Goal: Task Accomplishment & Management: Manage account settings

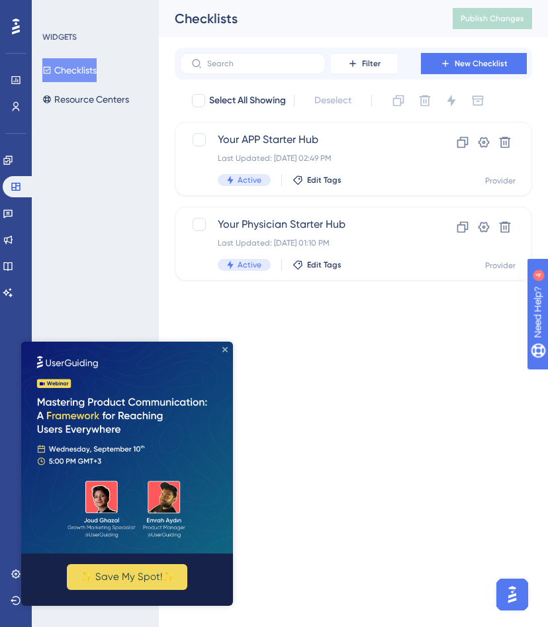
click at [227, 348] on icon "Close Preview" at bounding box center [225, 349] width 5 height 5
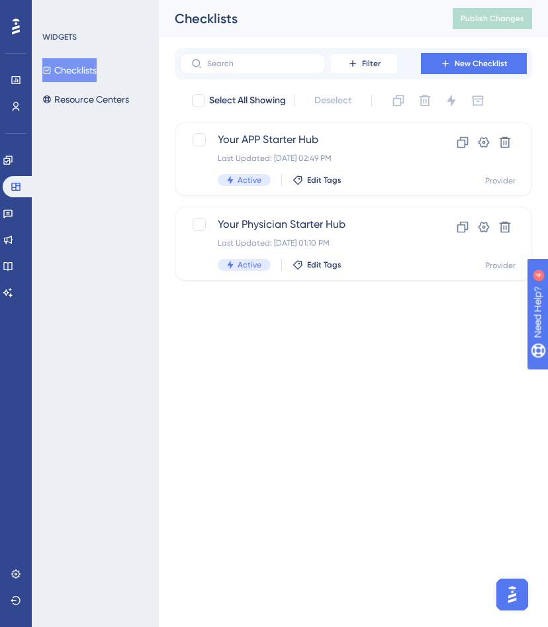
click at [79, 258] on div "WIDGETS Checklists Resource Centers" at bounding box center [95, 313] width 127 height 627
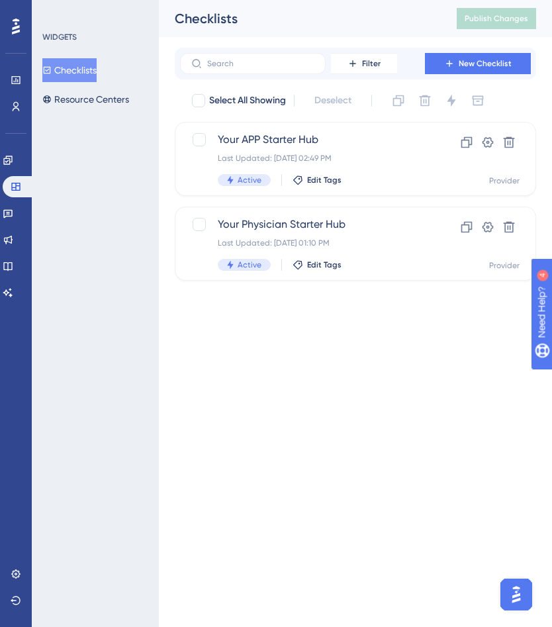
click at [258, 0] on html "Performance Users Engagement Widgets Feedback Product Updates Knowledge Base AI…" at bounding box center [276, 0] width 552 height 0
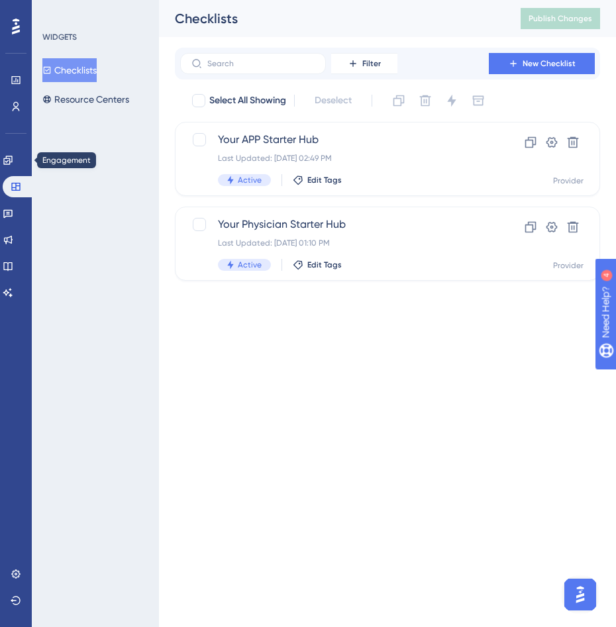
click at [14, 147] on div "Engagement Widgets Feedback Product Updates Knowledge Base AI Assistant" at bounding box center [16, 210] width 26 height 186
click at [22, 185] on link at bounding box center [19, 186] width 32 height 21
click at [13, 164] on link at bounding box center [8, 160] width 11 height 21
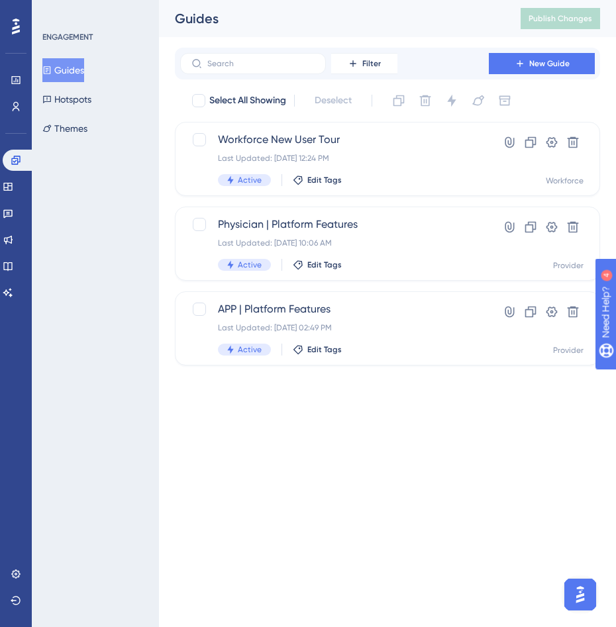
click at [62, 74] on button "Guides" at bounding box center [63, 70] width 42 height 24
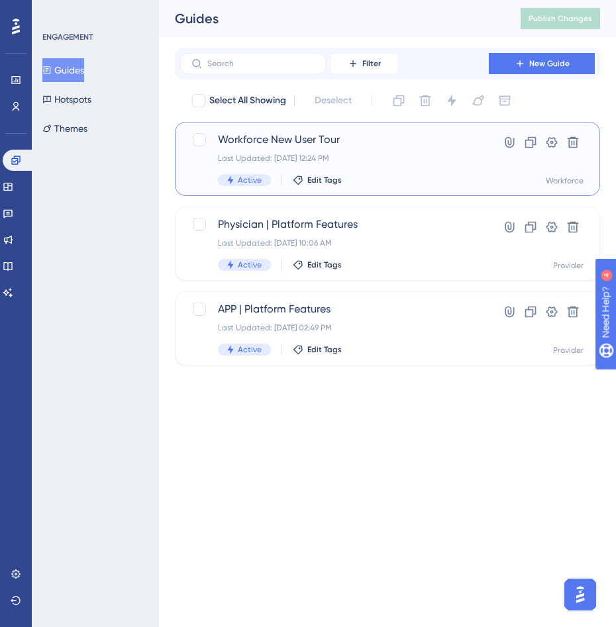
click at [445, 146] on span "Workforce New User Tour" at bounding box center [334, 140] width 233 height 16
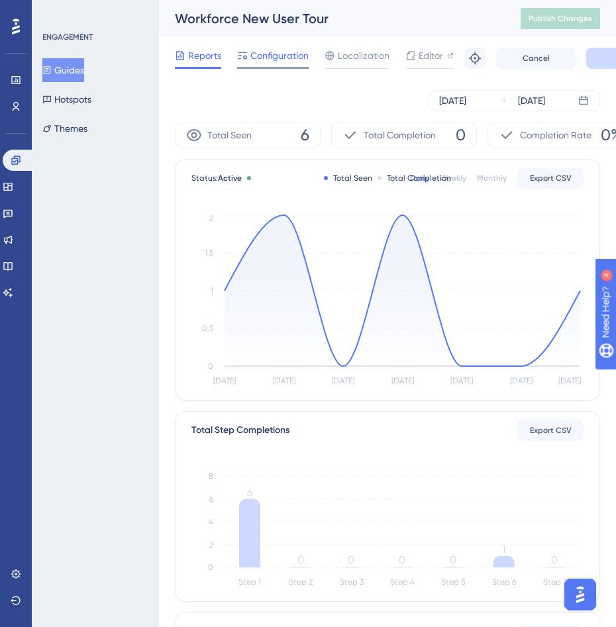
click at [272, 56] on span "Configuration" at bounding box center [279, 56] width 58 height 16
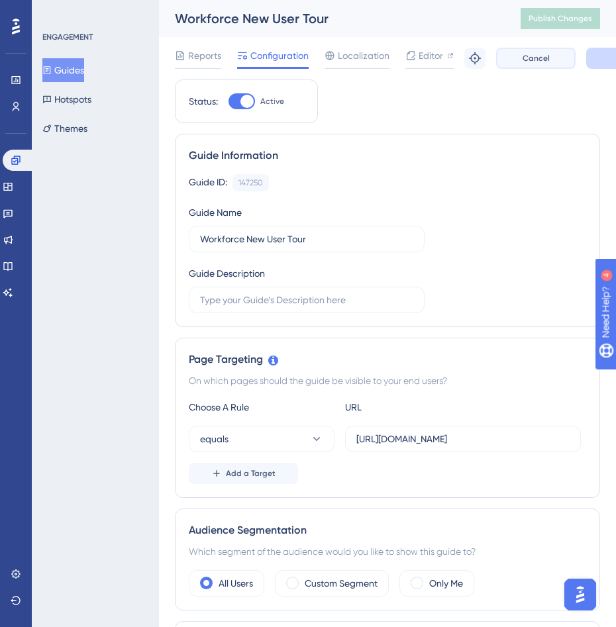
click at [548, 58] on button "Cancel" at bounding box center [535, 58] width 79 height 21
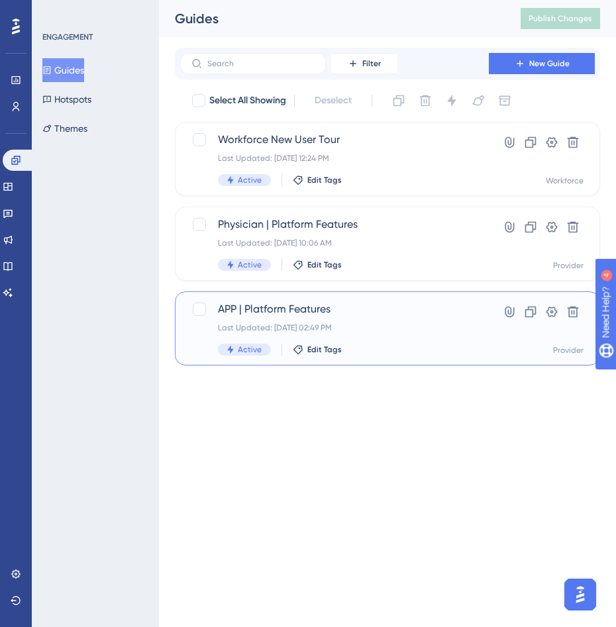
click at [431, 312] on span "APP | Platform Features" at bounding box center [334, 309] width 233 height 16
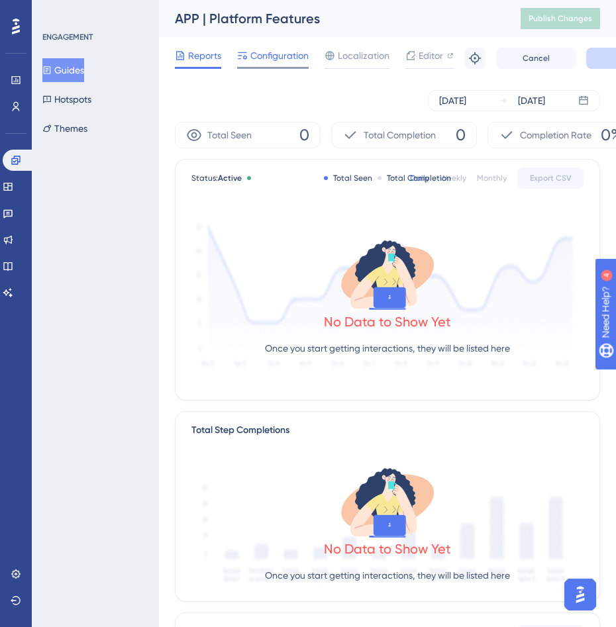
click at [274, 48] on span "Configuration" at bounding box center [279, 56] width 58 height 16
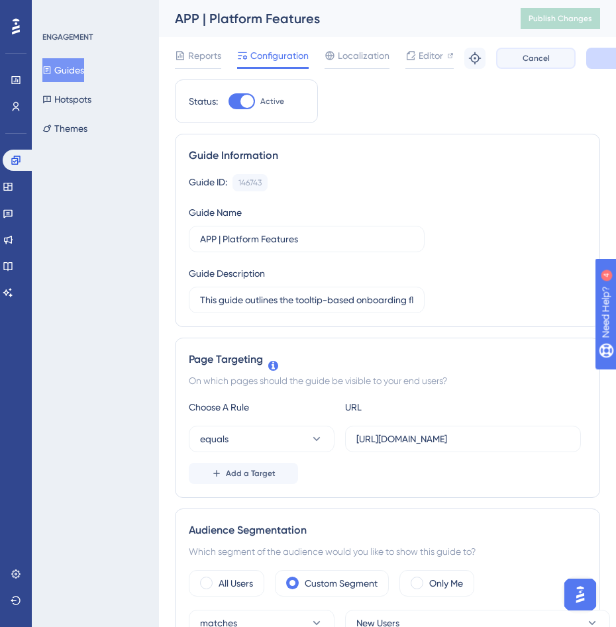
click at [535, 68] on button "Cancel" at bounding box center [535, 58] width 79 height 21
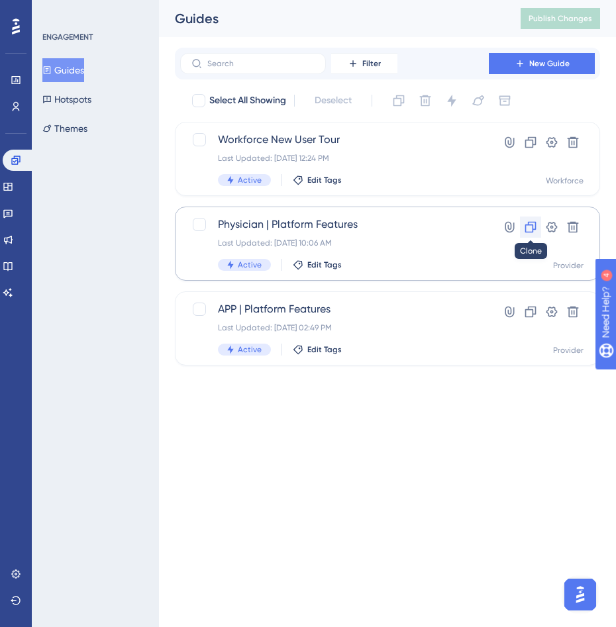
click at [528, 231] on icon at bounding box center [530, 227] width 13 height 13
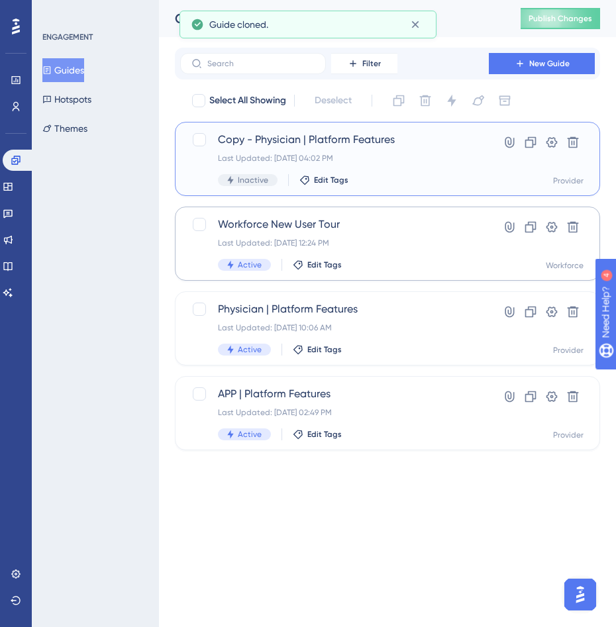
click at [453, 144] on div "Copy - Physician | Platform Features Last Updated: [DATE] 04:02 PM Inactive Edi…" at bounding box center [387, 159] width 392 height 54
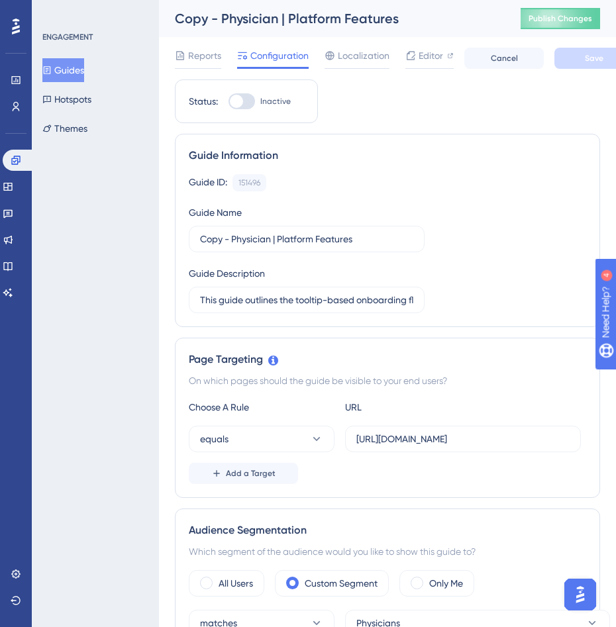
click at [421, 22] on div "Copy - Physician | Platform Features" at bounding box center [331, 18] width 313 height 19
click at [305, 19] on div "Copy - Physician | Platform Features" at bounding box center [331, 18] width 313 height 19
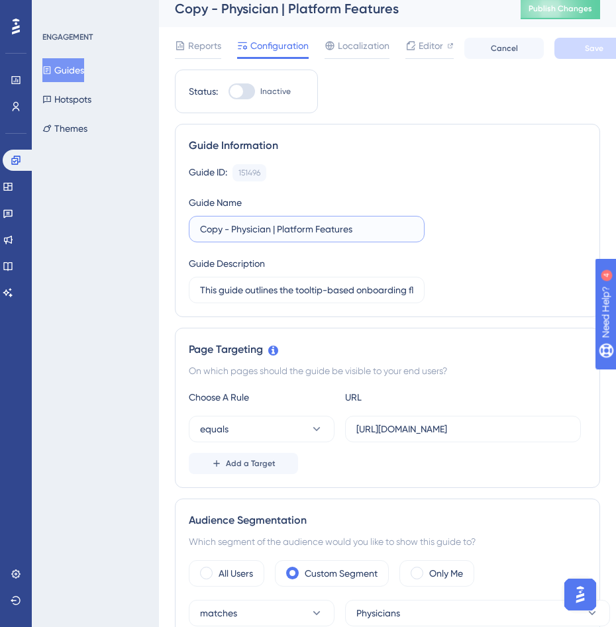
click at [235, 233] on input "Copy - Physician | Platform Features" at bounding box center [306, 229] width 213 height 15
click at [213, 231] on input "Physician | Platform Features" at bounding box center [306, 229] width 213 height 15
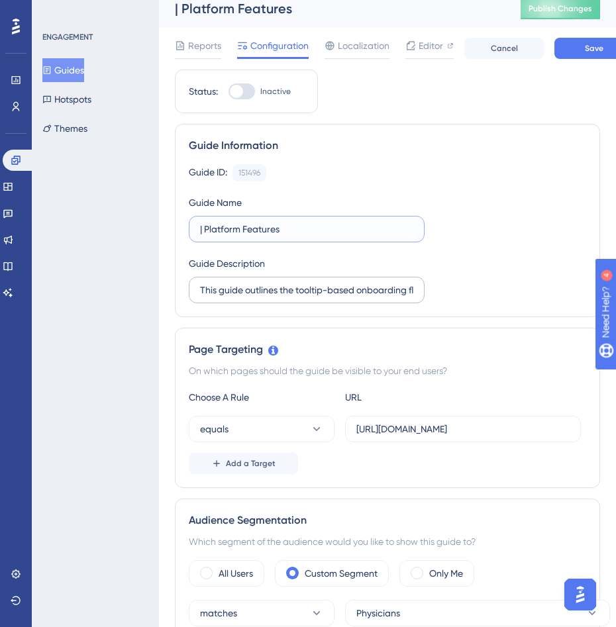
type input "| Platform Features"
click at [218, 285] on input "This guide outlines the tooltip-based onboarding flow for new Physician users (…" at bounding box center [306, 290] width 213 height 15
type input "INTERNAL VERSION"
click at [201, 233] on input "| Platform Features" at bounding box center [306, 229] width 213 height 15
click at [339, 229] on input "Physician | Platform Features" at bounding box center [306, 229] width 213 height 15
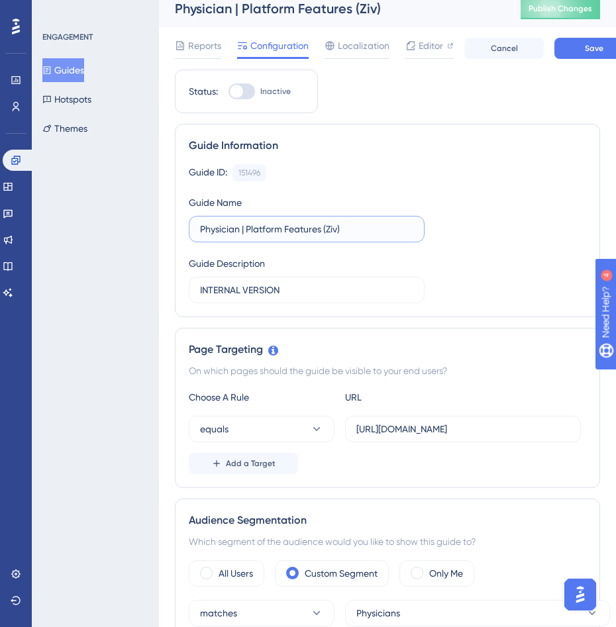
drag, startPoint x: 357, startPoint y: 231, endPoint x: 328, endPoint y: 227, distance: 29.4
click at [328, 227] on input "Physician | Platform Features (Ziv)" at bounding box center [306, 229] width 213 height 15
click at [201, 233] on input "Physician | Platform Features" at bounding box center [306, 229] width 213 height 15
click at [207, 228] on input "[ Ziv]Physician | Platform Features" at bounding box center [306, 229] width 213 height 15
click at [219, 231] on input "[Ziv]Physician | Platform Features" at bounding box center [306, 229] width 213 height 15
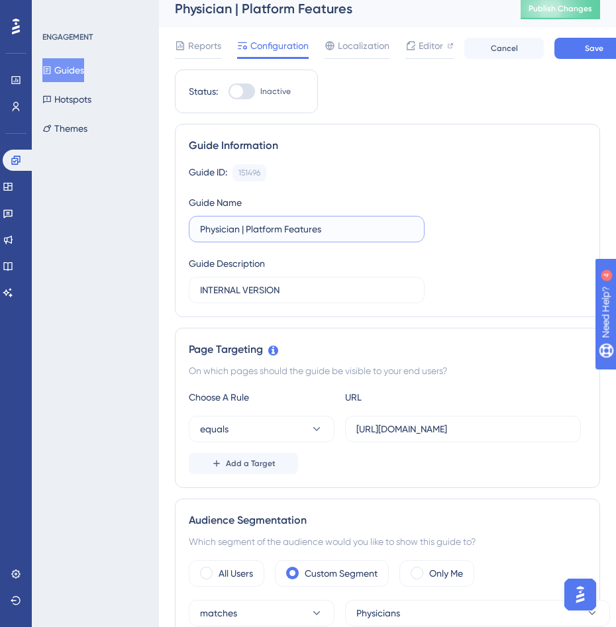
click at [367, 230] on input "Physician | Platform Features" at bounding box center [306, 229] width 213 height 15
paste input "[Ziv]"
type input "Physician | Platform Features [Ziv]"
click at [487, 238] on div "Guide ID: 151496 Copy Guide Name Physician | Platform Features [Ziv] Guide Desc…" at bounding box center [387, 233] width 397 height 139
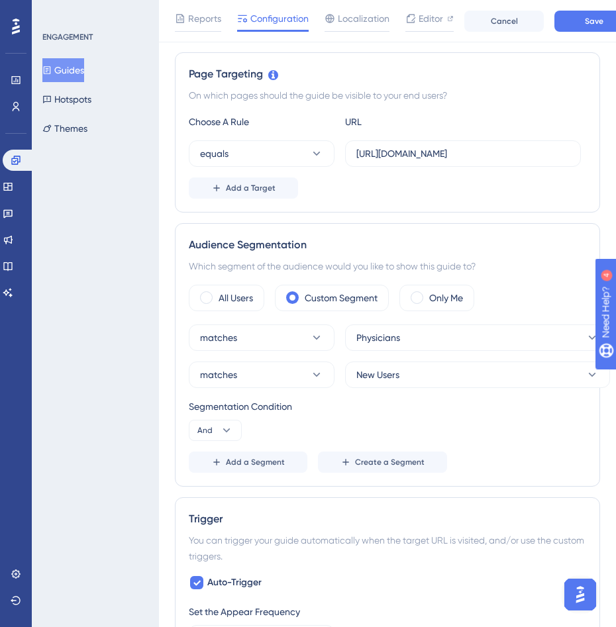
scroll to position [293, 0]
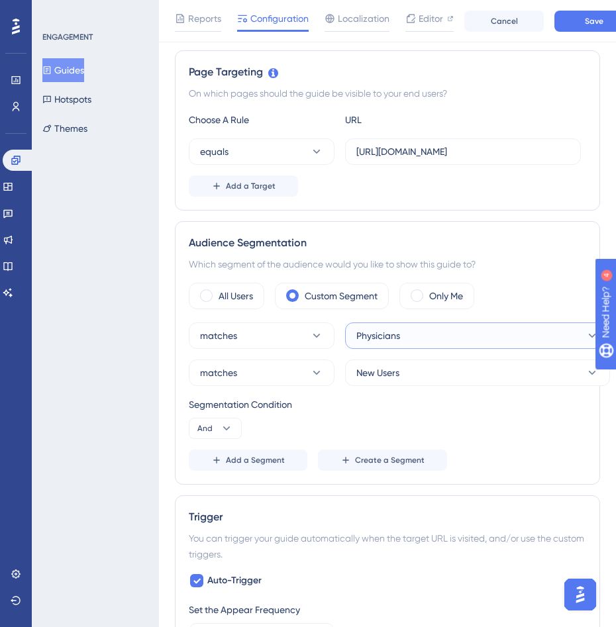
click at [376, 340] on span "Physicians" at bounding box center [378, 336] width 44 height 16
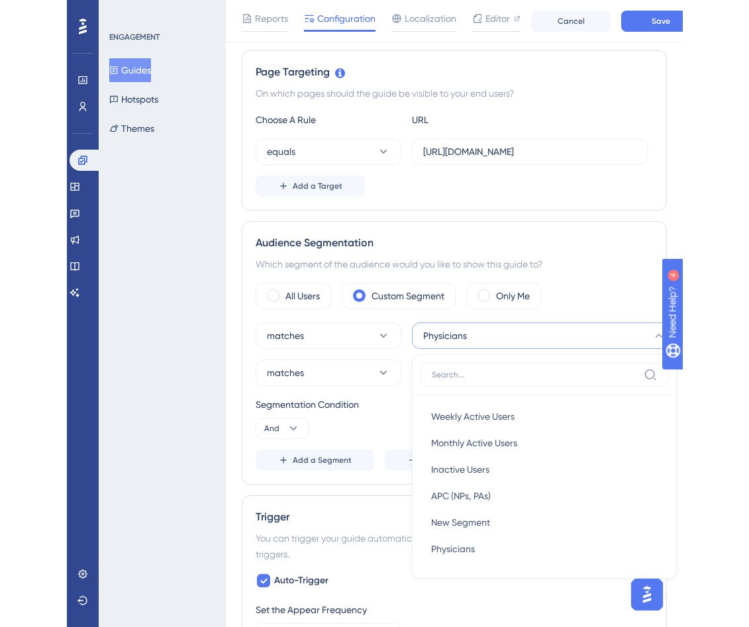
scroll to position [446, 0]
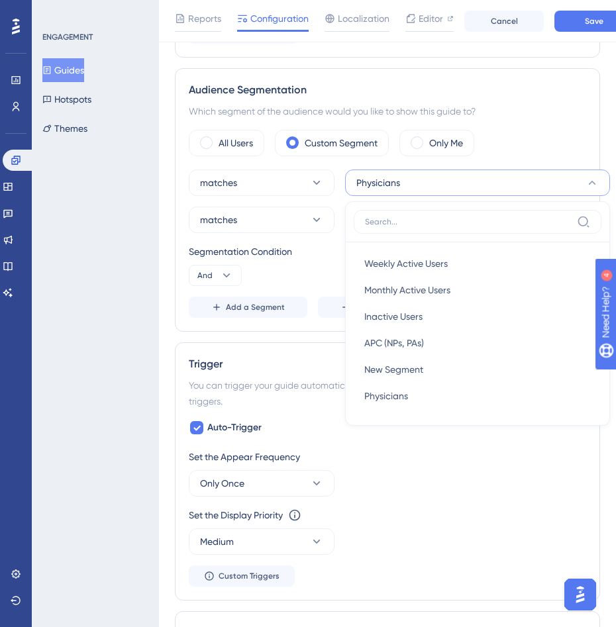
click at [172, 223] on div "Performance Users Engagement Widgets Feedback Product Updates Knowledge Base AI…" at bounding box center [387, 353] width 457 height 1599
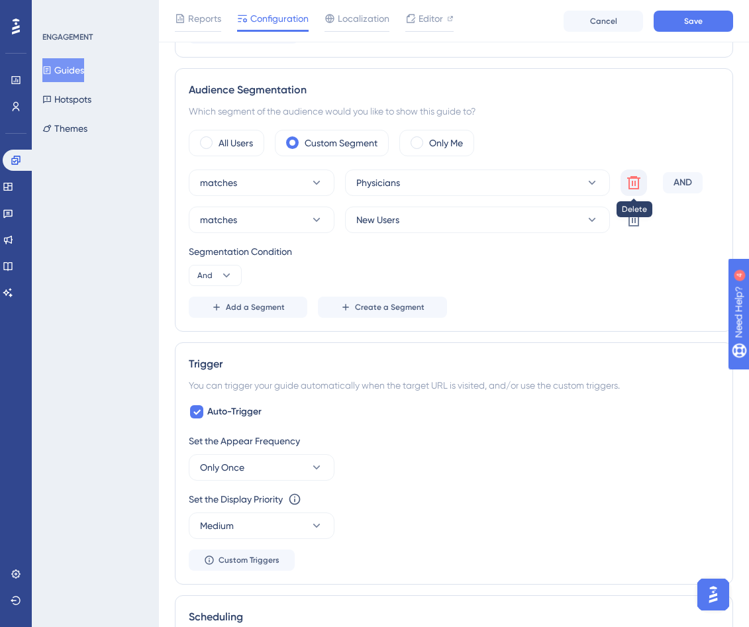
click at [548, 184] on icon at bounding box center [633, 182] width 13 height 13
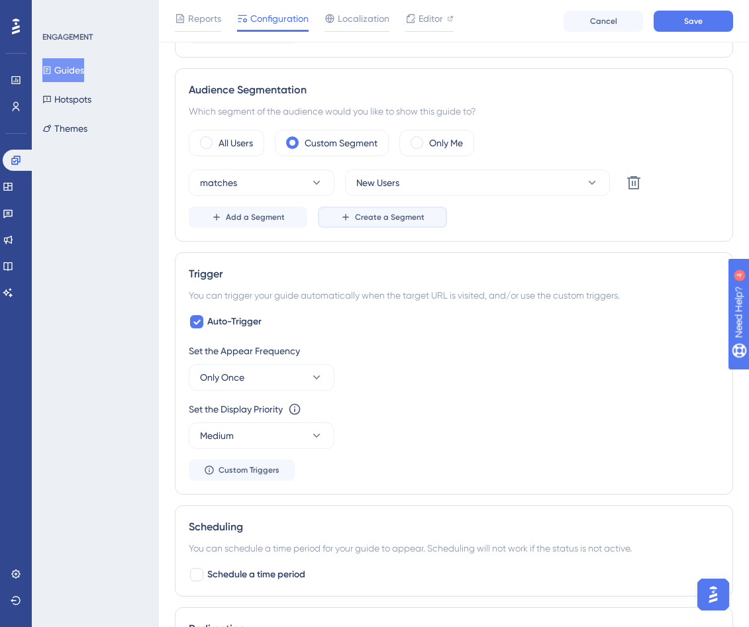
click at [382, 224] on button "Create a Segment" at bounding box center [382, 217] width 129 height 21
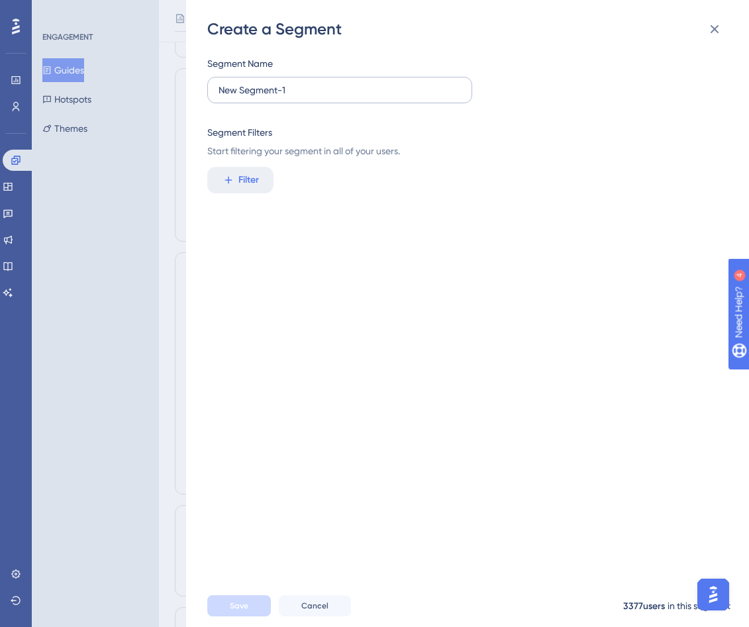
click at [313, 79] on label "New Segment-1" at bounding box center [339, 90] width 265 height 26
click at [313, 83] on input "New Segment-1" at bounding box center [340, 90] width 242 height 15
click at [313, 79] on label "New Segment-1" at bounding box center [339, 90] width 265 height 26
click at [313, 83] on input "New Segment-1" at bounding box center [340, 90] width 242 height 15
click at [313, 79] on label "New Segment-1" at bounding box center [339, 90] width 265 height 26
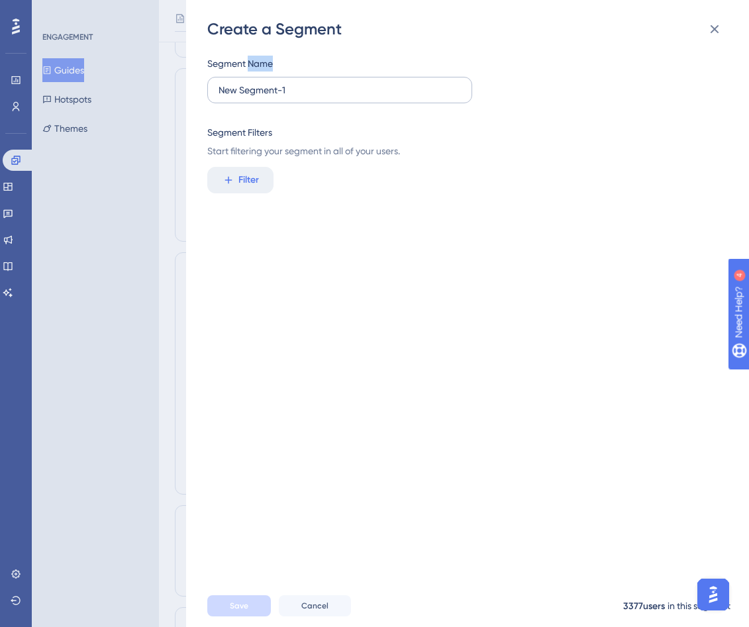
click at [313, 83] on input "New Segment-1" at bounding box center [340, 90] width 242 height 15
click at [314, 88] on input "New Segment-1" at bounding box center [340, 90] width 242 height 15
type input "Zivian Internal"
click at [258, 181] on span "Filter" at bounding box center [248, 180] width 21 height 16
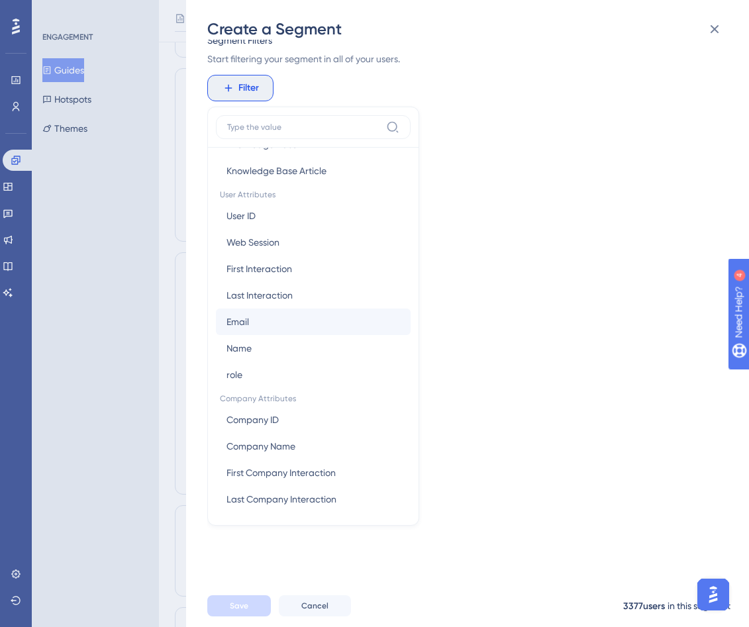
scroll to position [568, 0]
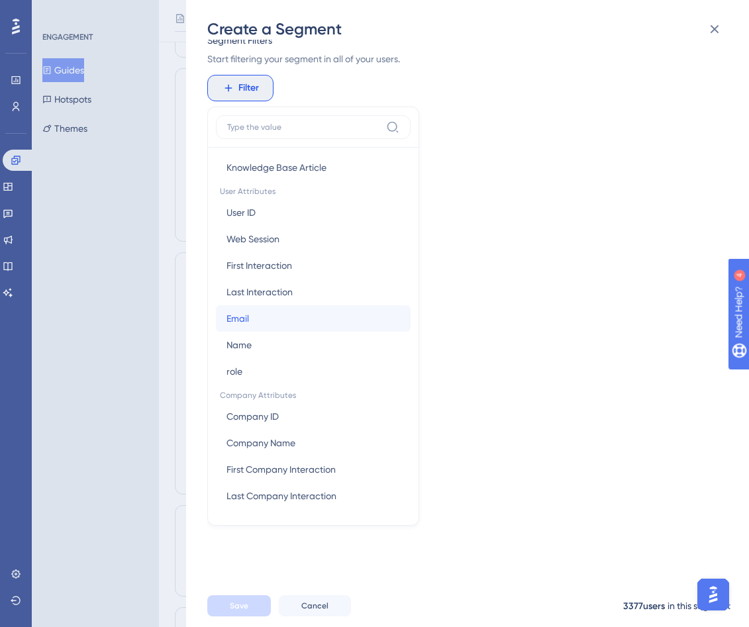
click at [319, 317] on button "Email Email" at bounding box center [313, 318] width 195 height 26
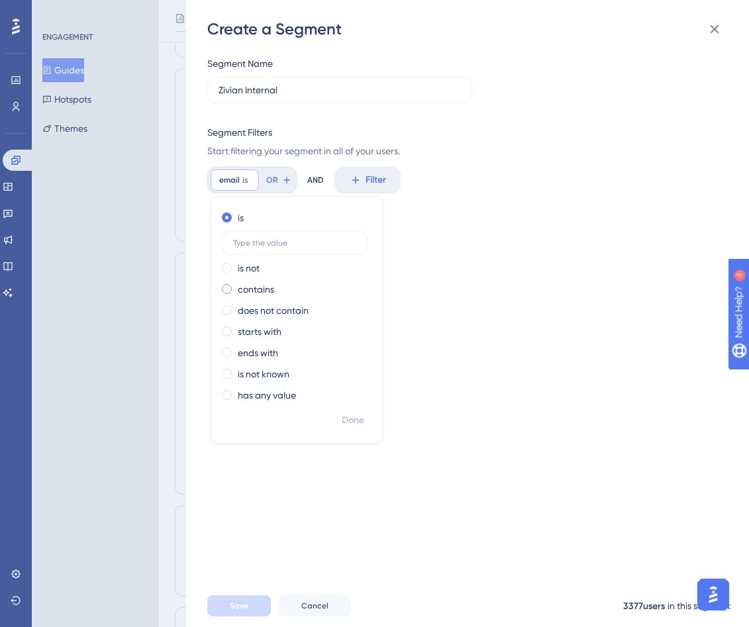
click at [276, 286] on div "contains" at bounding box center [294, 290] width 144 height 16
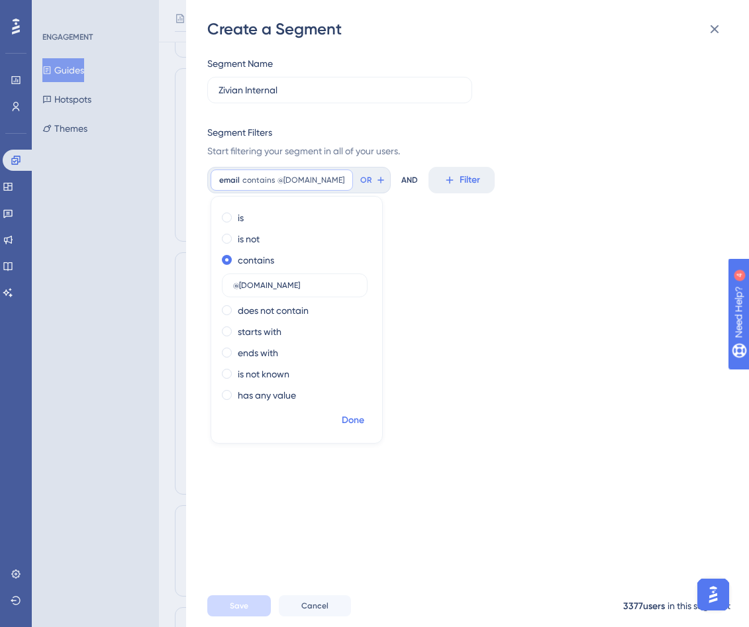
type input "@[DOMAIN_NAME]"
click at [360, 419] on span "Done" at bounding box center [353, 421] width 23 height 16
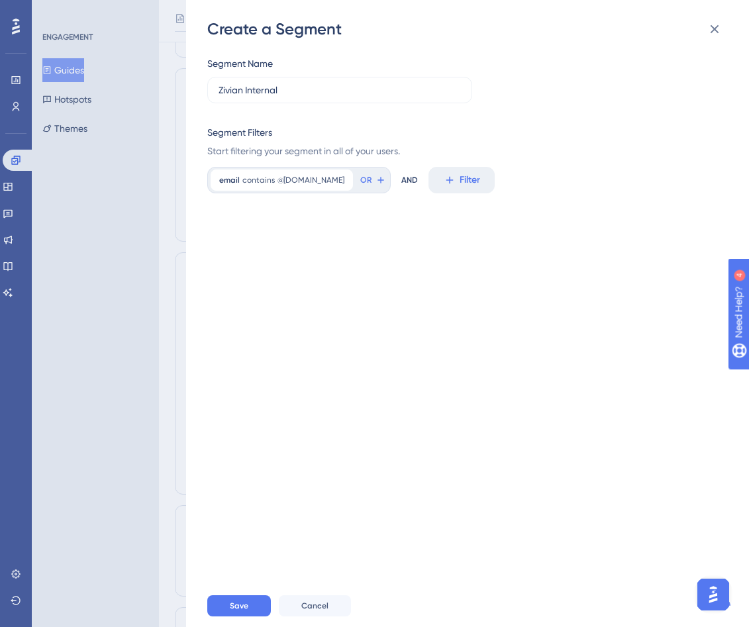
click at [431, 314] on div "Segment Name Zivian Internal Segment Filters Start filtering your segment in al…" at bounding box center [474, 312] width 534 height 545
click at [356, 81] on label "Zivian Internal" at bounding box center [339, 90] width 265 height 26
click at [356, 83] on input "Zivian Internal" at bounding box center [340, 90] width 242 height 15
click at [391, 305] on div "Segment Name Zivian Internal Segment Filters Start filtering your segment in al…" at bounding box center [474, 312] width 534 height 545
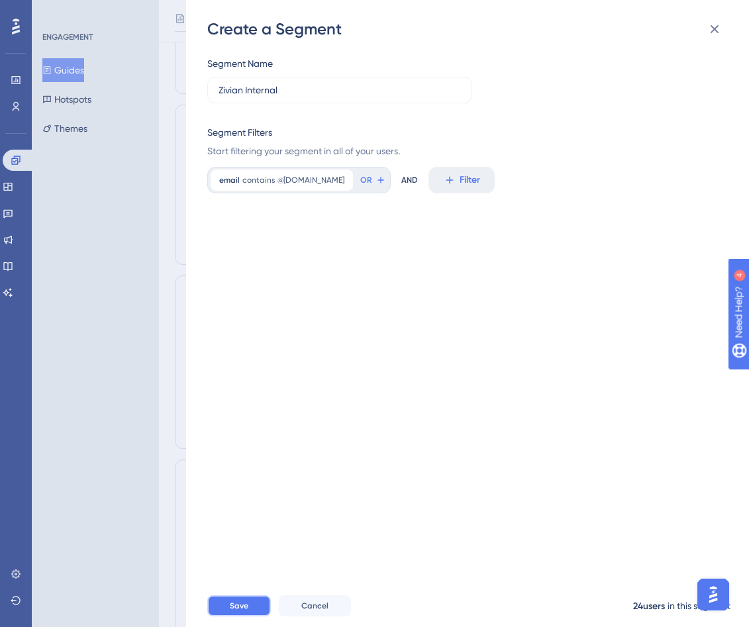
click at [230, 613] on button "Save" at bounding box center [239, 606] width 64 height 21
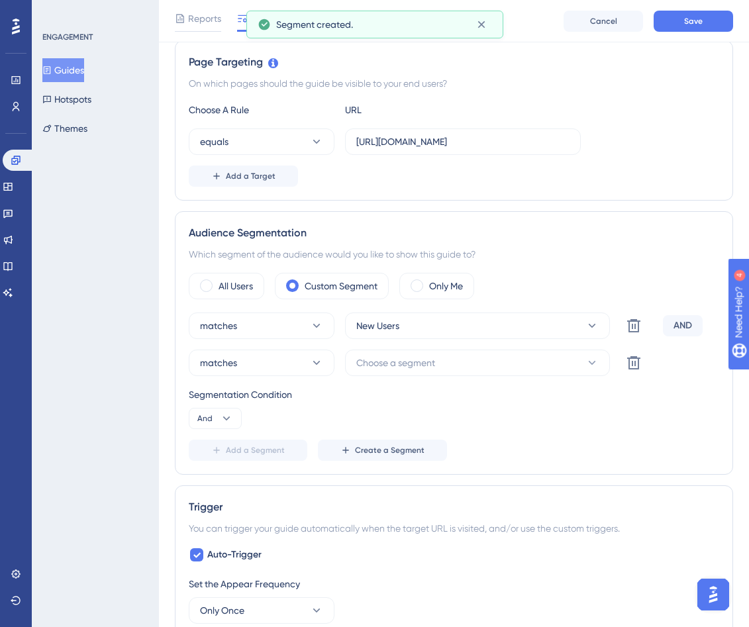
scroll to position [304, 0]
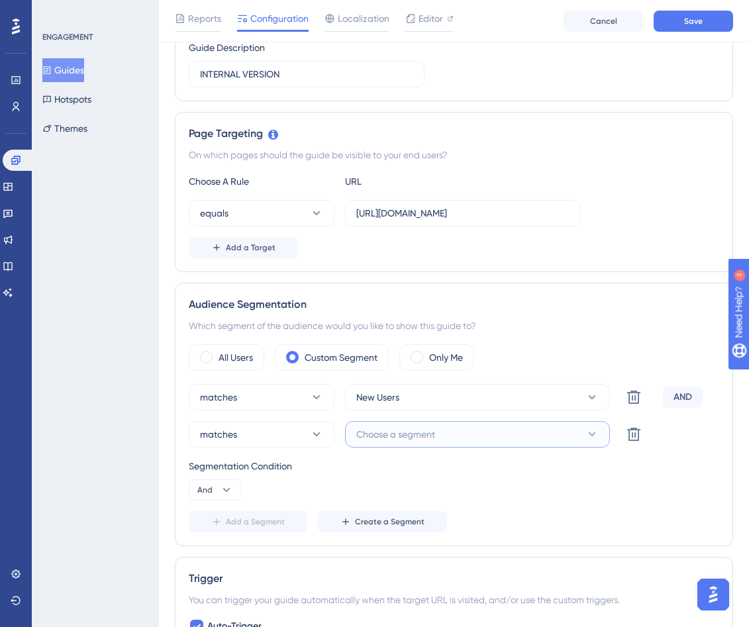
click at [387, 429] on span "Choose a segment" at bounding box center [395, 435] width 79 height 16
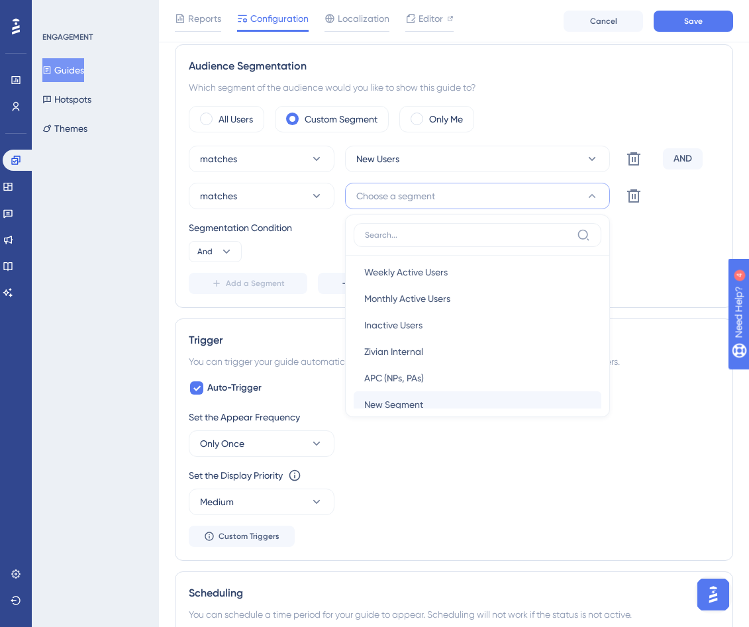
scroll to position [0, 0]
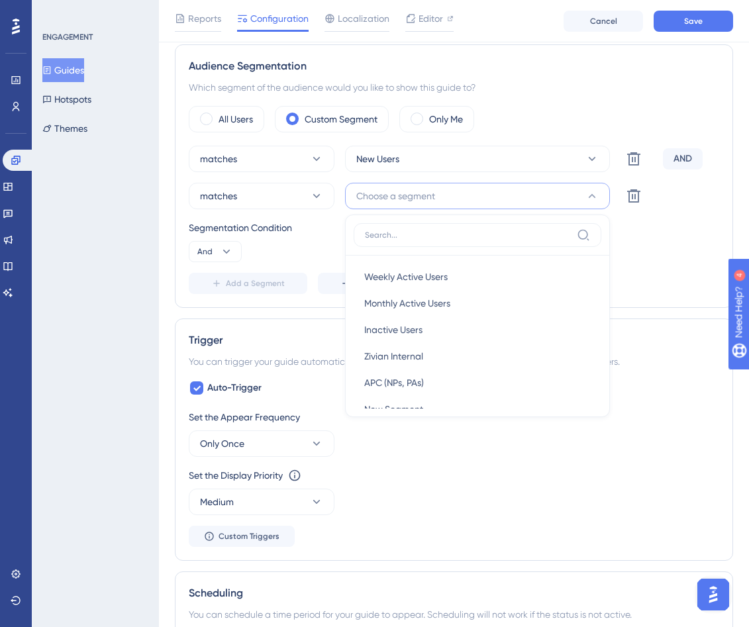
click at [548, 232] on div "Segmentation Condition" at bounding box center [454, 228] width 531 height 16
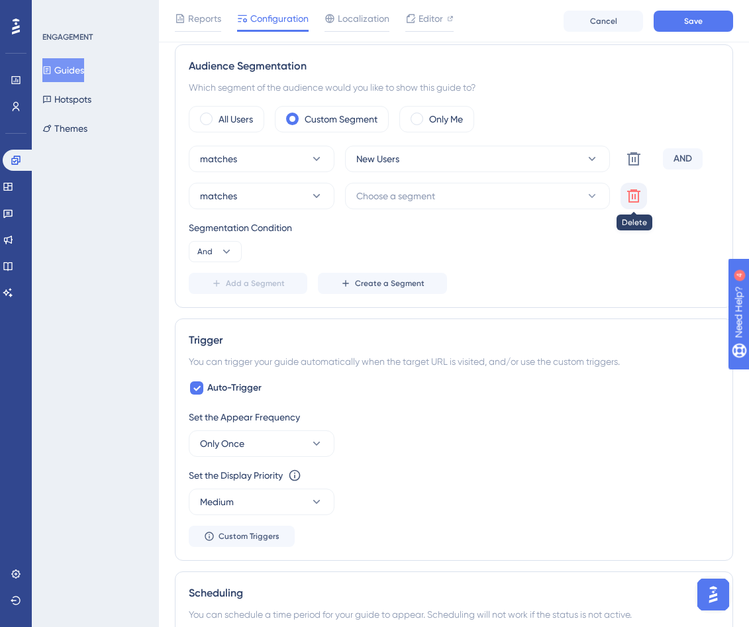
click at [548, 201] on icon at bounding box center [634, 196] width 16 height 16
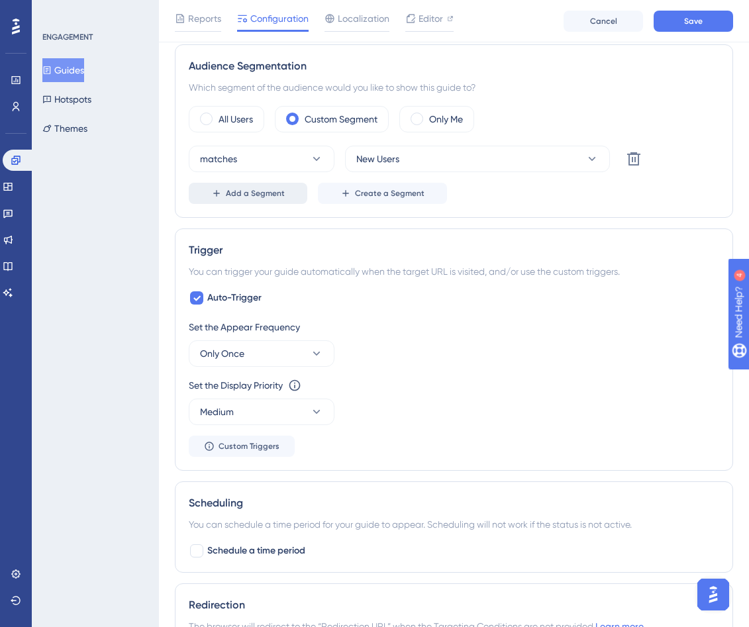
click at [272, 194] on span "Add a Segment" at bounding box center [255, 193] width 59 height 11
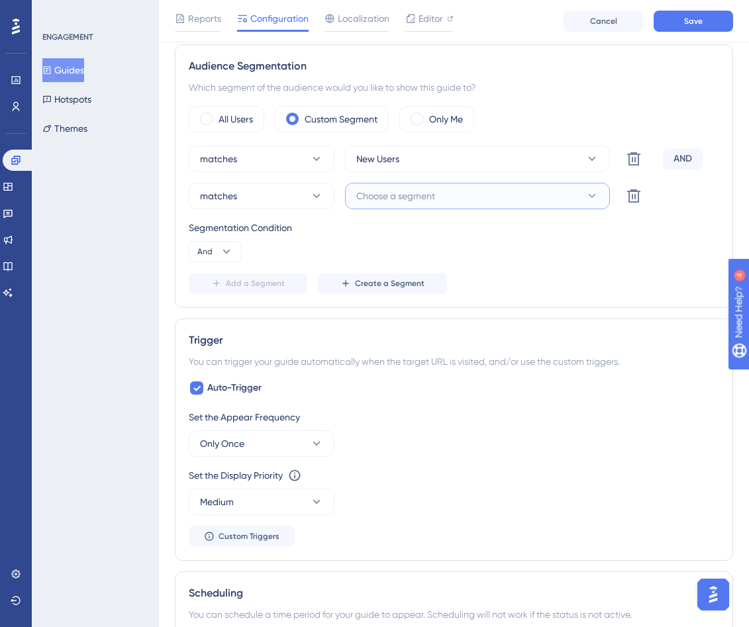
click at [403, 191] on span "Choose a segment" at bounding box center [395, 196] width 79 height 16
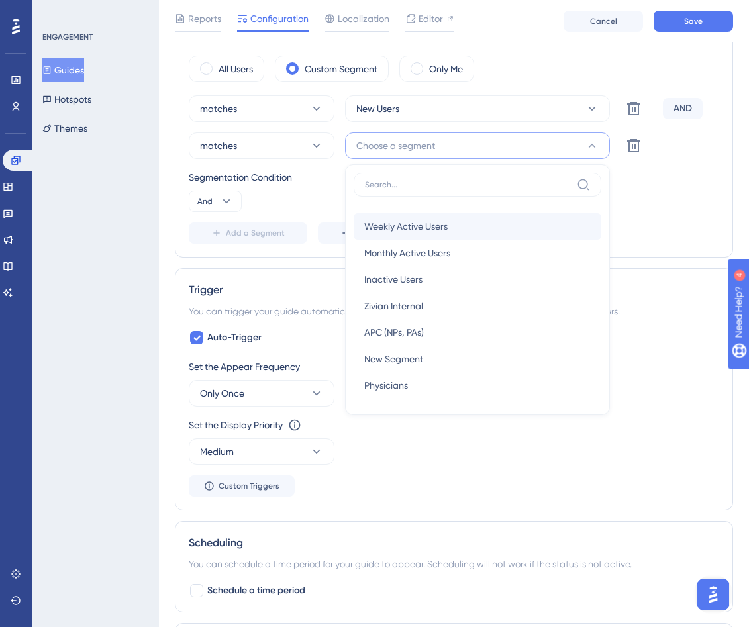
scroll to position [526, 0]
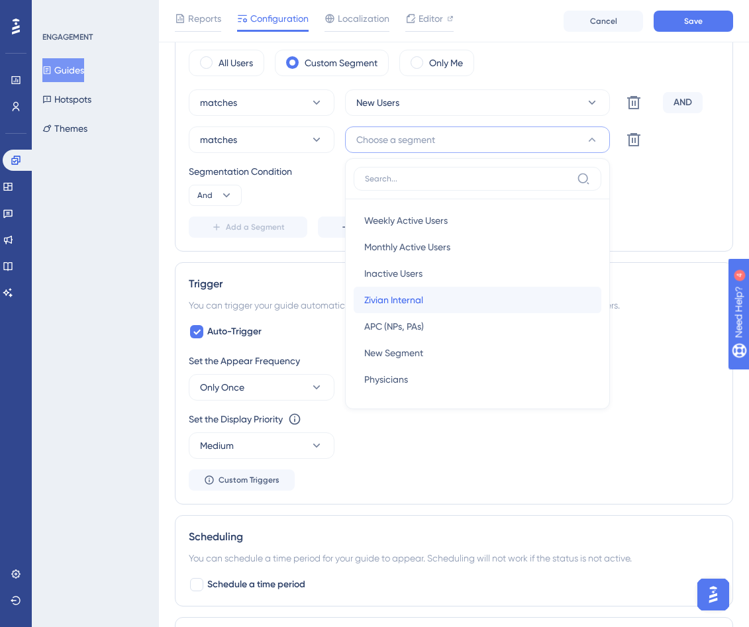
click at [419, 297] on span "Zivian Internal" at bounding box center [393, 300] width 59 height 16
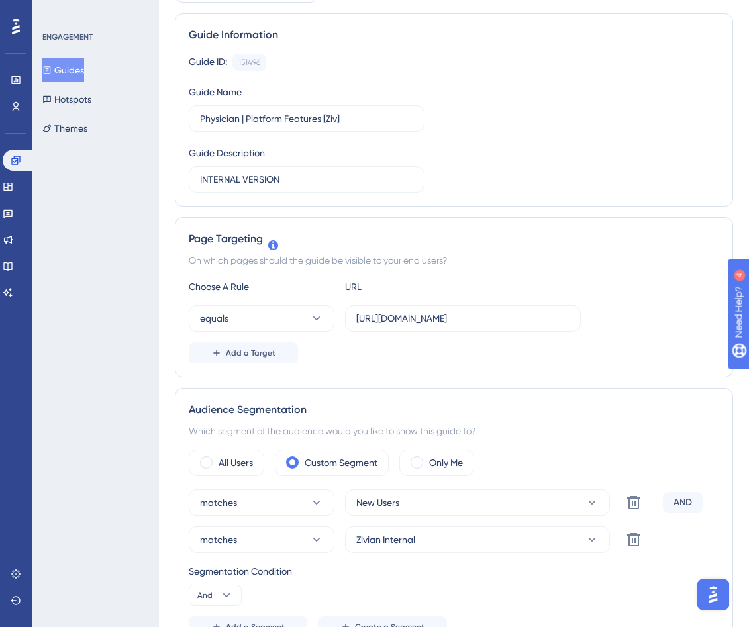
scroll to position [0, 0]
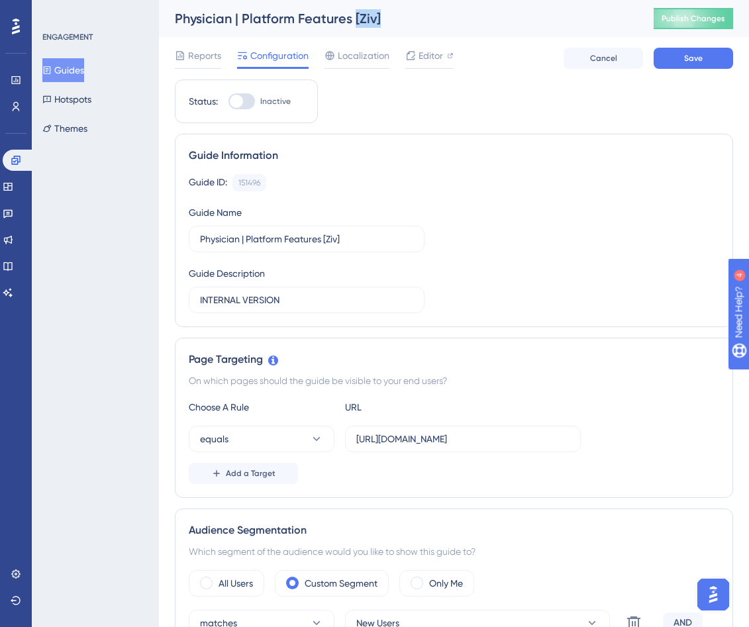
drag, startPoint x: 389, startPoint y: 21, endPoint x: 354, endPoint y: 18, distance: 35.3
click at [354, 18] on div "Physician | Platform Features [Ziv]" at bounding box center [398, 18] width 446 height 19
copy div "[Ziv]"
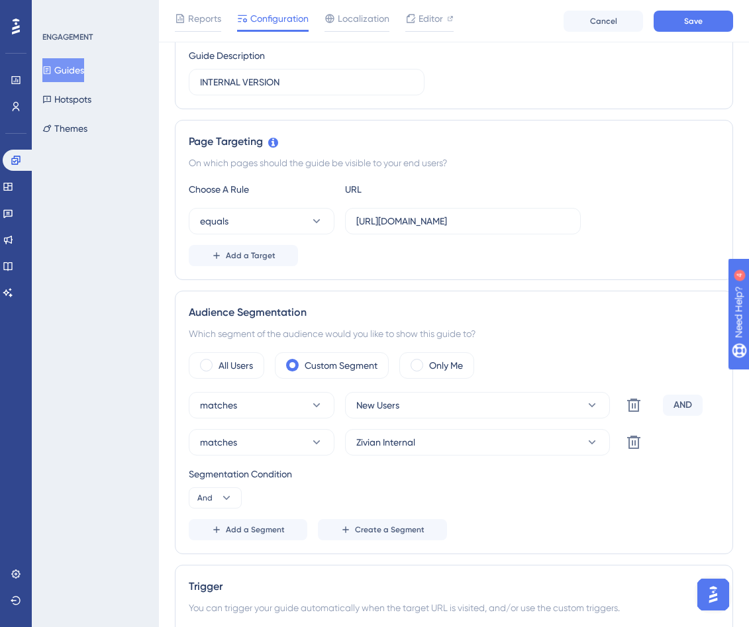
scroll to position [36, 0]
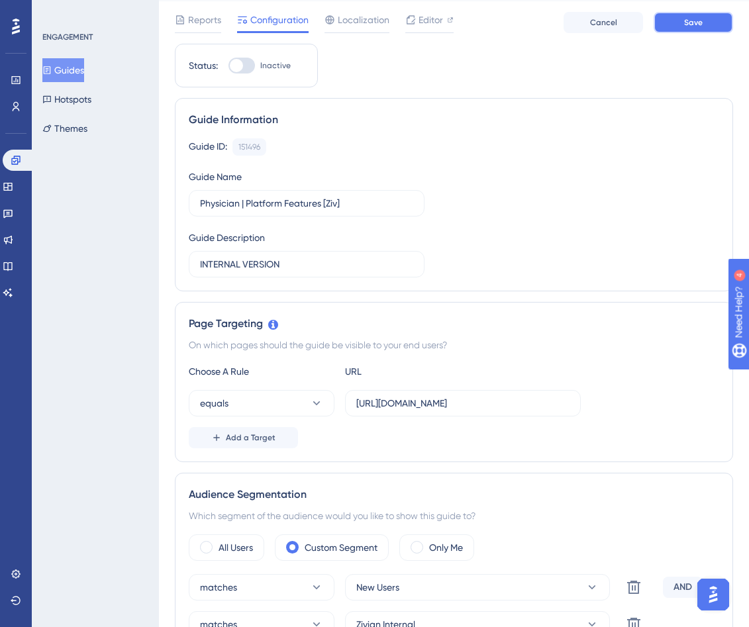
click at [548, 25] on button "Save" at bounding box center [693, 22] width 79 height 21
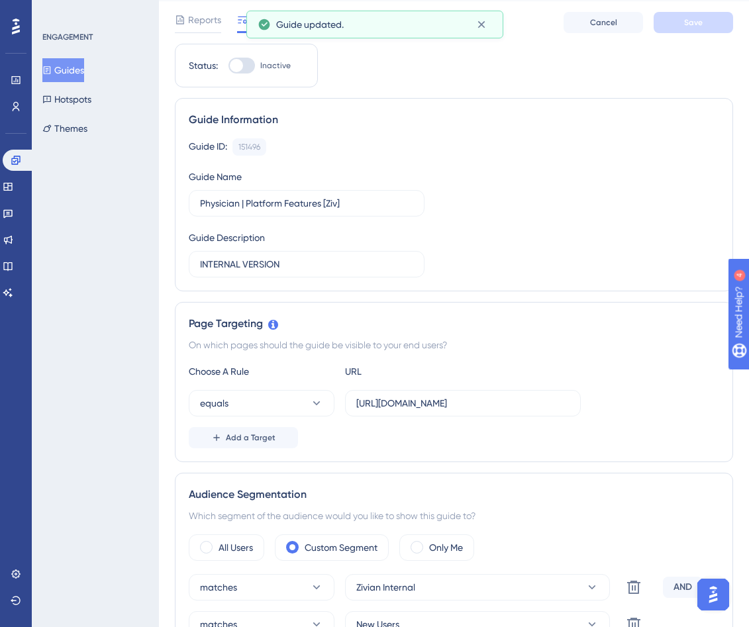
click at [84, 75] on button "Guides" at bounding box center [63, 70] width 42 height 24
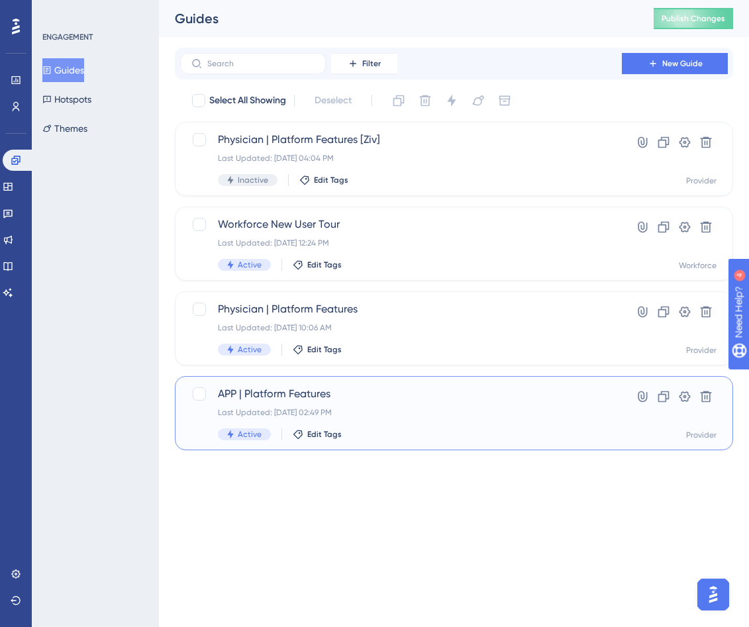
click at [427, 433] on div "Active Edit Tags" at bounding box center [401, 435] width 366 height 12
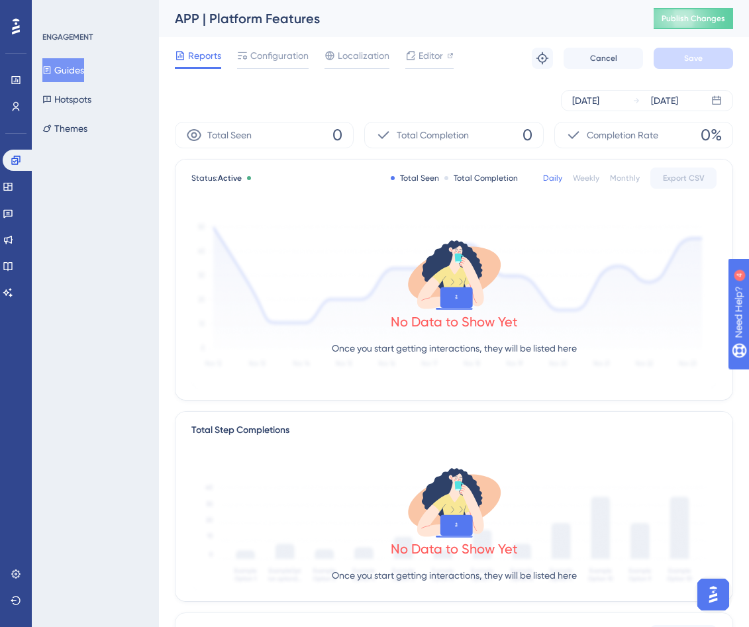
click at [69, 74] on button "Guides" at bounding box center [63, 70] width 42 height 24
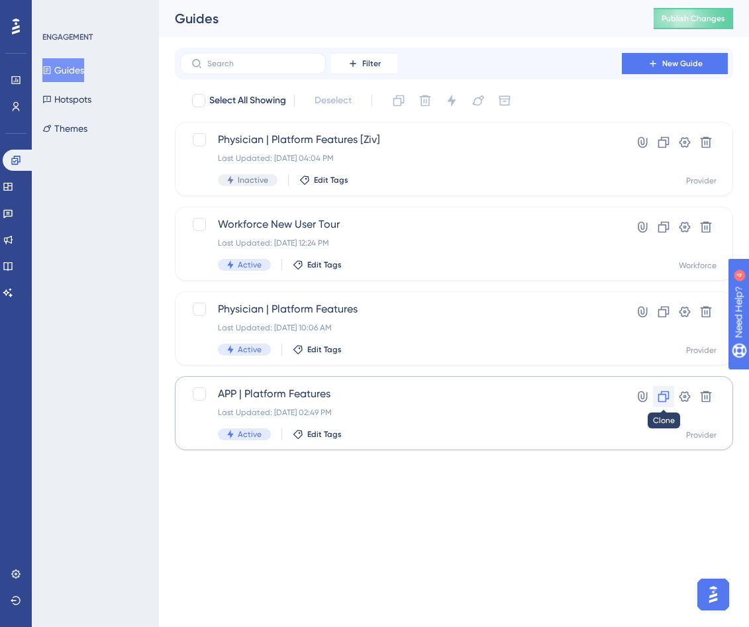
click at [548, 393] on icon at bounding box center [663, 396] width 11 height 11
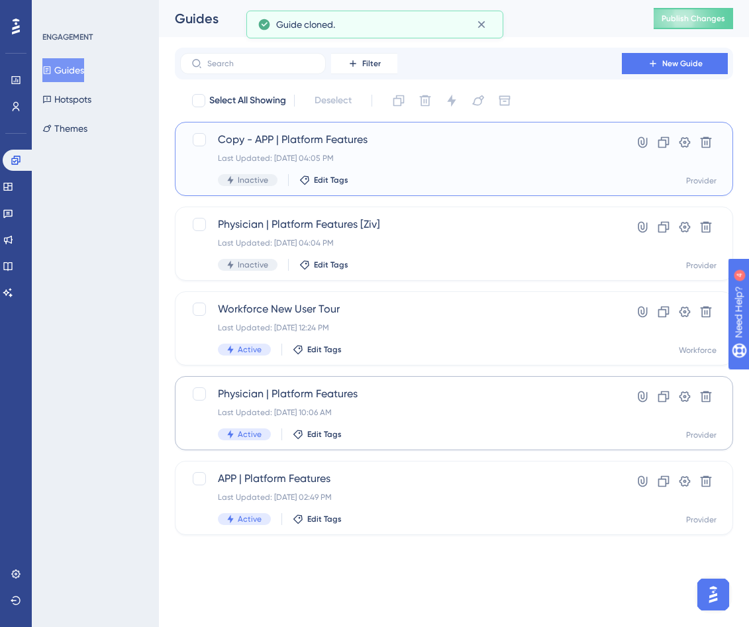
click at [450, 150] on div "Copy - APP | Platform Features Last Updated: [DATE] 04:05 PM Inactive Edit Tags" at bounding box center [401, 159] width 366 height 54
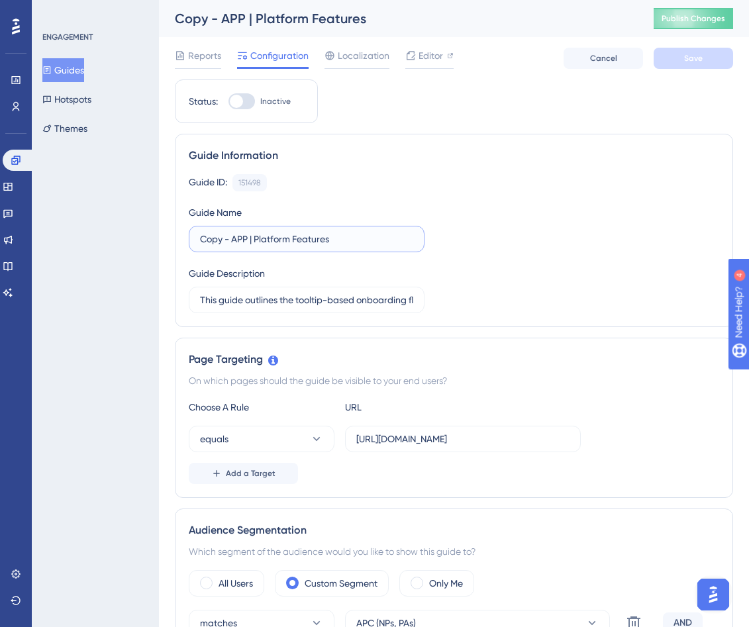
click at [234, 236] on input "Copy - APP | Platform Features" at bounding box center [306, 239] width 213 height 15
click at [313, 233] on input "APP | Platform Features" at bounding box center [306, 239] width 213 height 15
click at [315, 236] on input "APP | Platform Features" at bounding box center [306, 239] width 213 height 15
paste input "[Ziv]"
type input "APP | Platform Features [Ziv]"
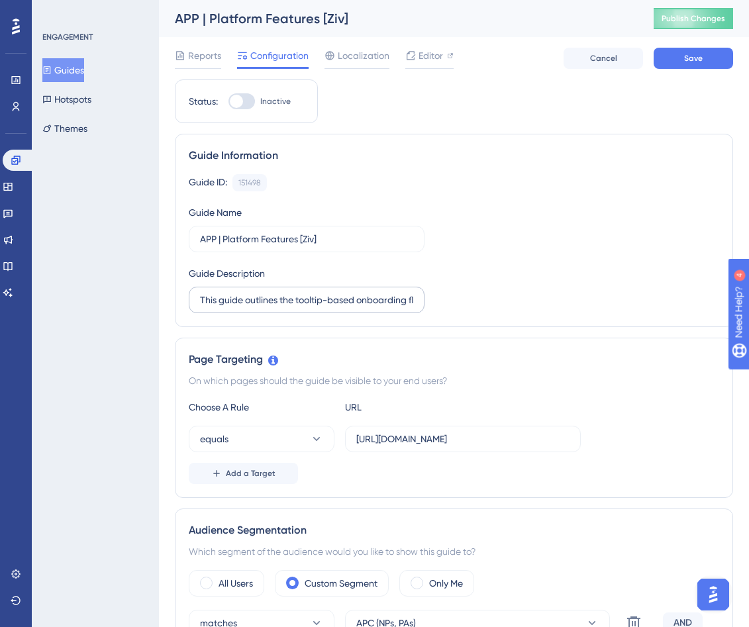
click at [331, 289] on label "This guide outlines the tooltip-based onboarding flow for new APP users (NPs, P…" at bounding box center [307, 300] width 236 height 26
click at [331, 293] on input "This guide outlines the tooltip-based onboarding flow for new APP users (NPs, P…" at bounding box center [306, 300] width 213 height 15
click at [331, 289] on label "This guide outlines the tooltip-based onboarding flow for new APP users (NPs, P…" at bounding box center [307, 300] width 236 height 26
click at [331, 293] on input "This guide outlines the tooltip-based onboarding flow for new APP users (NPs, P…" at bounding box center [306, 300] width 213 height 15
click at [417, 253] on div "Guide ID: 151498 Copy Guide Name APP | Platform Features [Ziv] Guide Descriptio…" at bounding box center [454, 243] width 531 height 139
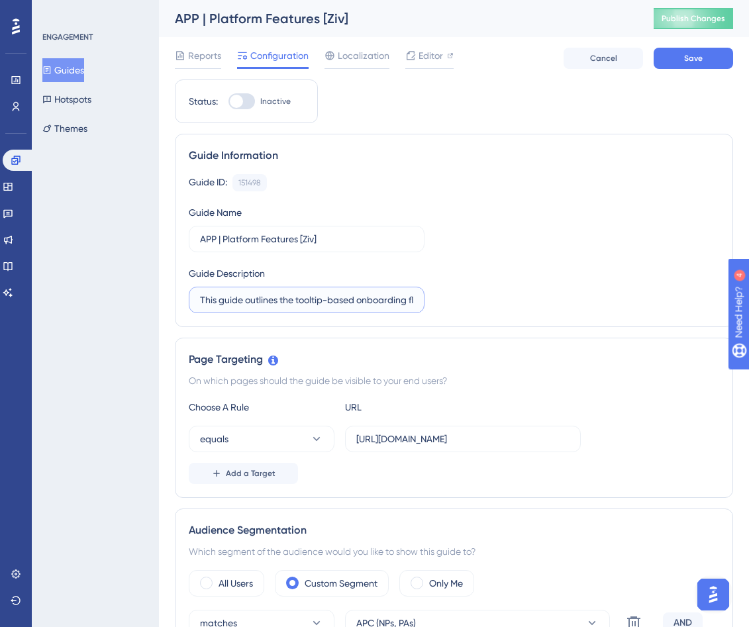
click at [360, 299] on input "This guide outlines the tooltip-based onboarding flow for new APP users (NPs, P…" at bounding box center [306, 300] width 213 height 15
type input "INTERNAL VERSION"
click at [477, 287] on div "Guide ID: 151498 Copy Guide Name APP | Platform Features [Ziv] Guide Descriptio…" at bounding box center [454, 243] width 531 height 139
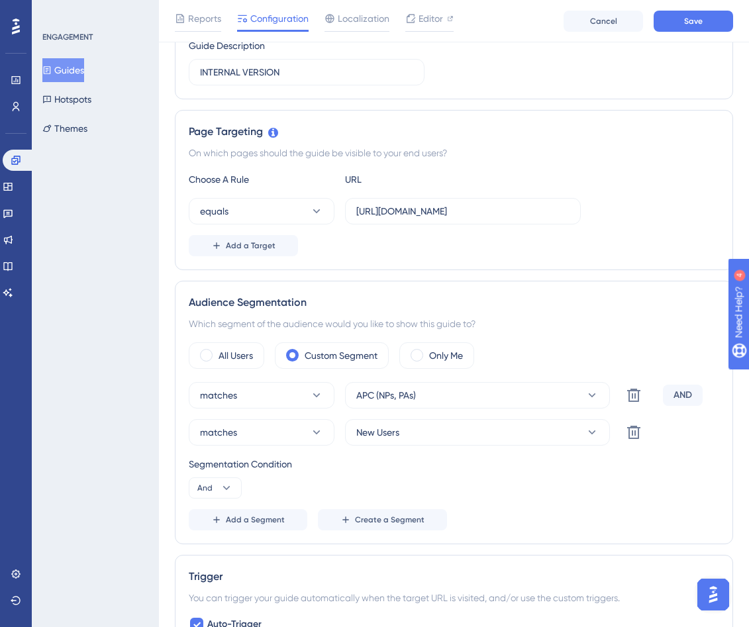
scroll to position [234, 0]
click at [548, 439] on icon at bounding box center [634, 431] width 16 height 16
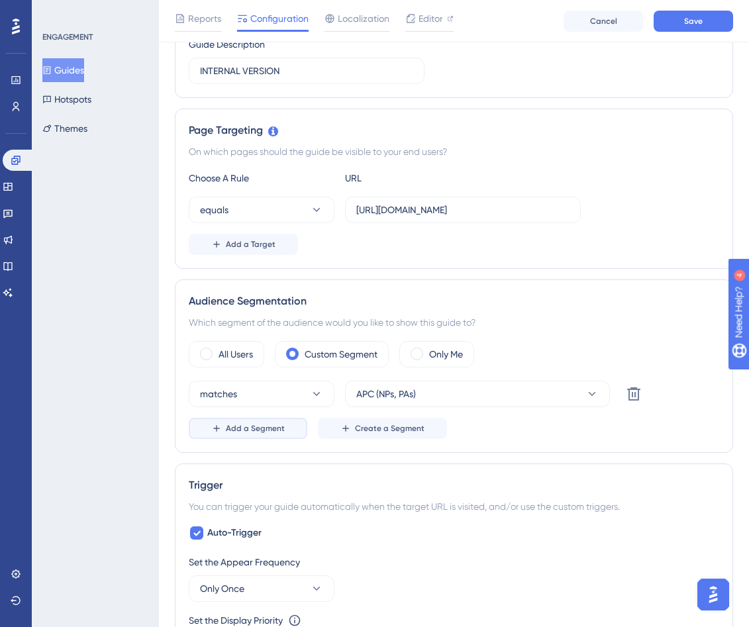
click at [286, 433] on button "Add a Segment" at bounding box center [248, 428] width 119 height 21
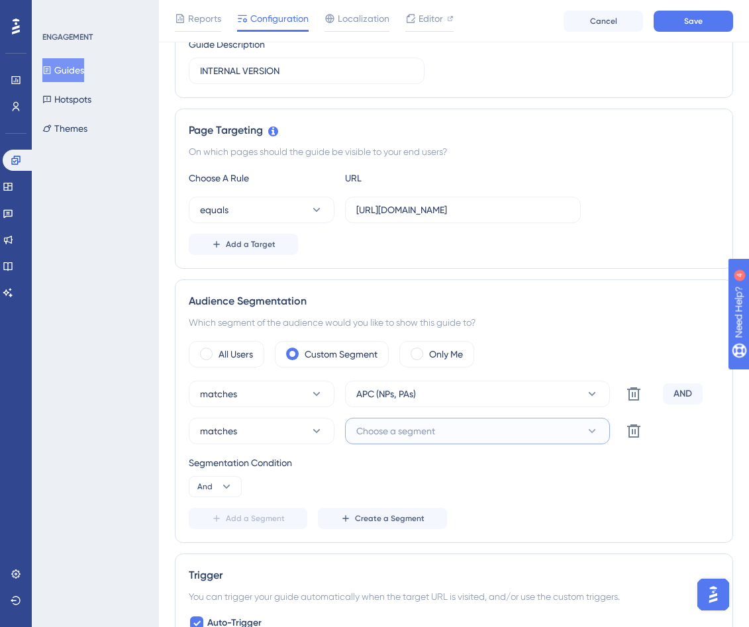
click at [469, 436] on button "Choose a segment" at bounding box center [477, 431] width 265 height 26
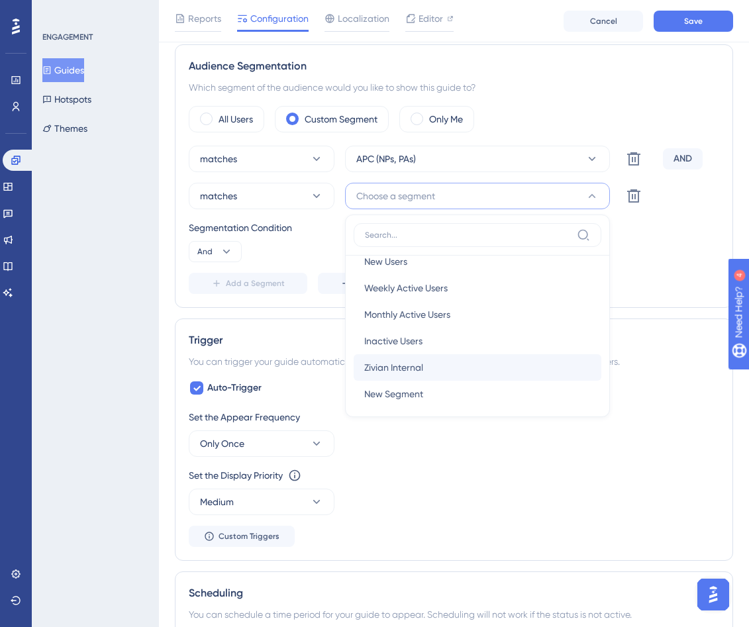
scroll to position [17, 0]
click at [482, 367] on div "Zivian Internal Zivian Internal" at bounding box center [477, 365] width 227 height 26
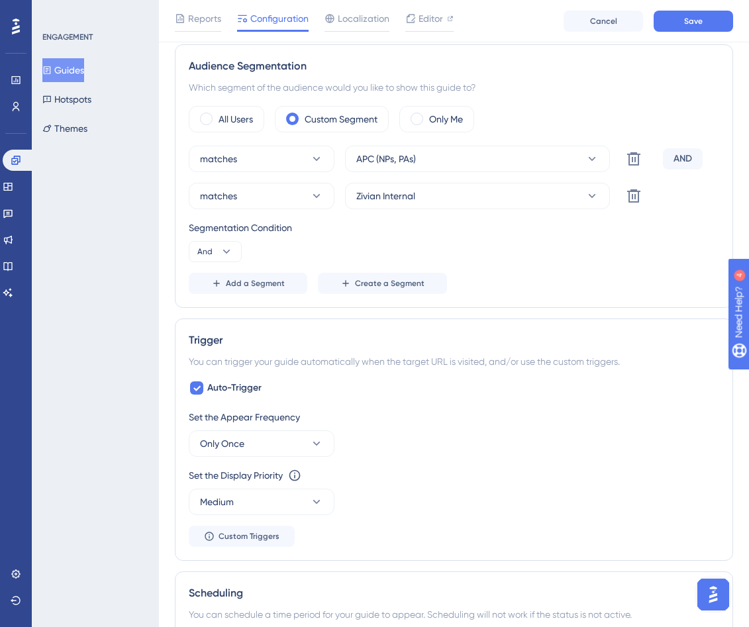
click at [538, 238] on div "Segmentation Condition And" at bounding box center [454, 241] width 531 height 42
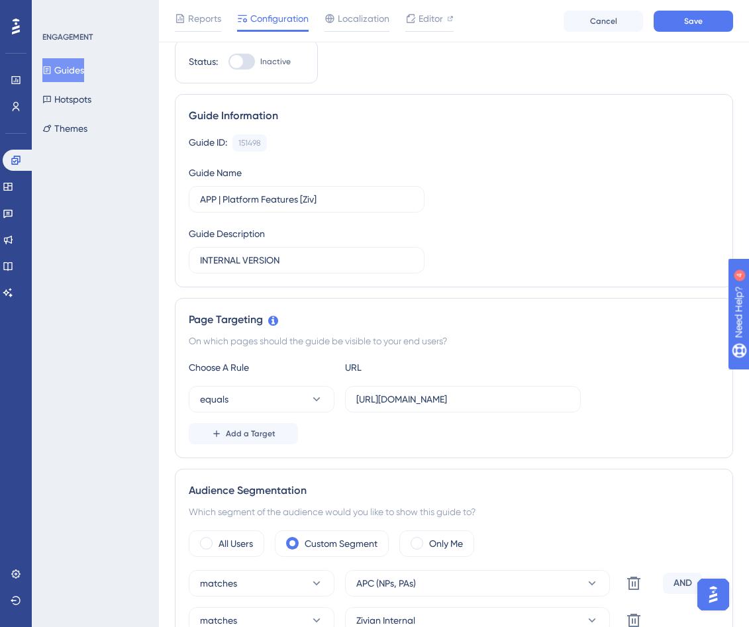
scroll to position [0, 0]
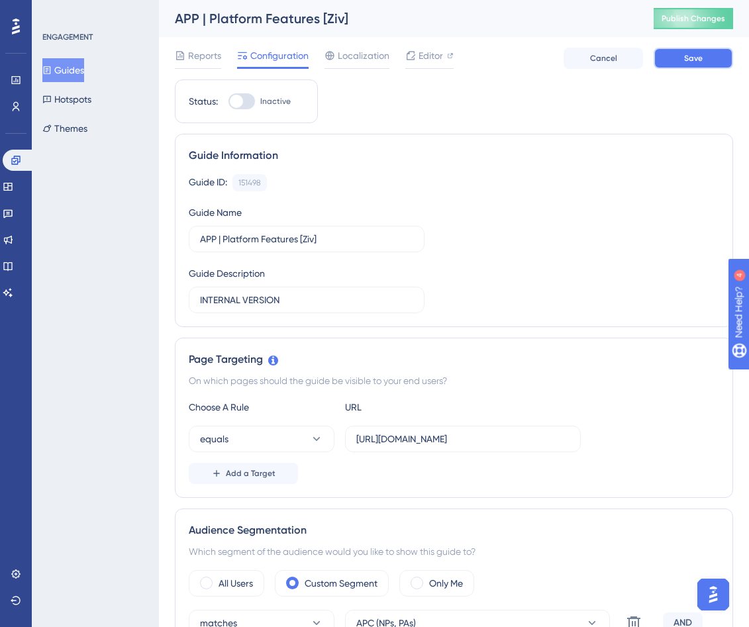
click at [548, 56] on button "Save" at bounding box center [693, 58] width 79 height 21
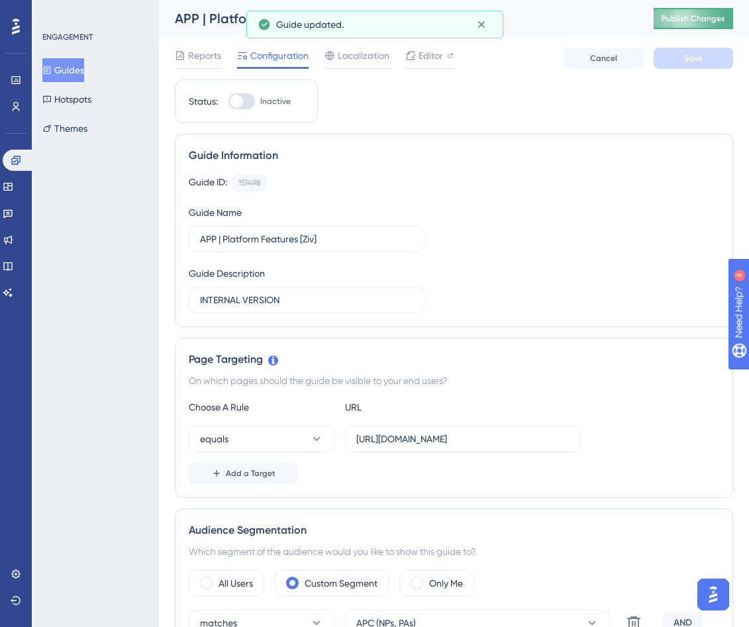
click at [548, 15] on button "Publish Changes" at bounding box center [693, 18] width 79 height 21
click at [19, 159] on icon at bounding box center [16, 160] width 11 height 11
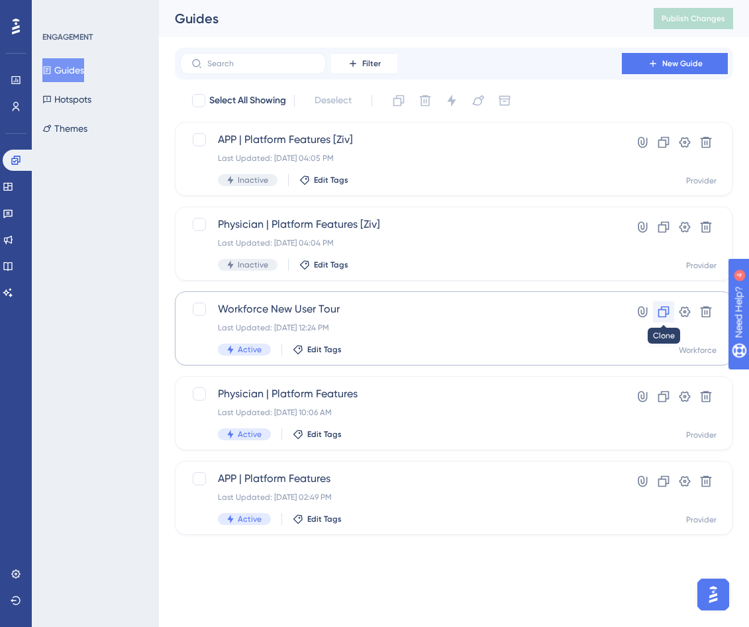
click at [548, 316] on icon at bounding box center [663, 312] width 11 height 11
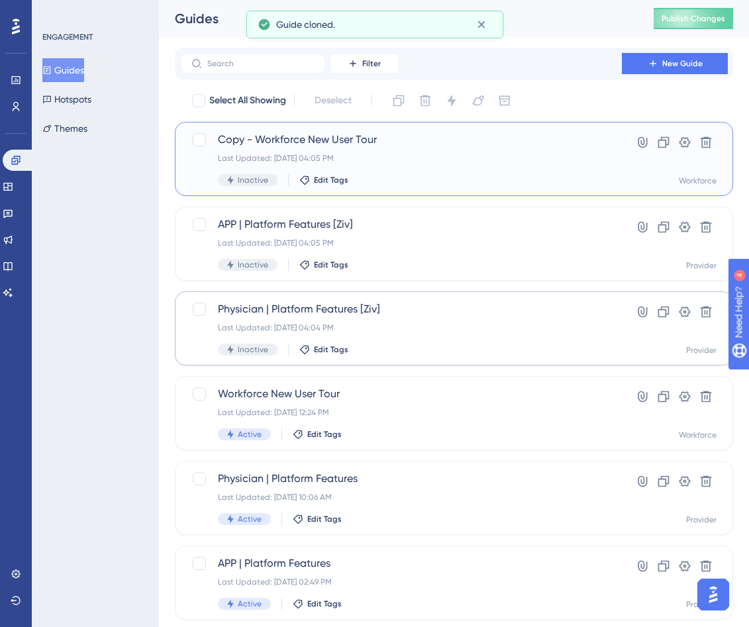
click at [377, 170] on div "Copy - Workforce New User Tour Last Updated: [DATE] 04:05 PM Inactive Edit Tags" at bounding box center [401, 159] width 366 height 54
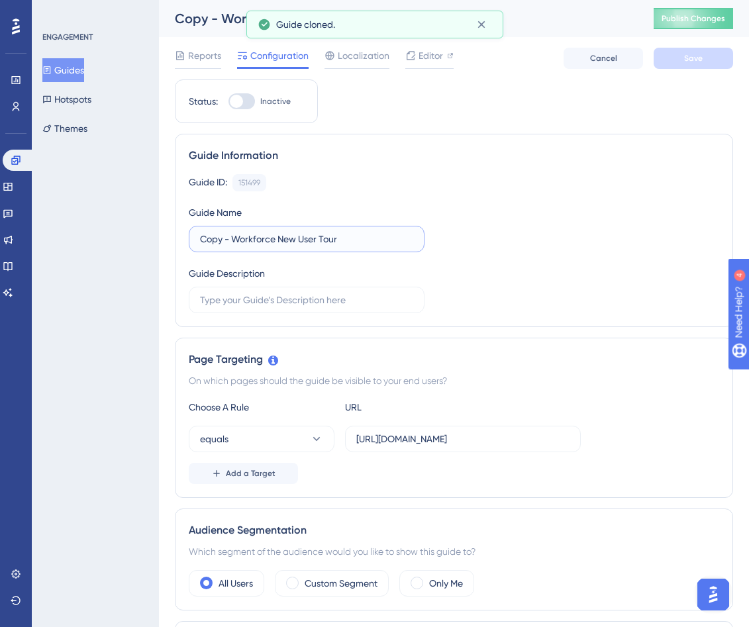
click at [248, 240] on input "Copy - Workforce New User Tour" at bounding box center [306, 239] width 213 height 15
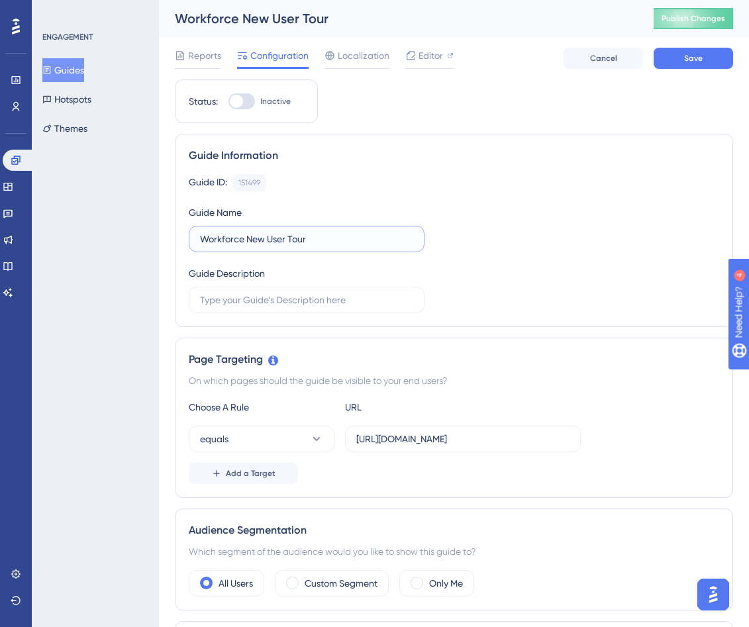
click at [323, 244] on input "Workforce New User Tour" at bounding box center [306, 239] width 213 height 15
paste input "[Ziv]"
type input "Workforce New User Tour [Ziv]"
click at [351, 293] on input "text" at bounding box center [306, 300] width 213 height 15
type input "INTERNAL VERSION"
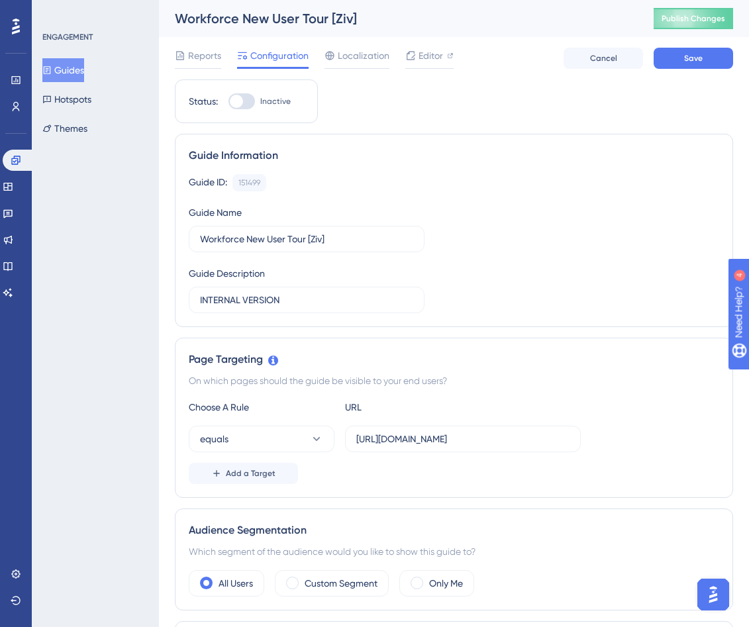
click at [499, 300] on div "Guide ID: 151499 Copy Guide Name Workforce New User Tour [Ziv] Guide Descriptio…" at bounding box center [454, 243] width 531 height 139
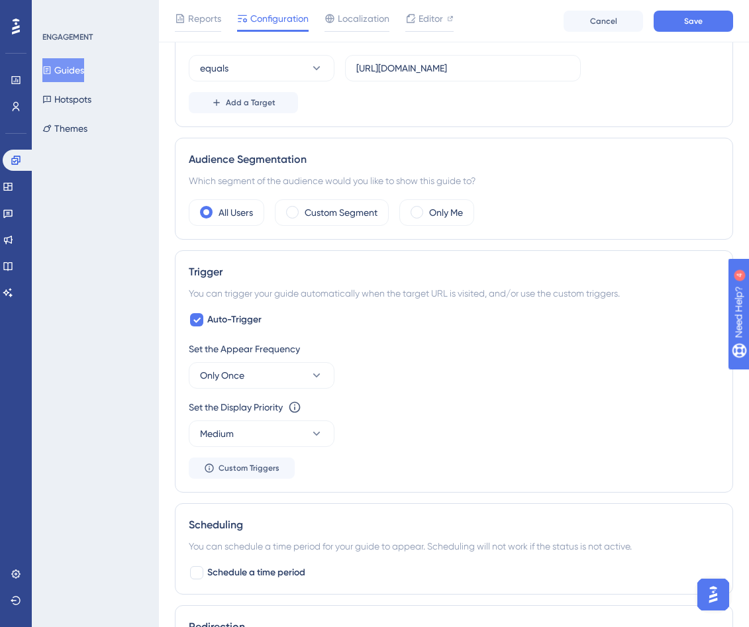
scroll to position [358, 0]
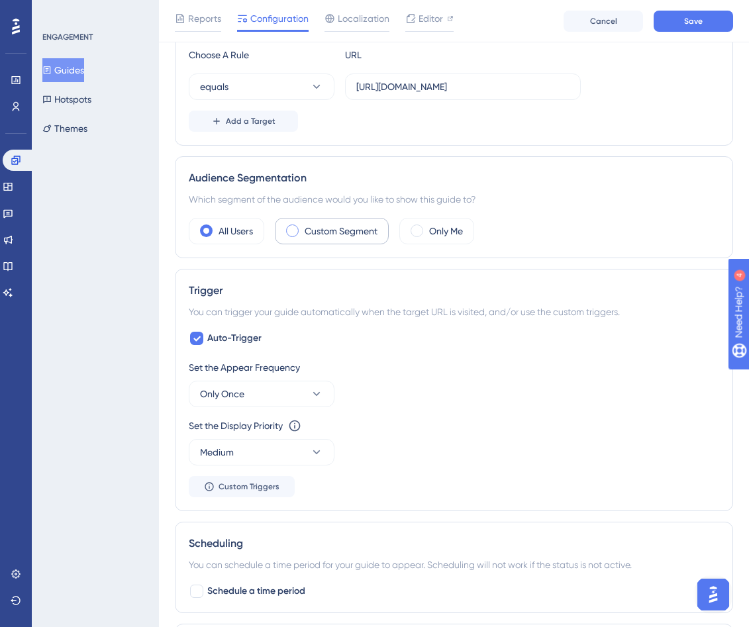
click at [379, 242] on div "Custom Segment" at bounding box center [332, 231] width 114 height 26
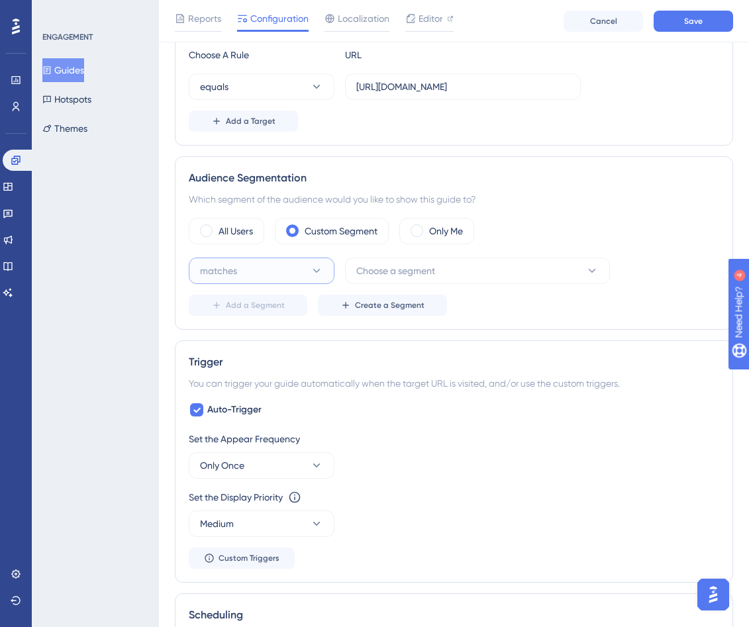
click at [321, 273] on icon at bounding box center [316, 270] width 13 height 13
click at [321, 278] on button "matches" at bounding box center [262, 271] width 146 height 26
click at [391, 271] on span "Choose a segment" at bounding box center [395, 271] width 79 height 16
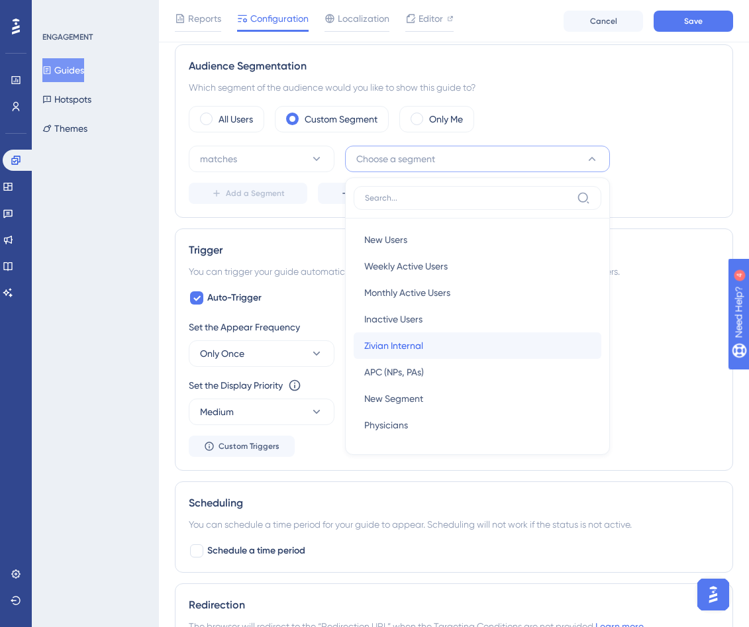
click at [425, 348] on div "Zivian Internal Zivian Internal" at bounding box center [477, 346] width 227 height 26
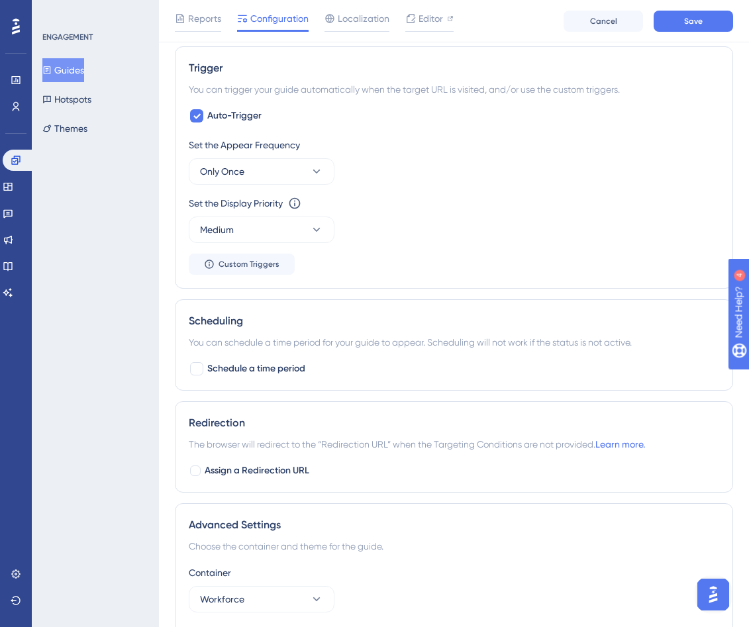
scroll to position [645, 0]
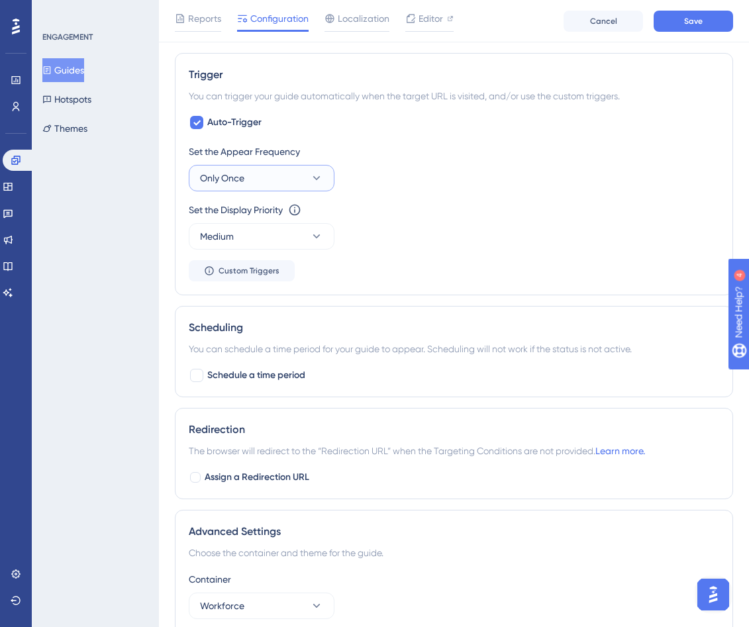
click at [299, 184] on button "Only Once" at bounding box center [262, 178] width 146 height 26
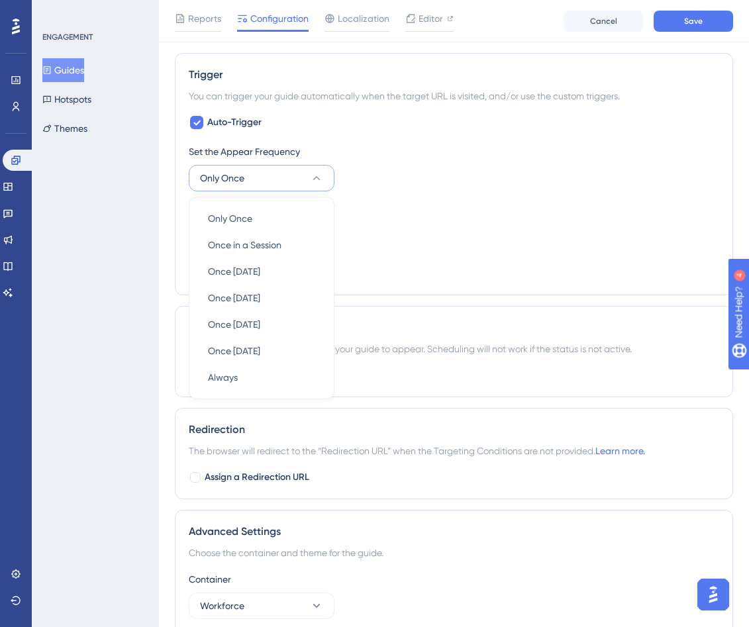
click at [394, 218] on div "Set the Display Priority This option will set the display priority between auto…" at bounding box center [454, 226] width 531 height 48
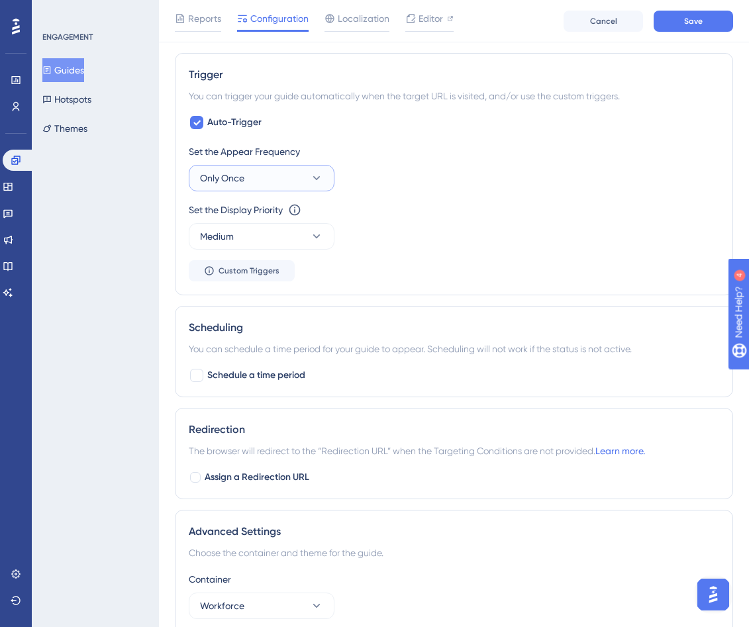
click at [298, 176] on button "Only Once" at bounding box center [262, 178] width 146 height 26
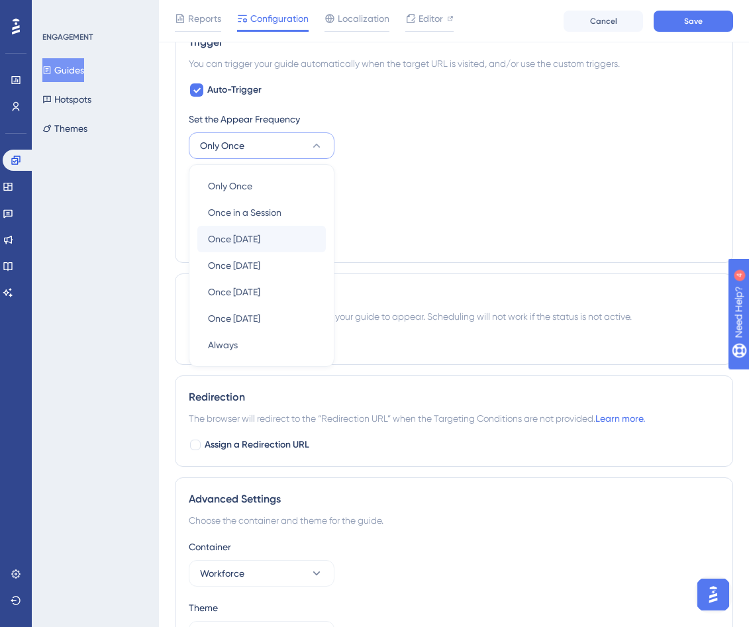
scroll to position [692, 0]
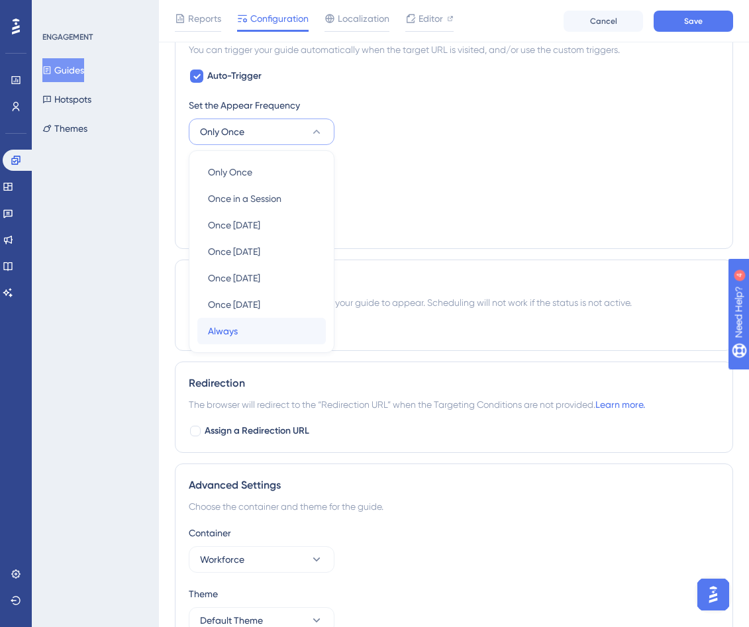
click at [246, 335] on div "Always Always" at bounding box center [261, 331] width 107 height 26
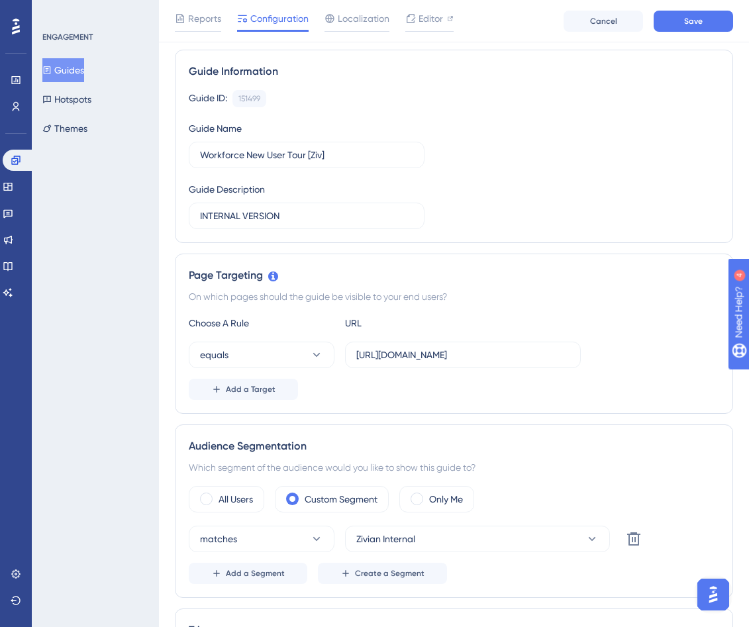
scroll to position [0, 0]
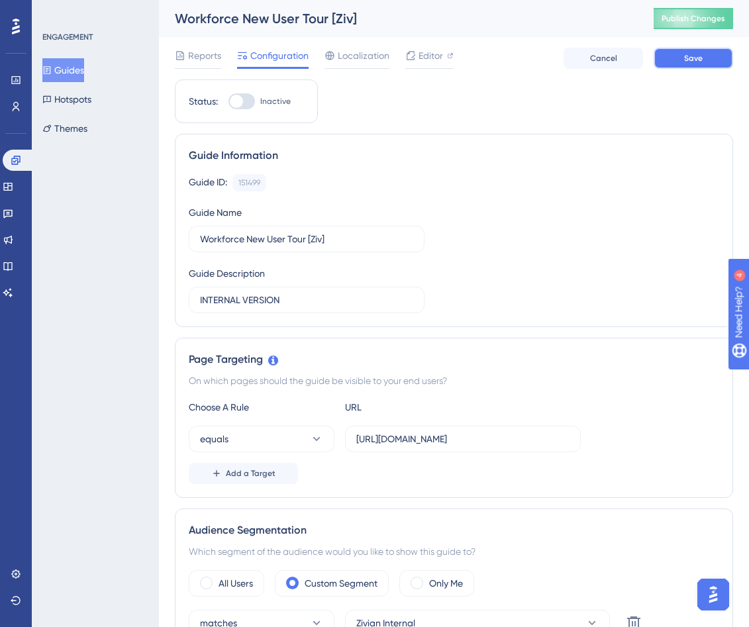
click at [548, 56] on span "Save" at bounding box center [693, 58] width 19 height 11
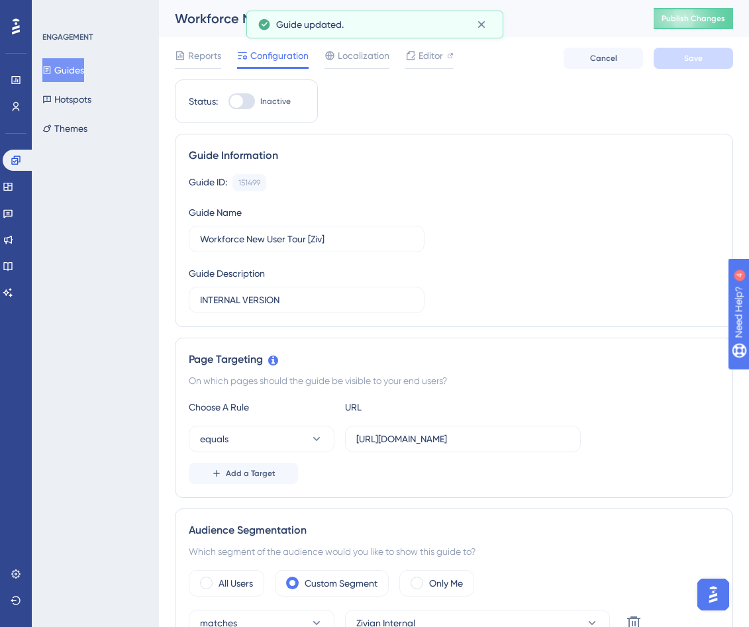
click at [72, 71] on button "Guides" at bounding box center [63, 70] width 42 height 24
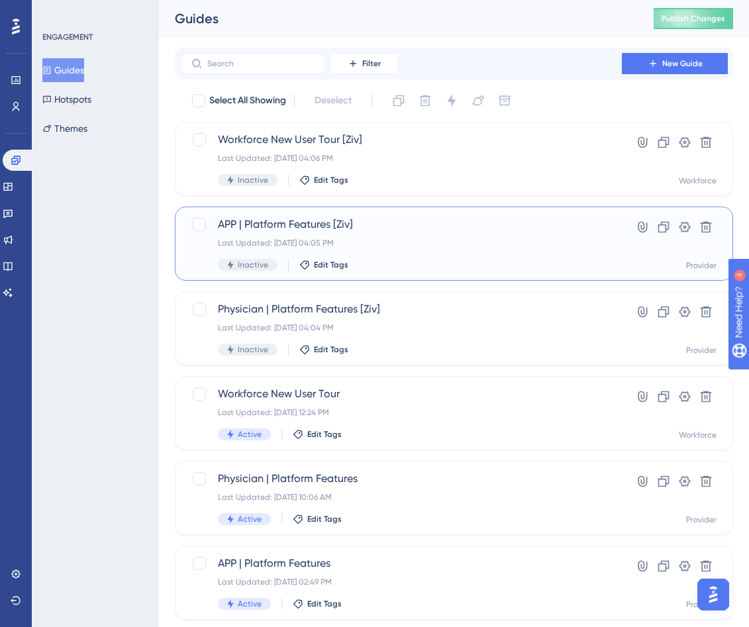
click at [486, 239] on div "Last Updated: [DATE] 04:05 PM" at bounding box center [401, 243] width 366 height 11
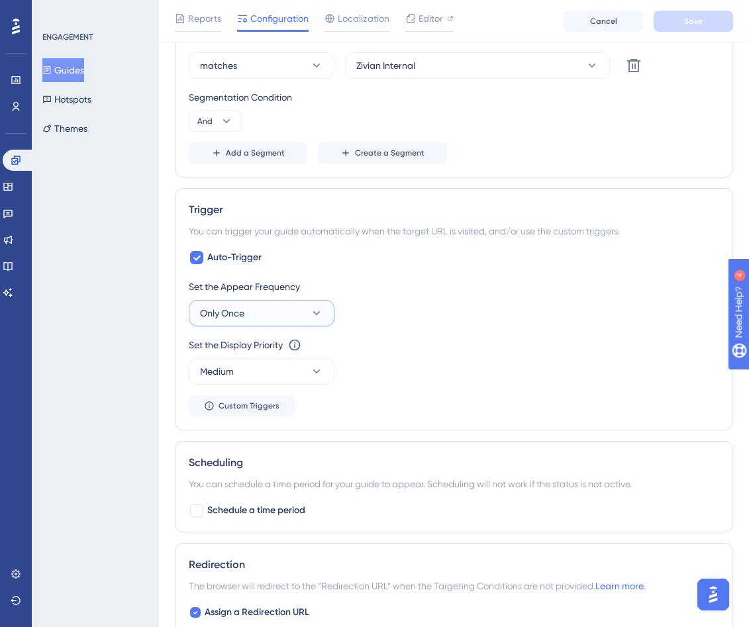
click at [273, 314] on button "Only Once" at bounding box center [262, 313] width 146 height 26
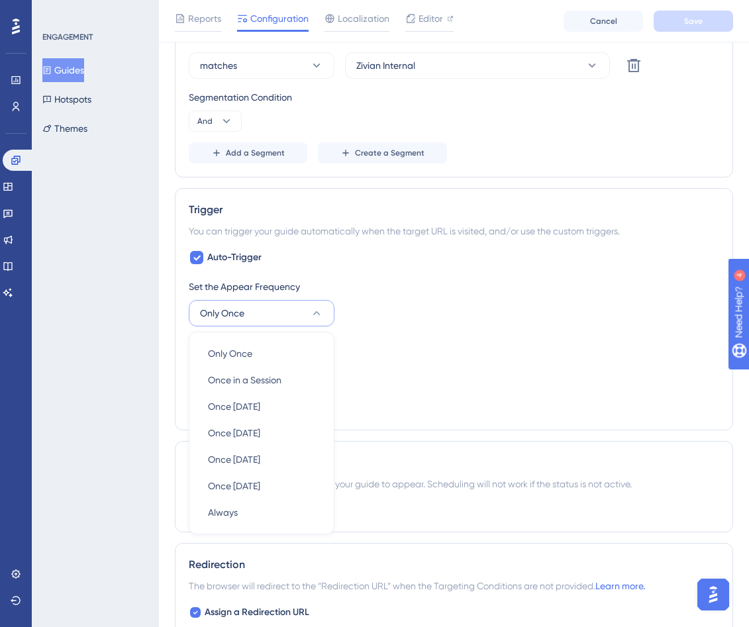
scroll to position [719, 0]
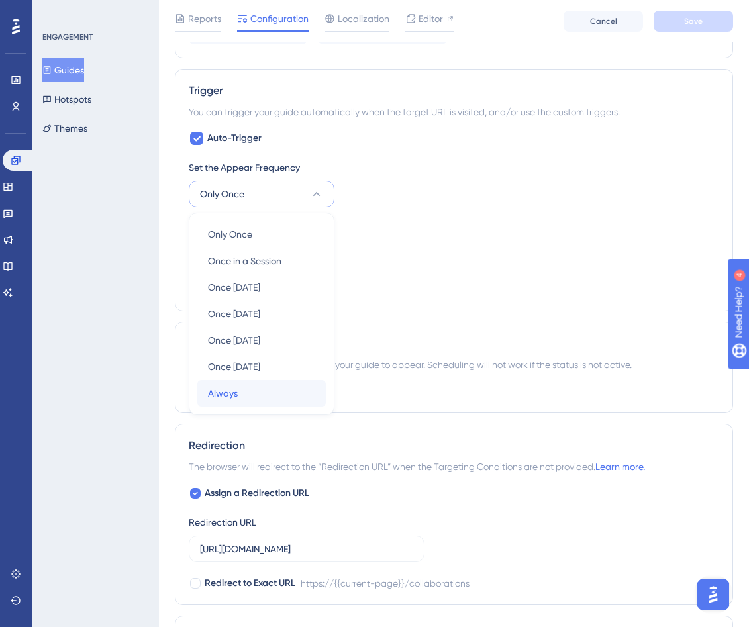
click at [268, 395] on div "Always Always" at bounding box center [261, 393] width 107 height 26
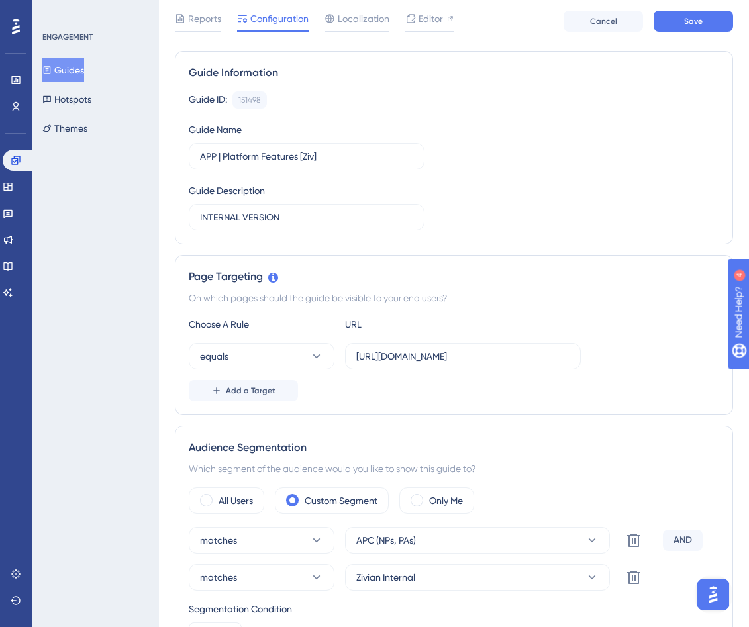
scroll to position [0, 0]
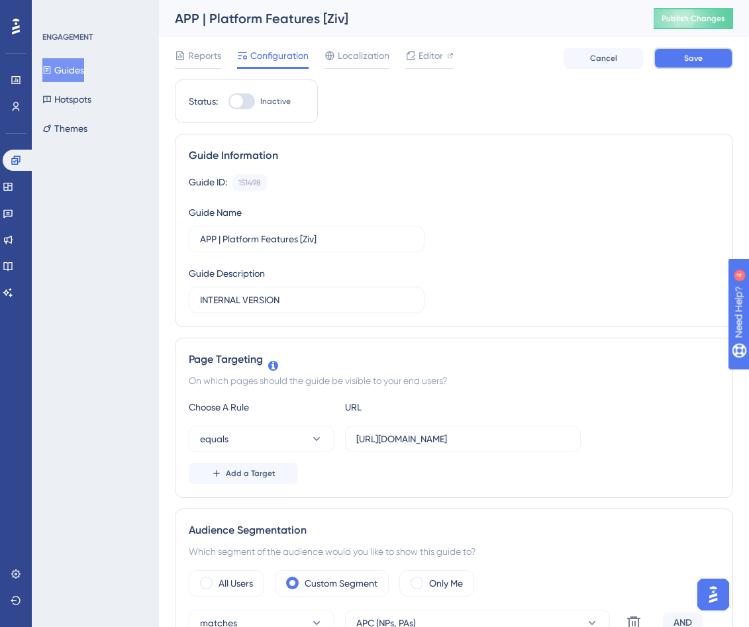
click at [548, 53] on span "Save" at bounding box center [693, 58] width 19 height 11
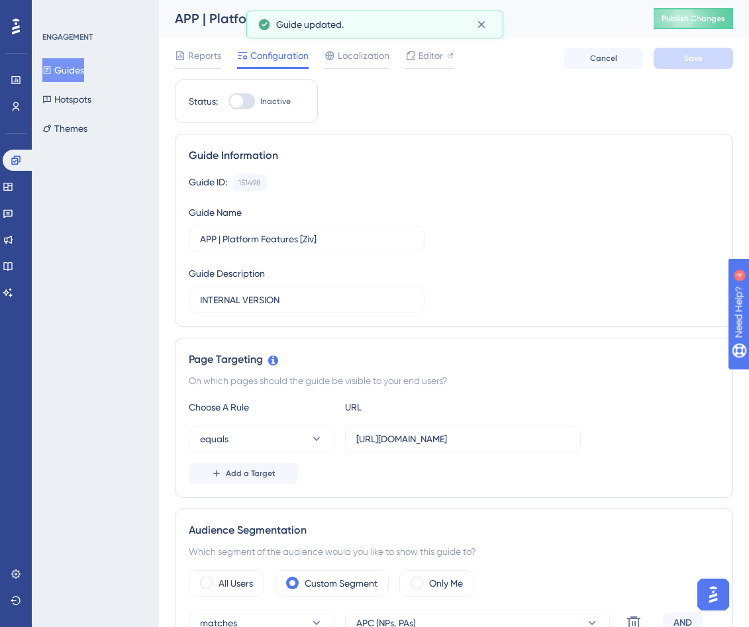
click at [84, 68] on button "Guides" at bounding box center [63, 70] width 42 height 24
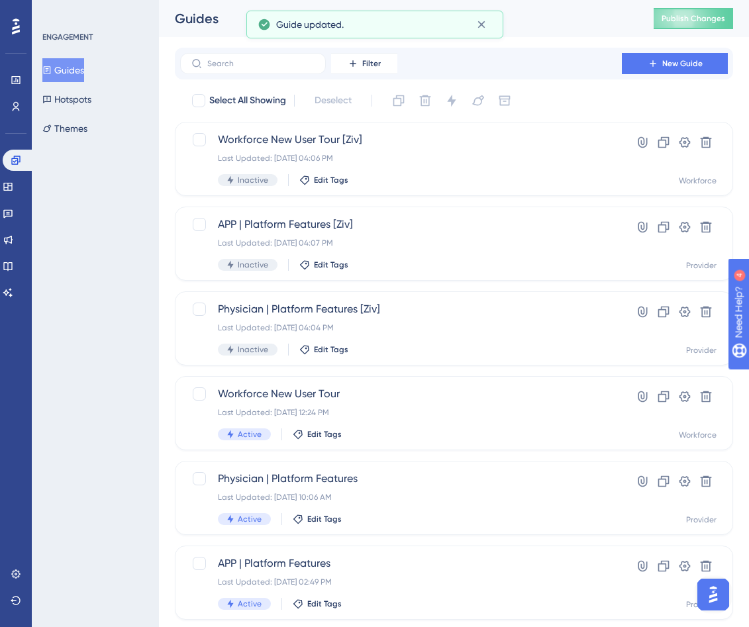
scroll to position [11, 0]
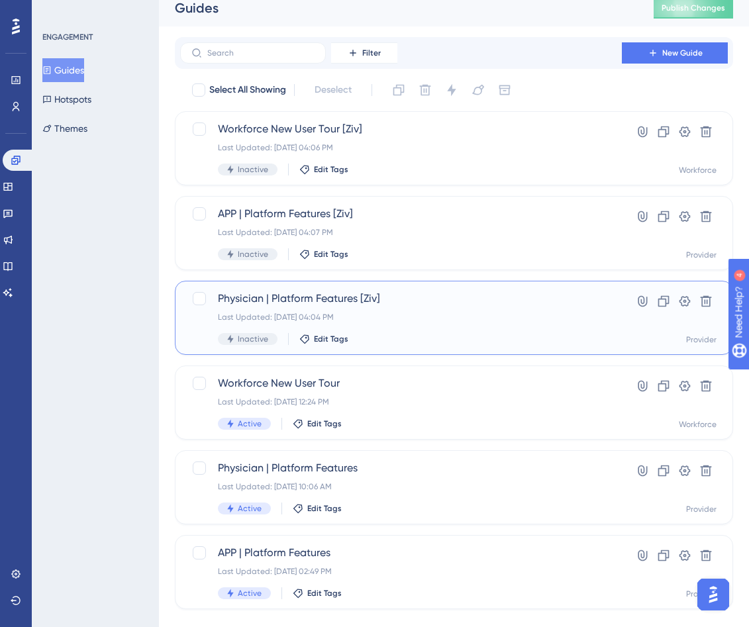
click at [426, 331] on div "Physician | Platform Features [Ziv] Last Updated: [DATE] 04:04 PM Inactive Edit…" at bounding box center [401, 318] width 366 height 54
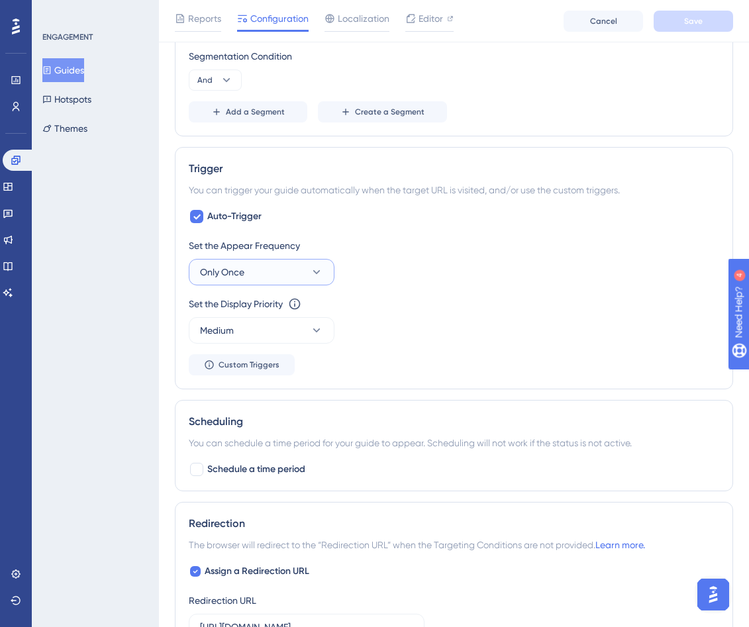
click at [318, 269] on icon at bounding box center [316, 272] width 13 height 13
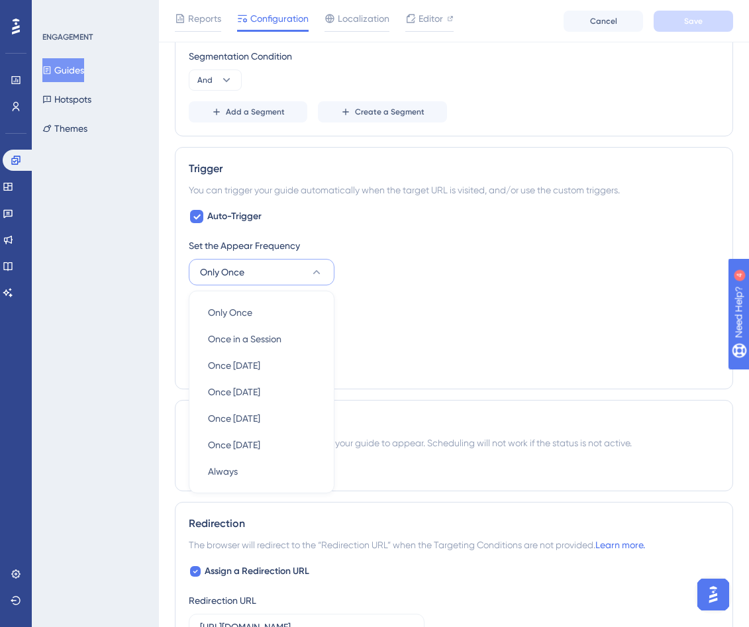
scroll to position [717, 0]
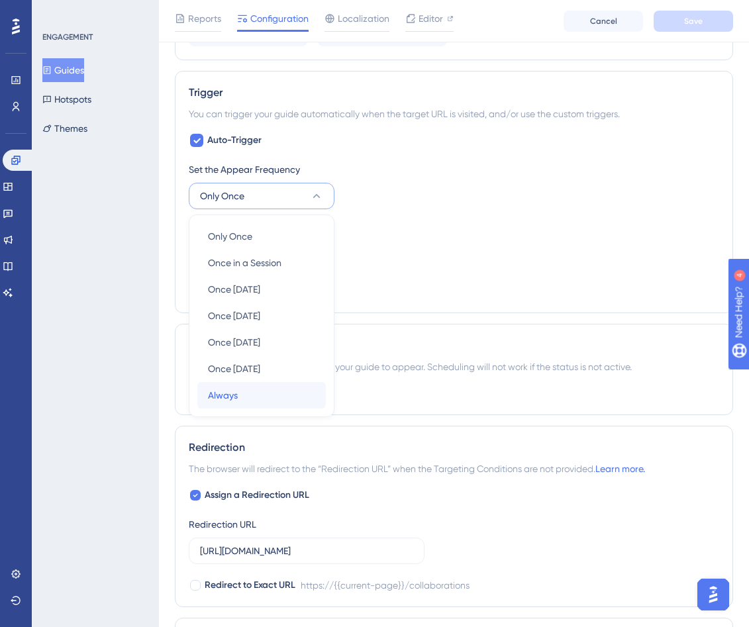
click at [269, 393] on div "Always Always" at bounding box center [261, 395] width 107 height 26
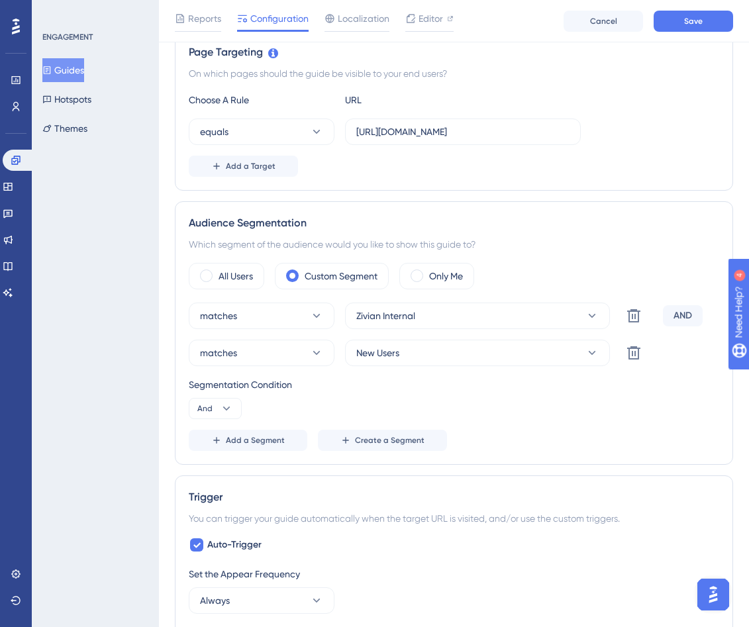
scroll to position [0, 0]
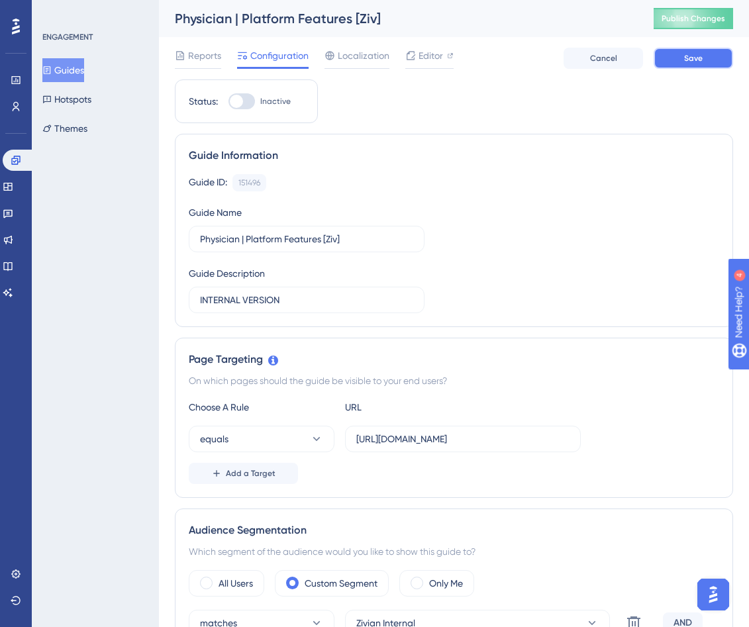
click at [548, 55] on span "Save" at bounding box center [693, 58] width 19 height 11
click at [72, 85] on div "Guides Hotspots Themes" at bounding box center [95, 99] width 107 height 82
click at [76, 74] on button "Guides" at bounding box center [63, 70] width 42 height 24
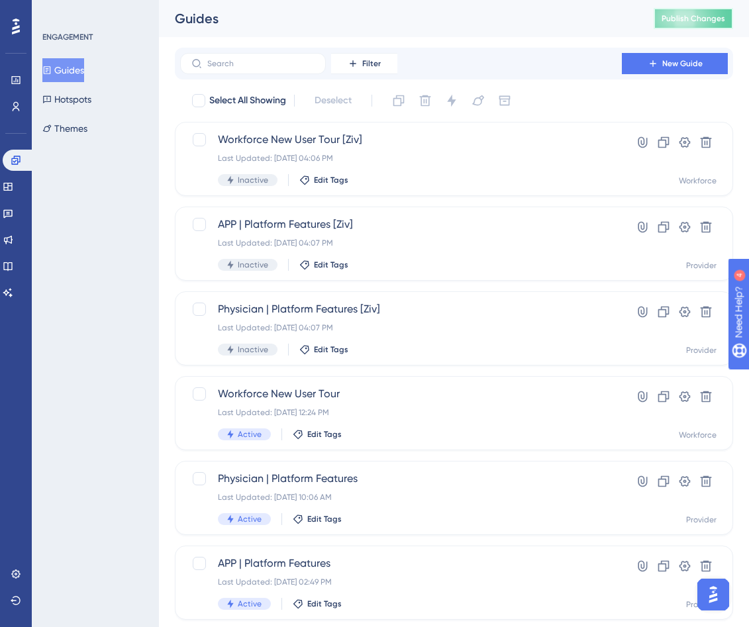
click at [548, 17] on span "Publish Changes" at bounding box center [694, 18] width 64 height 11
click at [20, 110] on icon at bounding box center [16, 106] width 11 height 11
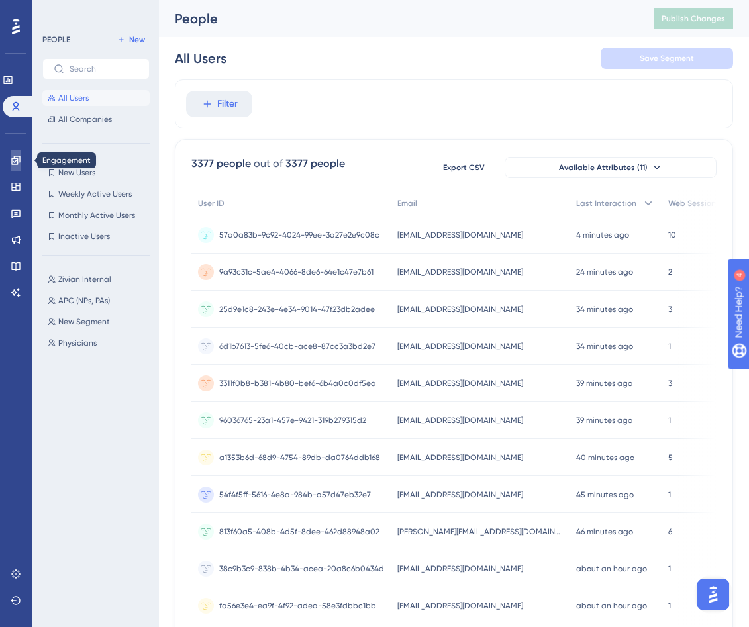
click at [19, 164] on icon at bounding box center [16, 160] width 11 height 11
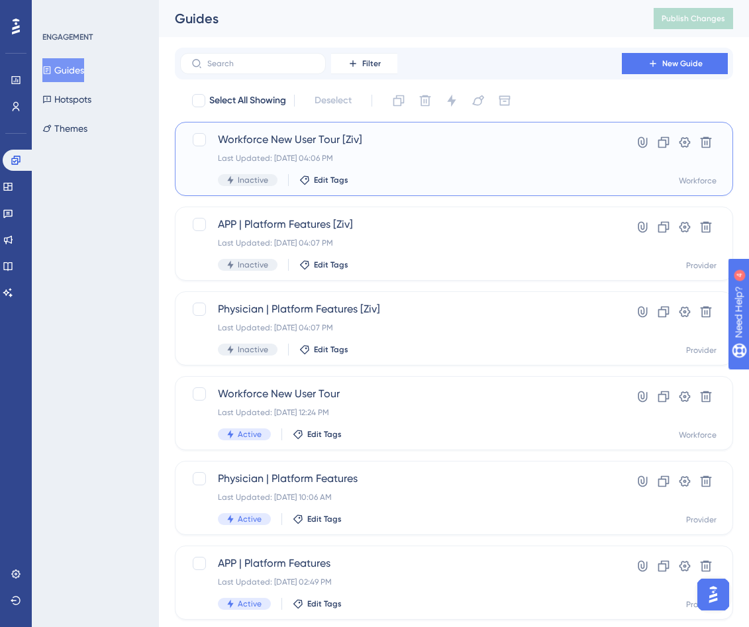
click at [464, 149] on div "Workforce New User Tour [Ziv] Last Updated: [DATE] 04:06 PM Inactive Edit Tags" at bounding box center [401, 159] width 366 height 54
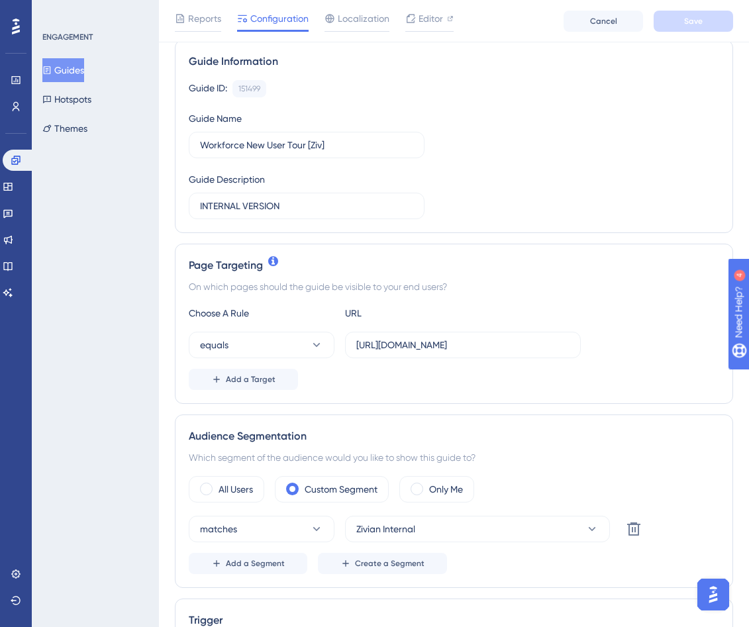
scroll to position [128, 0]
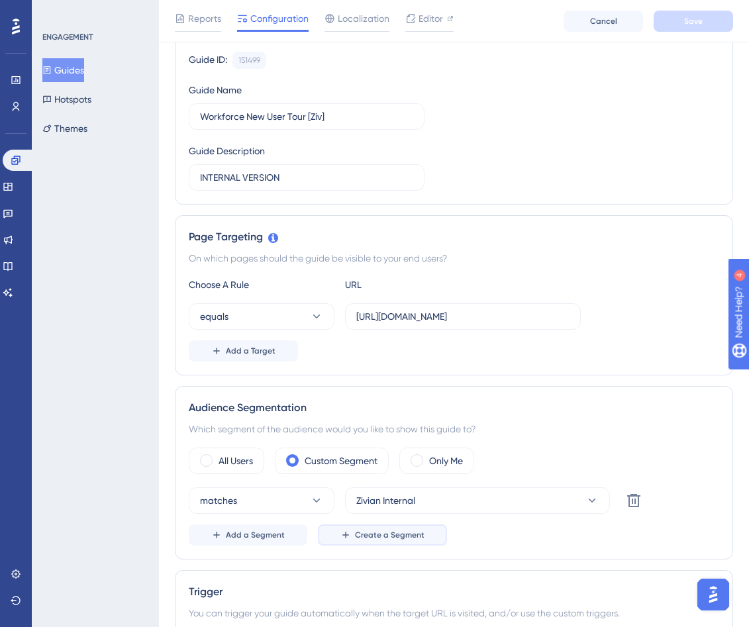
click at [352, 537] on button "Create a Segment" at bounding box center [382, 535] width 129 height 21
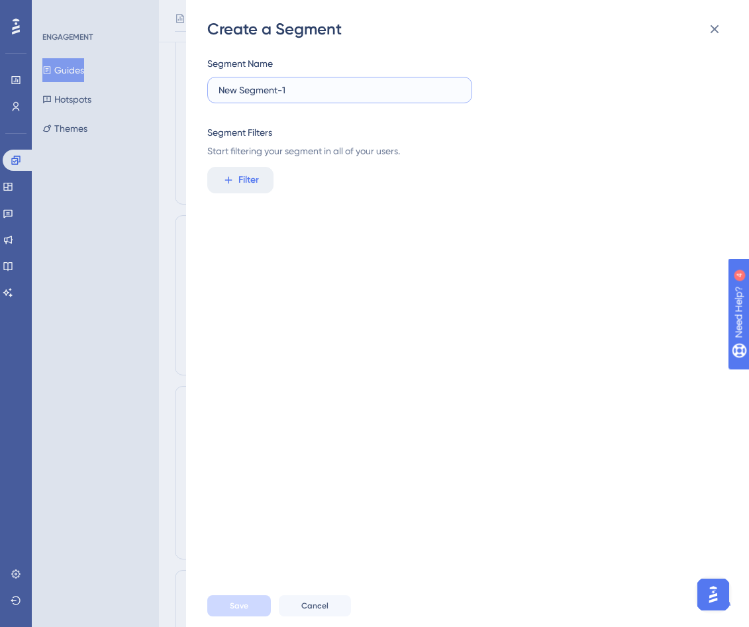
click at [378, 88] on input "New Segment-1" at bounding box center [340, 90] width 242 height 15
type input "Special Accounts - External"
click at [381, 228] on div "Segment Name Segment Filters Start filtering your segment in all of your users.…" at bounding box center [474, 312] width 534 height 545
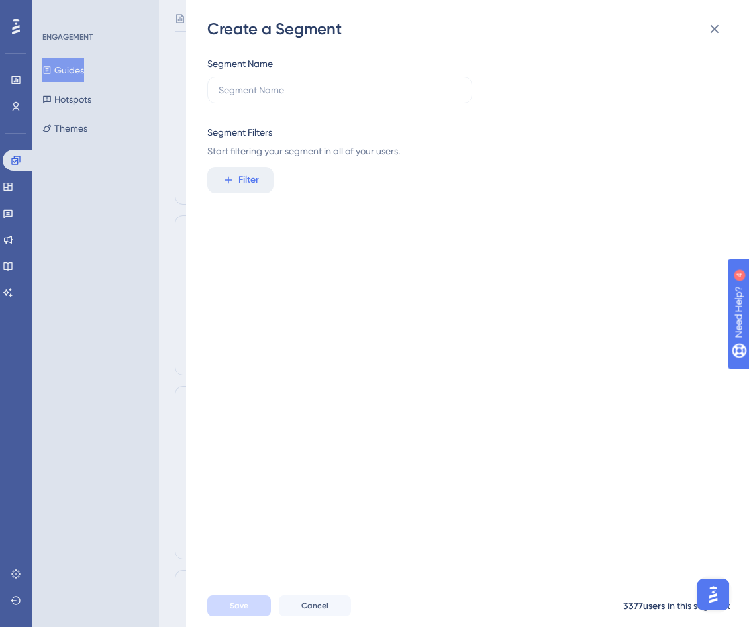
click at [390, 71] on div "Segment Name" at bounding box center [339, 80] width 265 height 48
click at [390, 85] on input "text" at bounding box center [340, 90] width 242 height 15
paste input "Special Accounts - External"
type input "Special Accounts - External"
click at [246, 185] on span "Filter" at bounding box center [248, 180] width 21 height 16
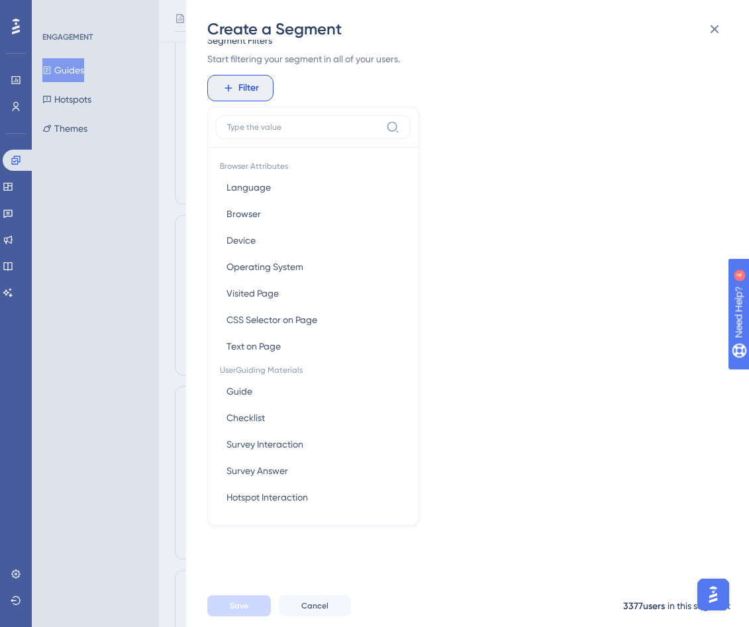
scroll to position [568, 0]
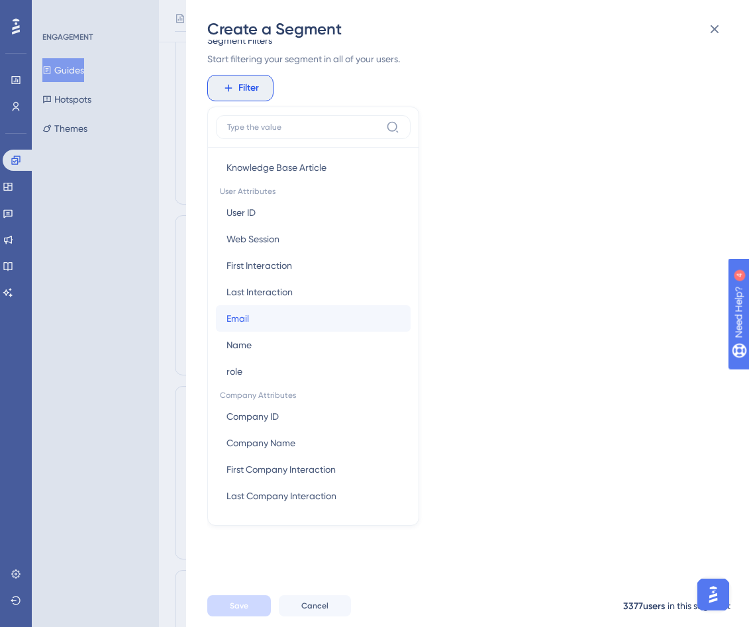
click at [299, 321] on button "Email Email" at bounding box center [313, 318] width 195 height 26
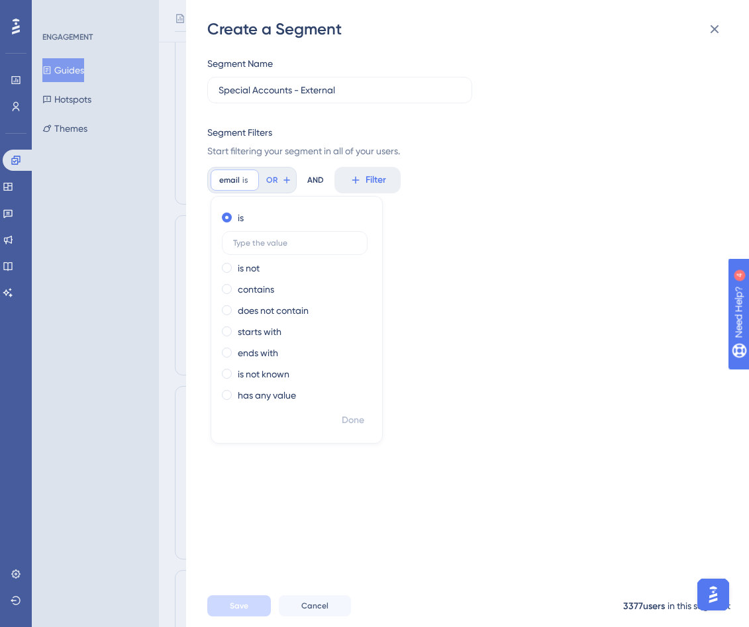
scroll to position [0, 0]
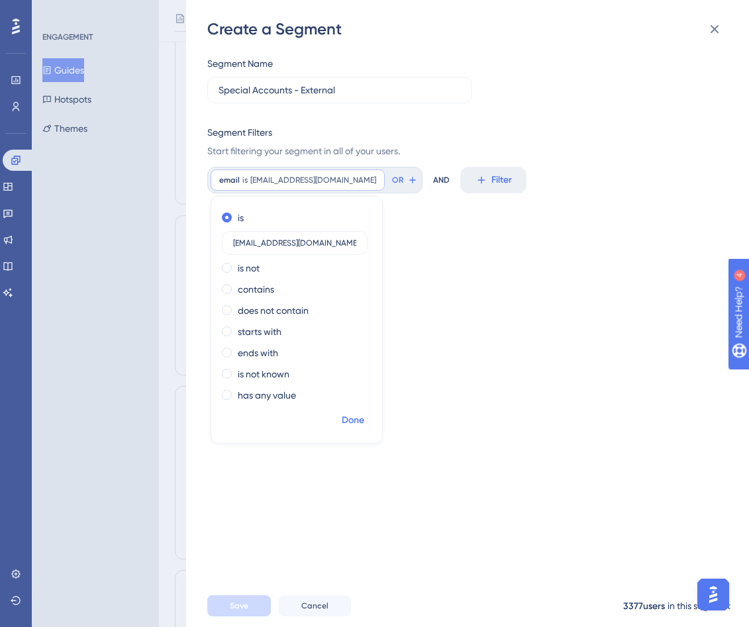
type input "[EMAIL_ADDRESS][DOMAIN_NAME]"
click at [366, 415] on button "Done" at bounding box center [353, 421] width 37 height 24
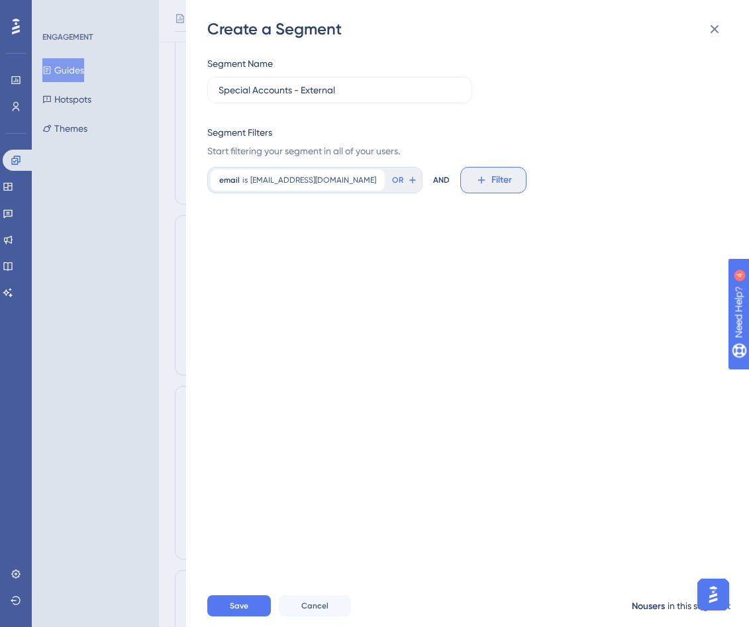
click at [492, 183] on span "Filter" at bounding box center [502, 180] width 21 height 16
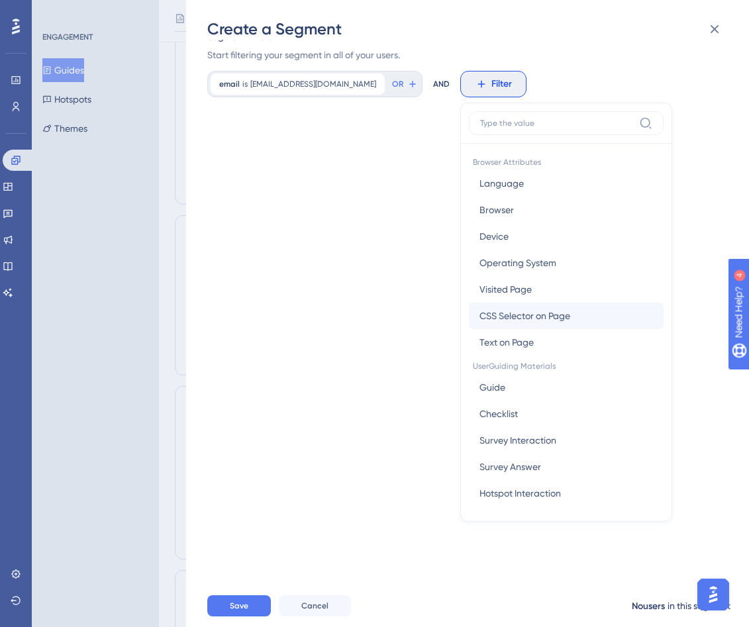
scroll to position [568, 0]
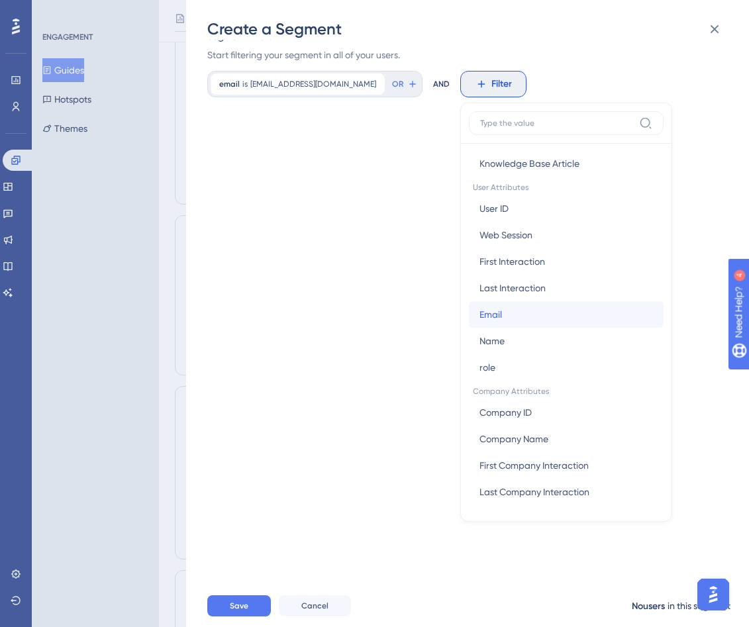
click at [480, 308] on button "Email Email" at bounding box center [566, 314] width 195 height 26
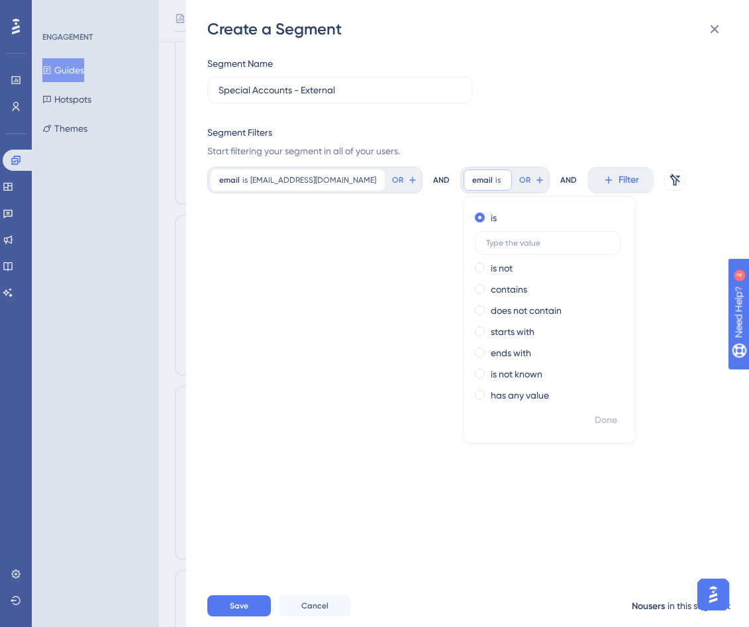
scroll to position [0, 0]
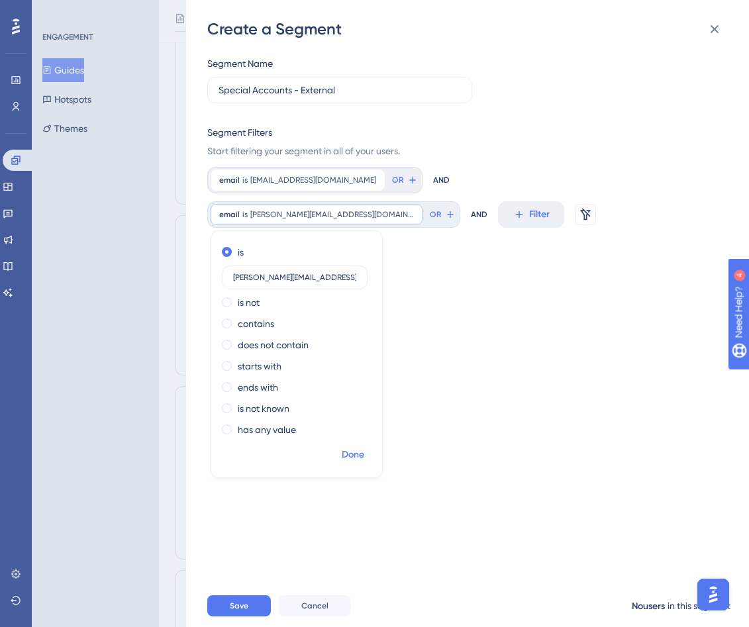
type input "[PERSON_NAME][EMAIL_ADDRESS][DOMAIN_NAME]"
click at [364, 447] on span "Done" at bounding box center [353, 455] width 23 height 16
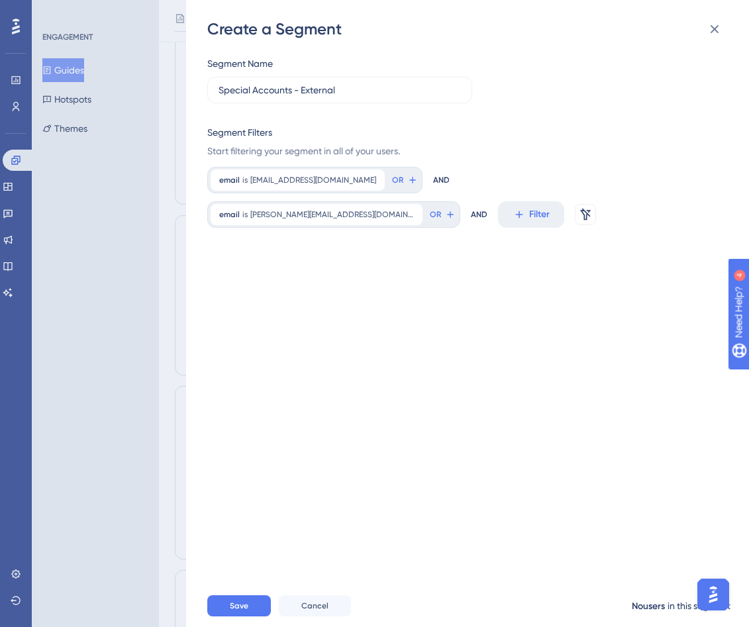
click at [488, 201] on div "AND" at bounding box center [479, 214] width 17 height 26
click at [529, 211] on span "Filter" at bounding box center [539, 215] width 21 height 16
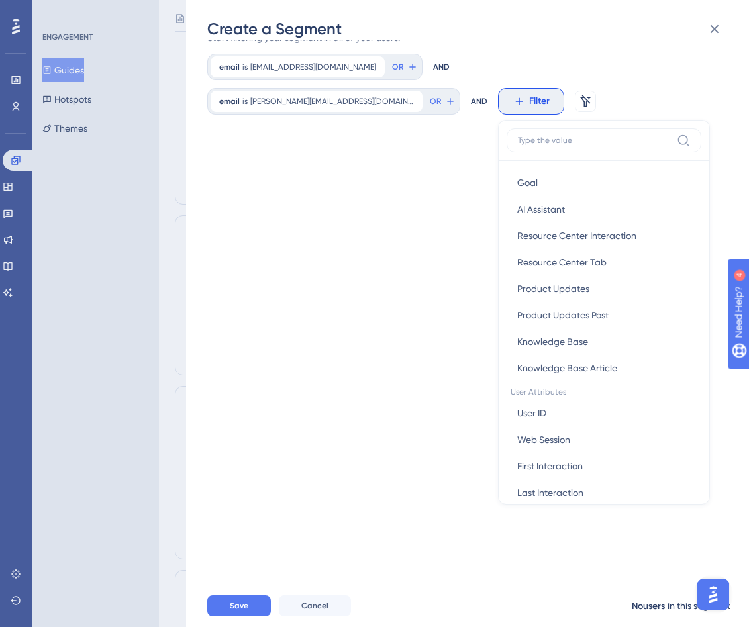
scroll to position [494, 0]
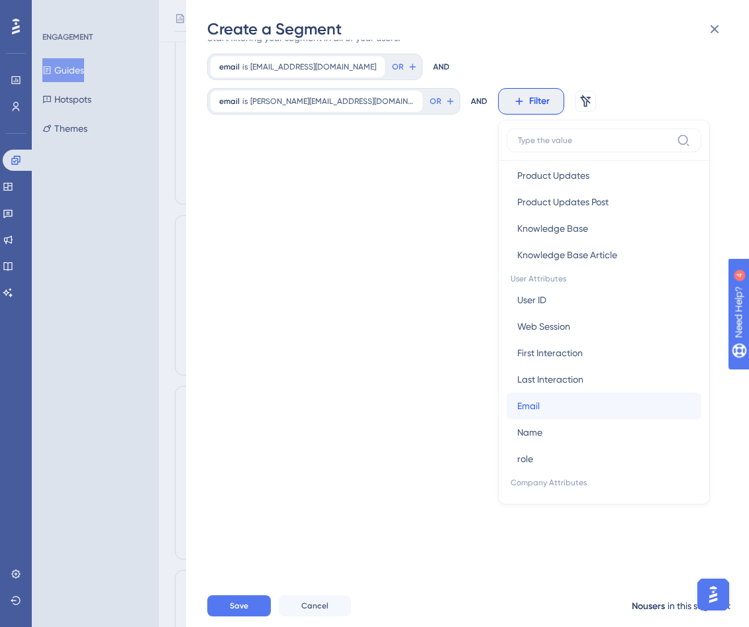
click at [507, 415] on button "Email Email" at bounding box center [604, 406] width 195 height 26
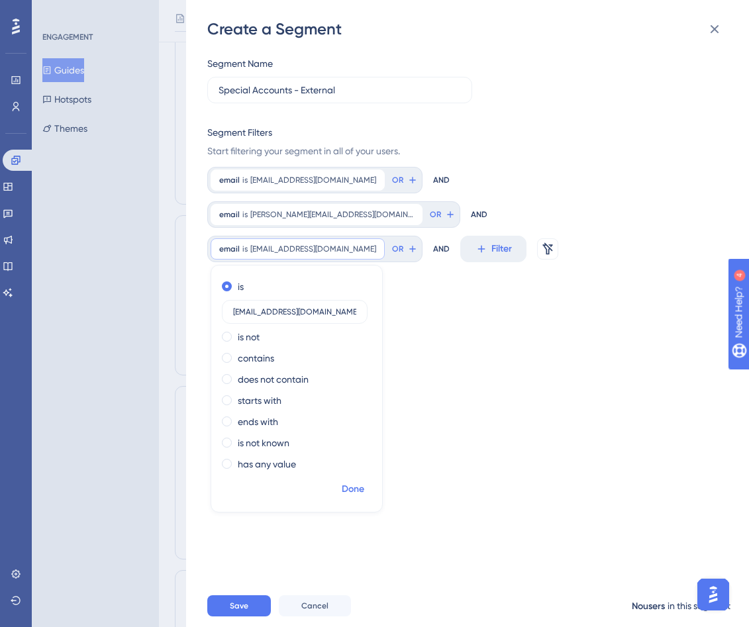
type input "[EMAIL_ADDRESS][DOMAIN_NAME]"
click at [356, 482] on span "Done" at bounding box center [353, 490] width 23 height 16
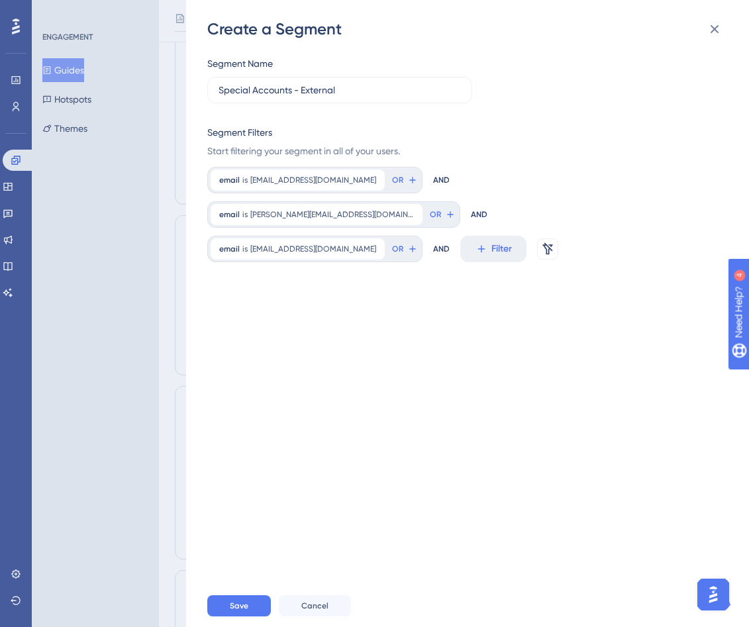
click at [489, 364] on div "Segment Name Special Accounts - External Segment Filters Start filtering your s…" at bounding box center [474, 312] width 534 height 545
click at [390, 182] on button "OR" at bounding box center [404, 180] width 29 height 21
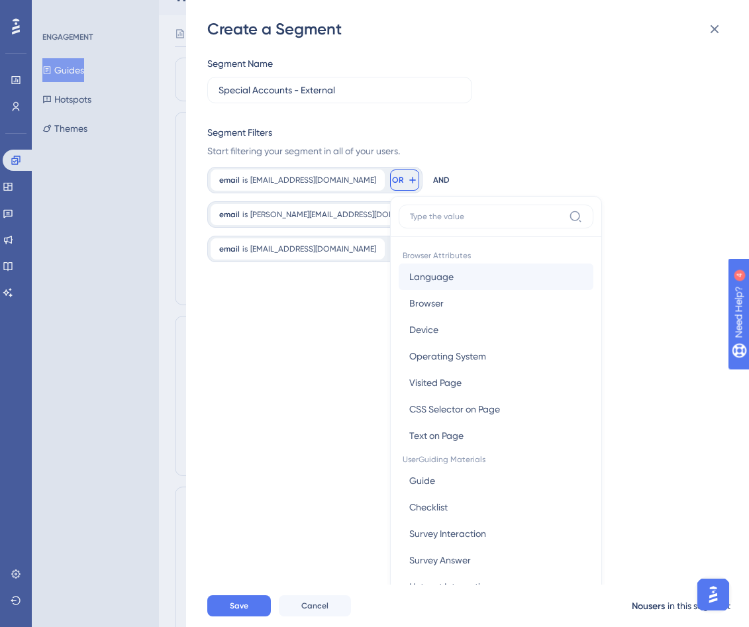
scroll to position [95, 0]
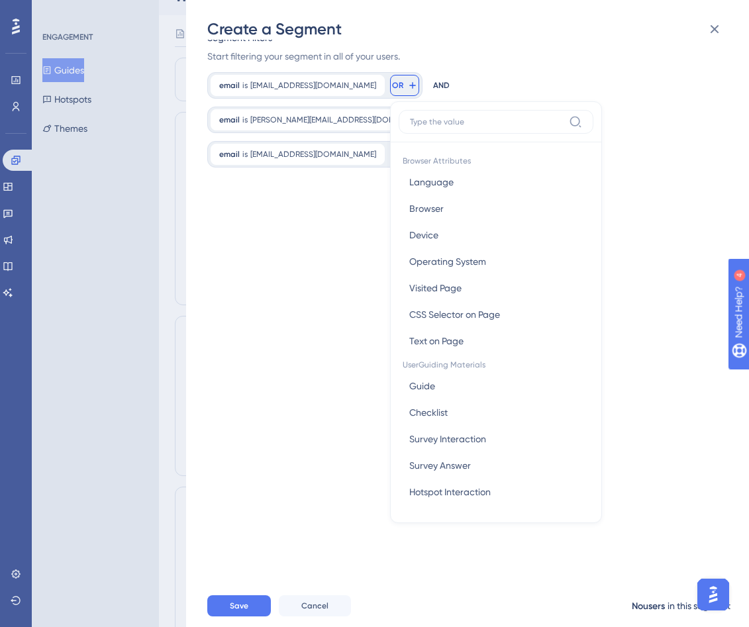
click at [548, 225] on div "Segment Name Special Accounts - External Segment Filters Start filtering your s…" at bounding box center [474, 312] width 534 height 545
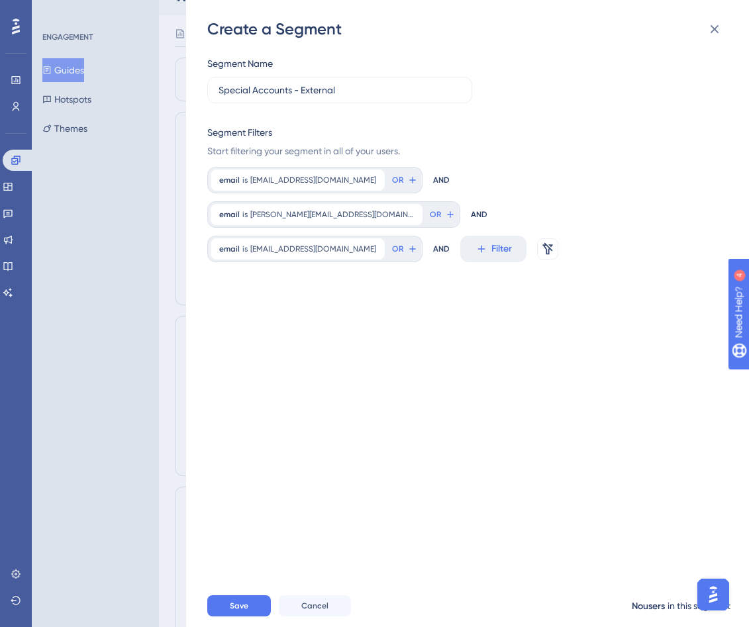
scroll to position [0, 0]
click at [423, 204] on div "email is [PERSON_NAME][EMAIL_ADDRESS][DOMAIN_NAME] [PERSON_NAME][DOMAIN_NAME][E…" at bounding box center [317, 214] width 212 height 21
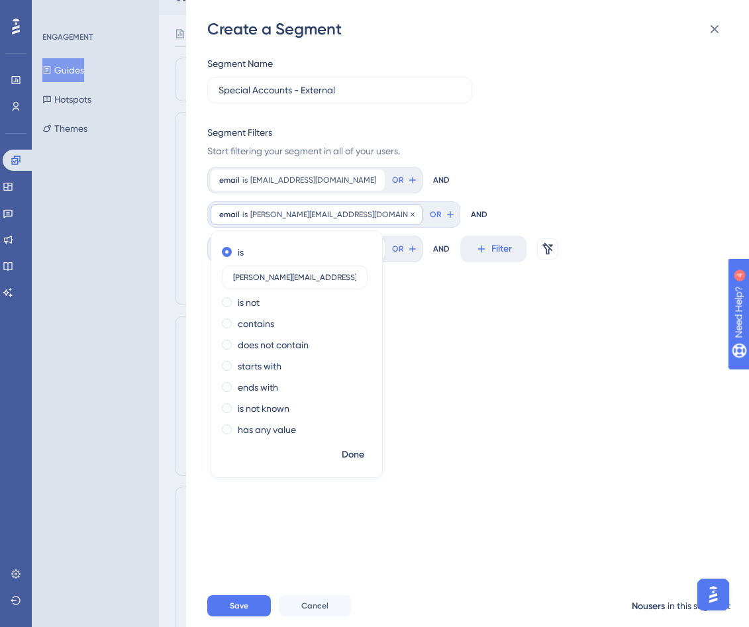
click at [414, 209] on span "[PERSON_NAME][EMAIL_ADDRESS][DOMAIN_NAME]" at bounding box center [332, 214] width 164 height 11
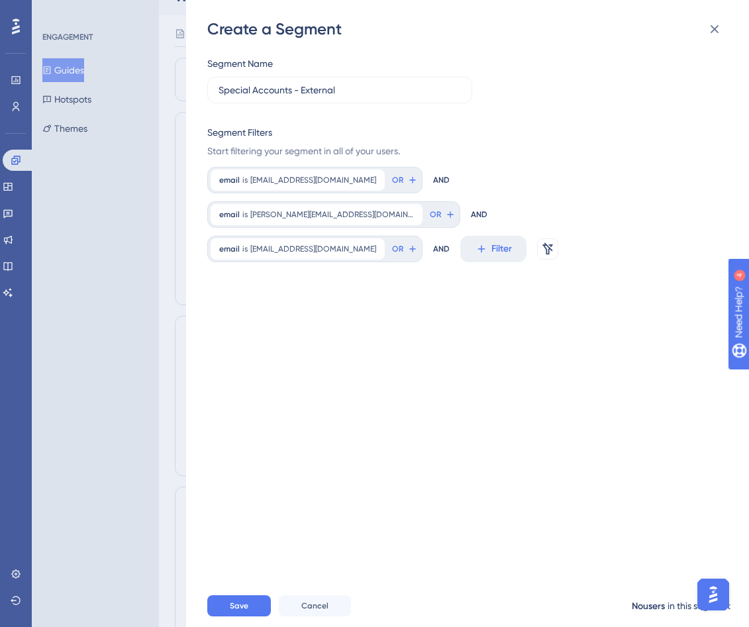
click at [413, 179] on div "email is [EMAIL_ADDRESS][DOMAIN_NAME] [EMAIL_ADDRESS][DOMAIN_NAME] Remove OR AN…" at bounding box center [463, 214] width 513 height 95
click at [433, 179] on div "AND" at bounding box center [441, 180] width 17 height 26
click at [457, 204] on button "OR" at bounding box center [442, 214] width 29 height 21
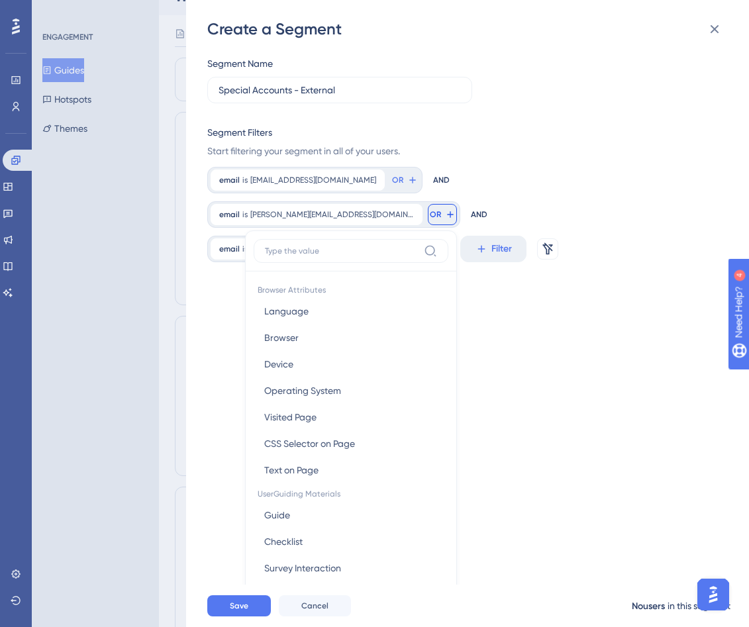
scroll to position [95, 0]
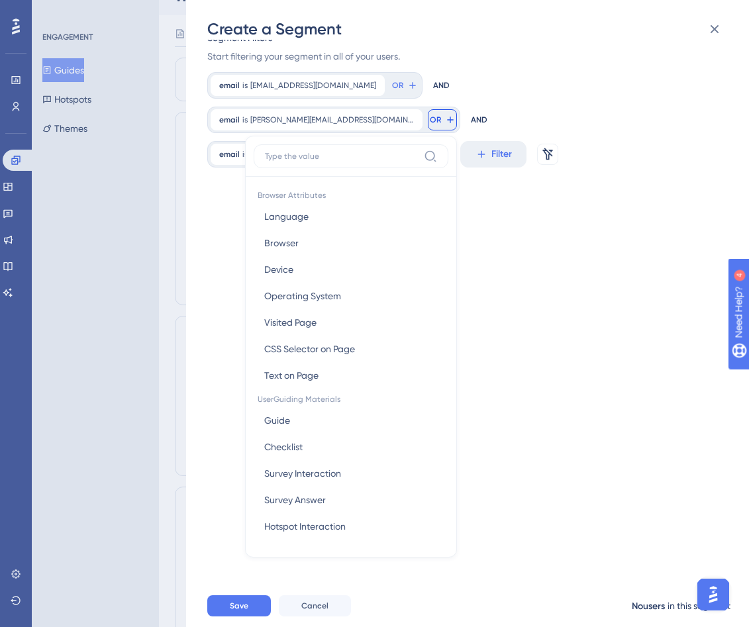
click at [548, 99] on div "email is [EMAIL_ADDRESS][DOMAIN_NAME] [EMAIL_ADDRESS][DOMAIN_NAME] Remove OR AN…" at bounding box center [463, 119] width 513 height 95
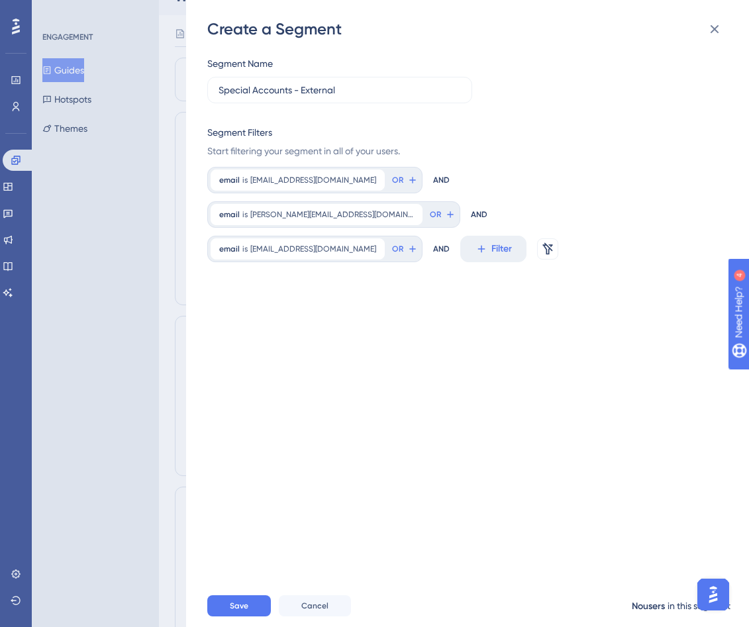
click at [548, 89] on div "Segment Name Special Accounts - External Segment Filters Start filtering your s…" at bounding box center [463, 107] width 513 height 103
click at [537, 238] on button at bounding box center [547, 248] width 21 height 21
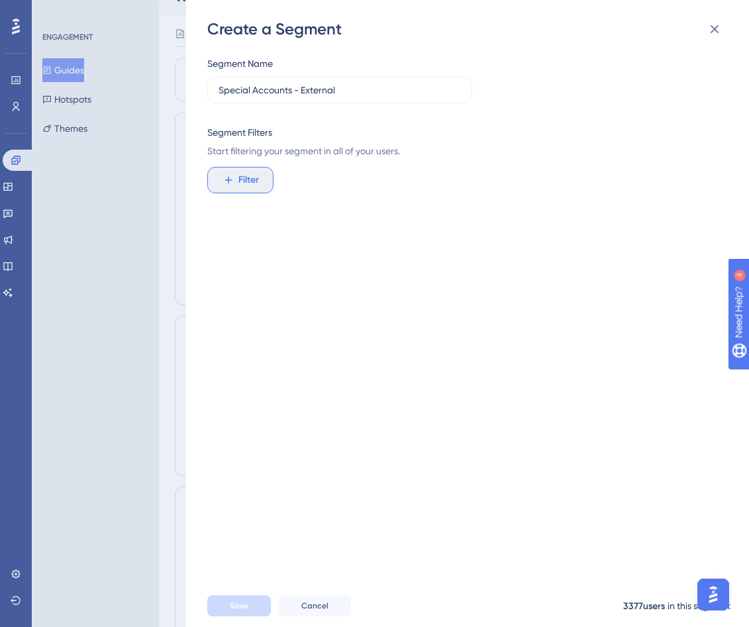
click at [252, 178] on span "Filter" at bounding box center [248, 180] width 21 height 16
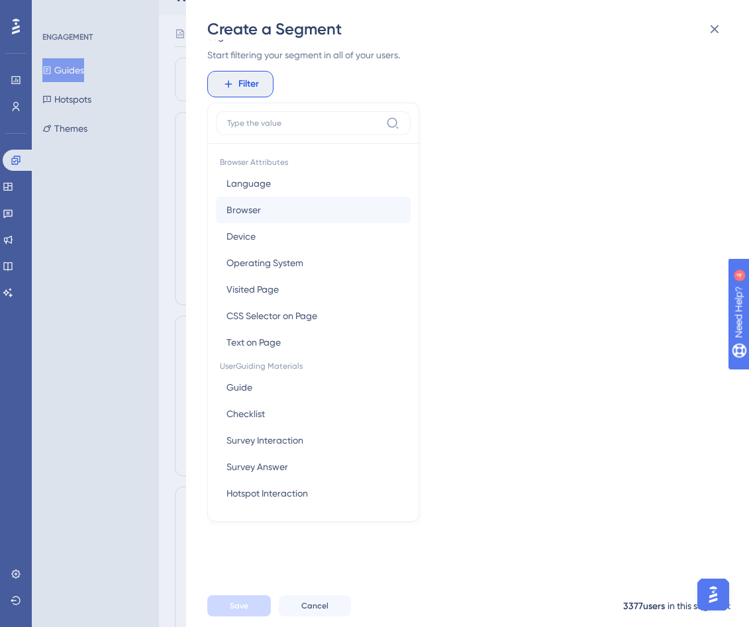
scroll to position [568, 0]
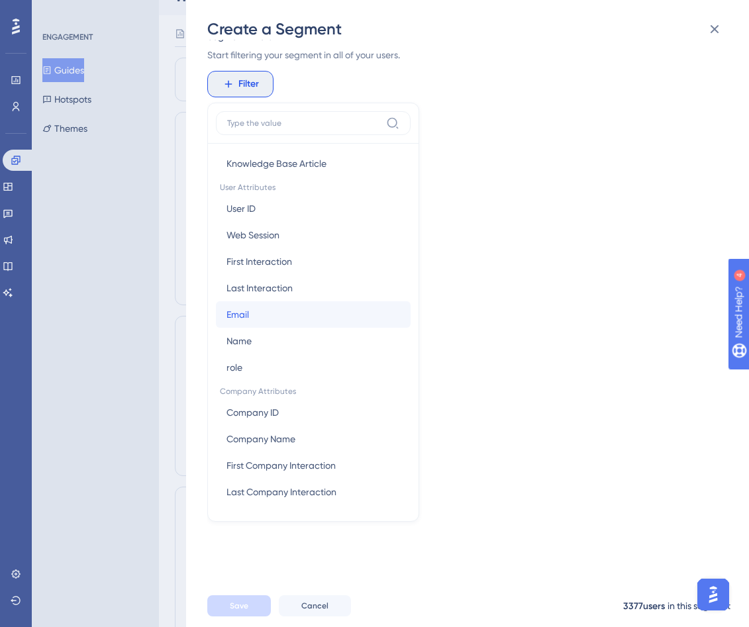
click at [268, 308] on button "Email Email" at bounding box center [313, 314] width 195 height 26
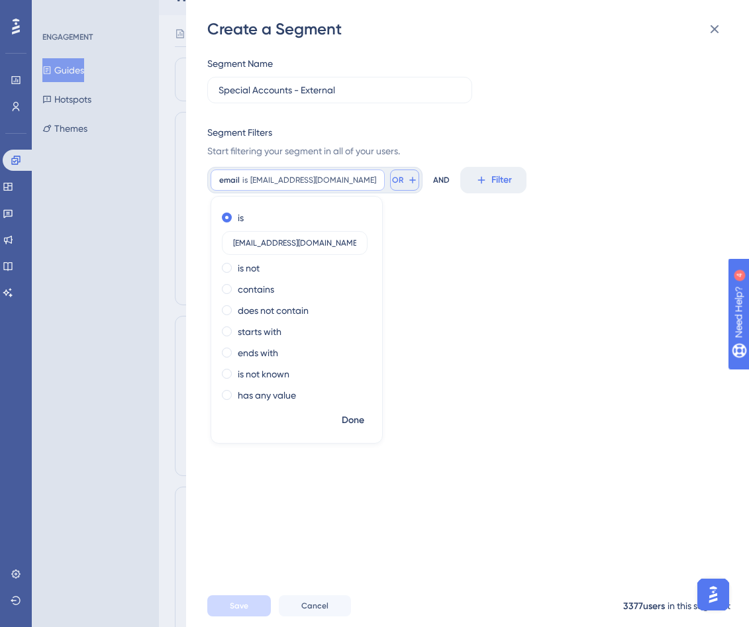
type input "[EMAIL_ADDRESS][DOMAIN_NAME]"
click at [392, 182] on span "OR" at bounding box center [397, 180] width 11 height 11
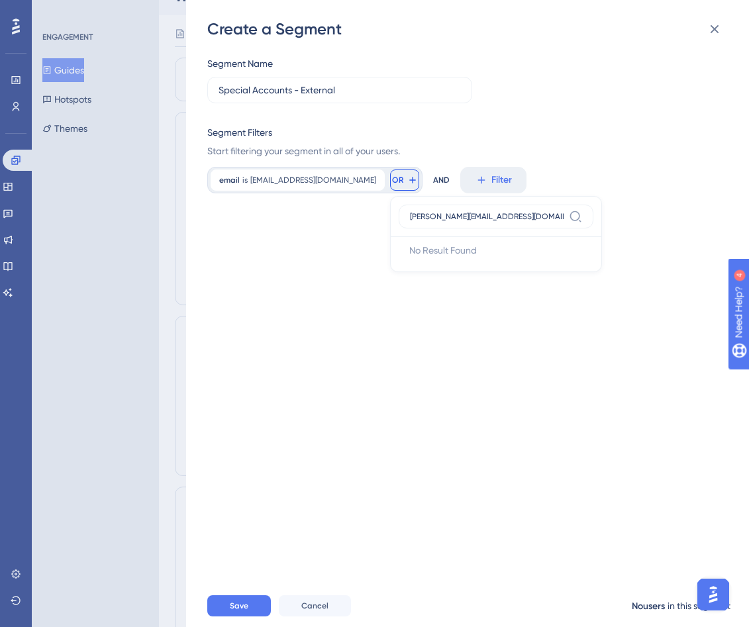
type input "[PERSON_NAME][EMAIL_ADDRESS][DOMAIN_NAME]"
click at [497, 213] on input "[PERSON_NAME][EMAIL_ADDRESS][DOMAIN_NAME]" at bounding box center [487, 216] width 154 height 11
click at [463, 217] on input "[PERSON_NAME][EMAIL_ADDRESS][DOMAIN_NAME]" at bounding box center [487, 216] width 154 height 11
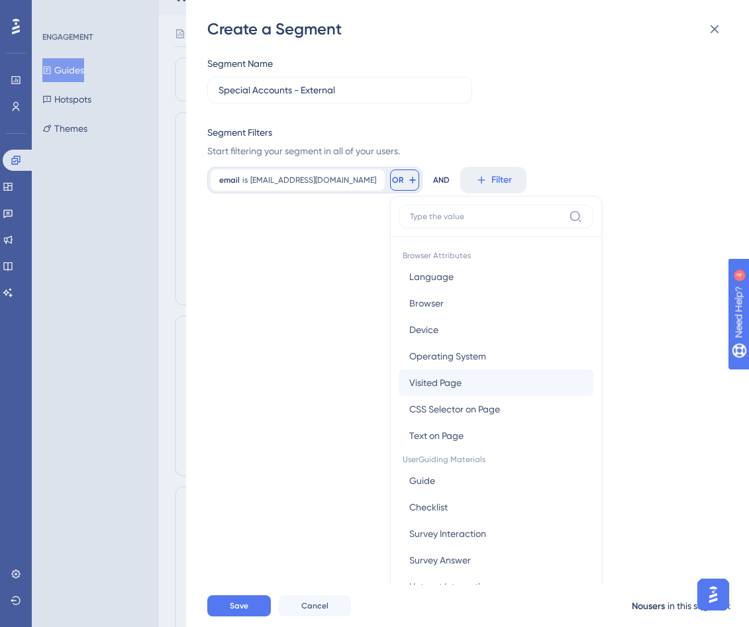
scroll to position [566, 0]
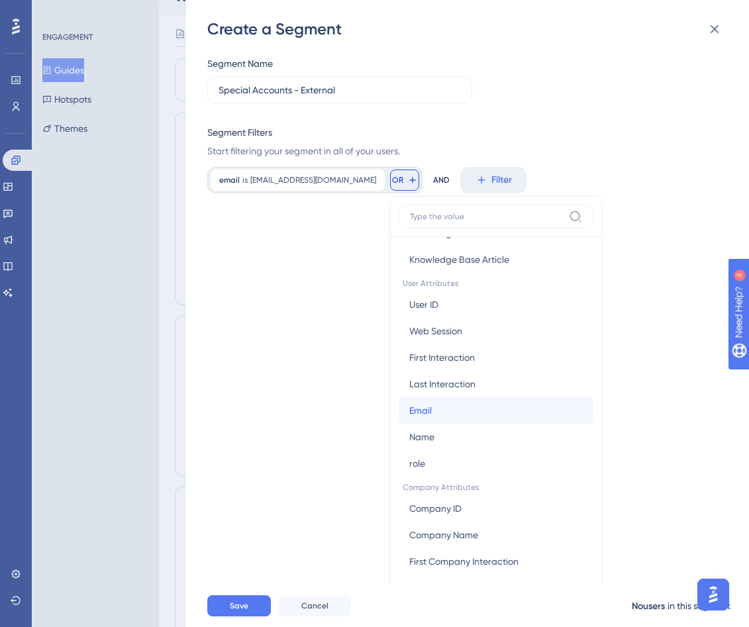
click at [401, 407] on button "Email Email" at bounding box center [496, 410] width 195 height 26
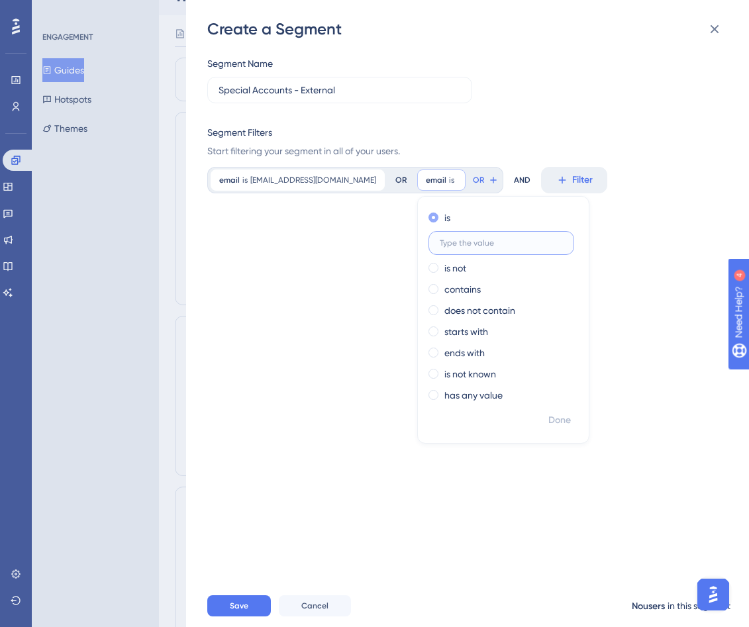
paste input "[PERSON_NAME][EMAIL_ADDRESS][DOMAIN_NAME]"
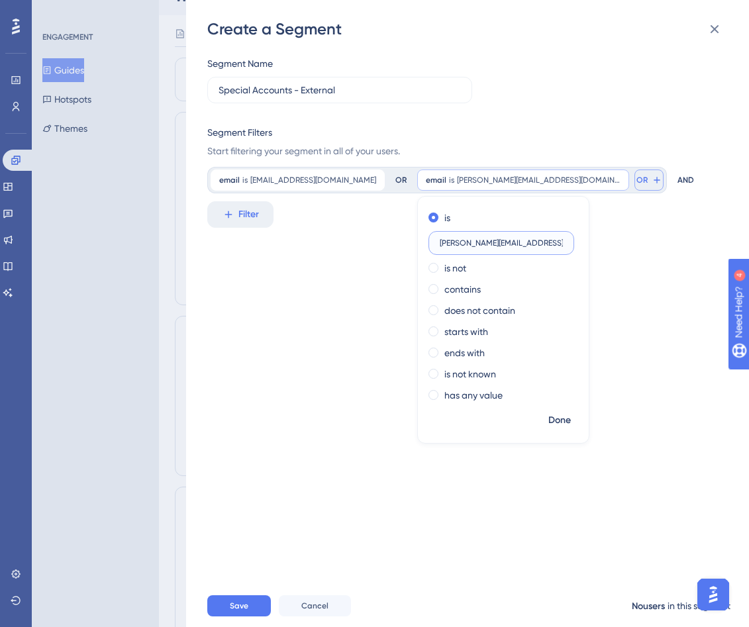
type input "[PERSON_NAME][EMAIL_ADDRESS][DOMAIN_NAME]"
click at [548, 186] on button "OR" at bounding box center [649, 180] width 29 height 21
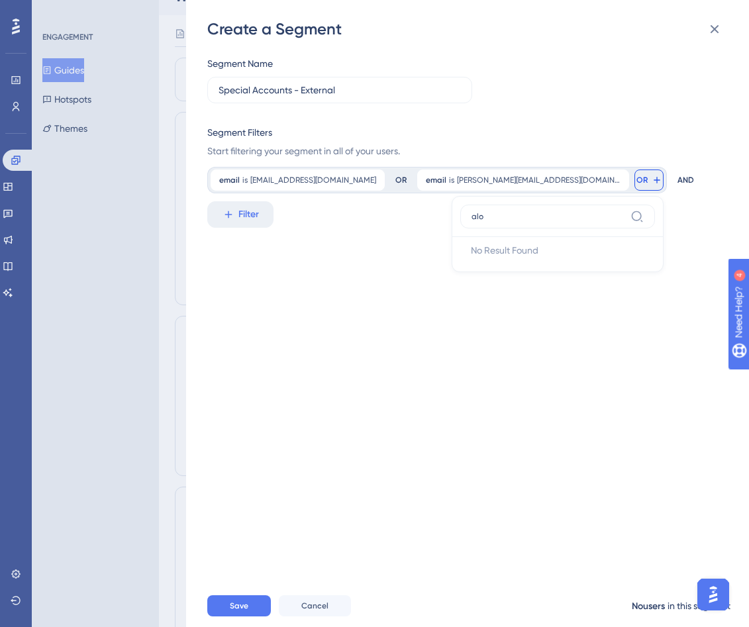
scroll to position [0, 0]
type input "[EMAIL_ADDRESS][DOMAIN_NAME]"
type input "emai"
click at [468, 268] on button "Email Email" at bounding box center [557, 277] width 195 height 26
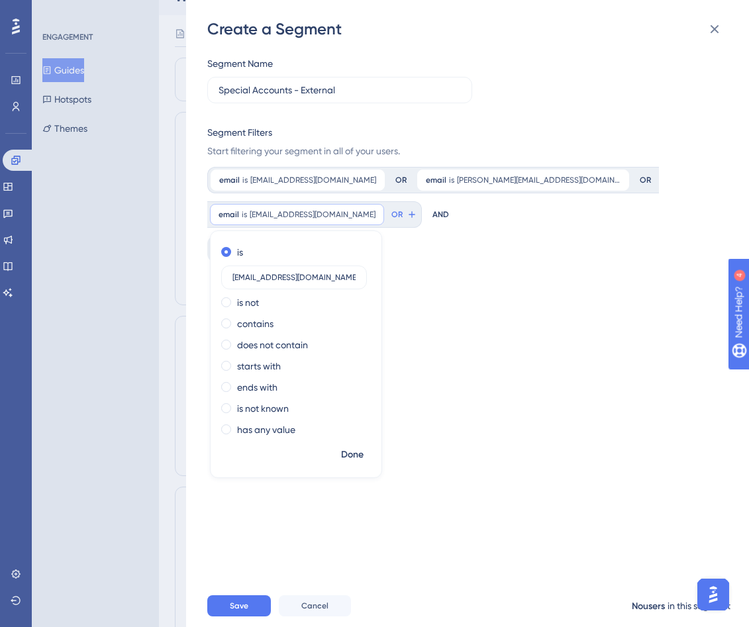
type input "[EMAIL_ADDRESS][DOMAIN_NAME]"
click at [525, 305] on div "Segment Name Special Accounts - External Segment Filters Start filtering your s…" at bounding box center [474, 312] width 534 height 545
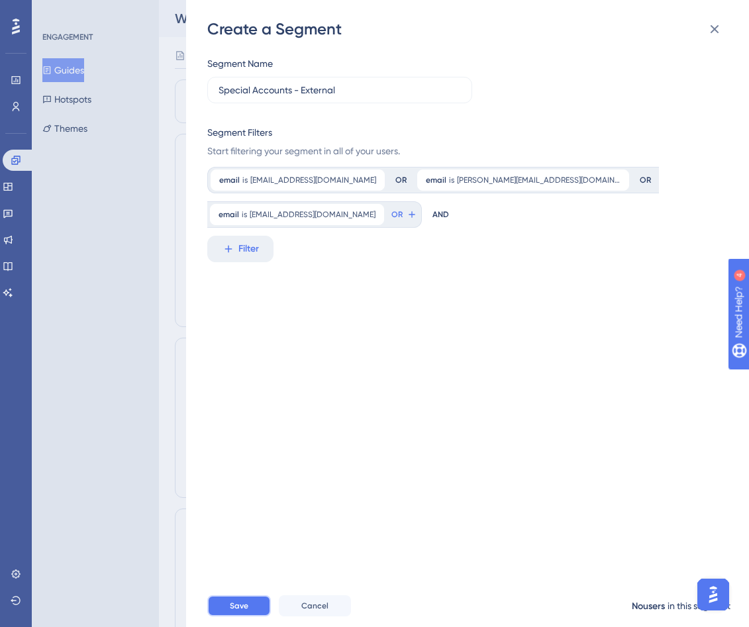
click at [223, 603] on button "Save" at bounding box center [239, 606] width 64 height 21
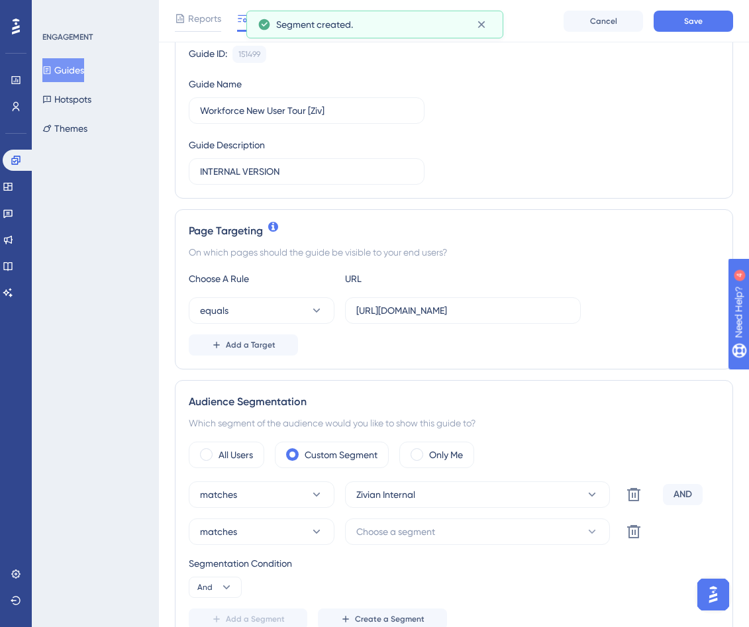
scroll to position [143, 0]
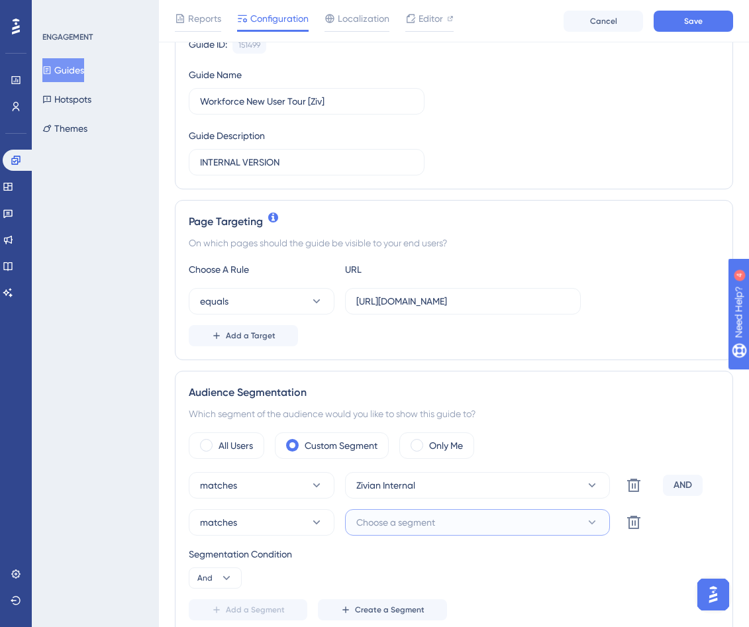
click at [442, 525] on button "Choose a segment" at bounding box center [477, 522] width 265 height 26
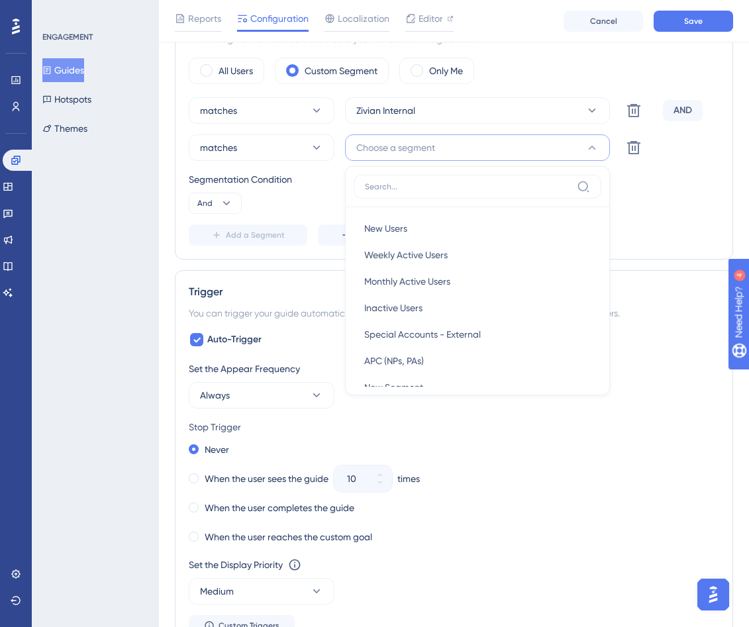
scroll to position [519, 0]
click at [485, 329] on div "Special Accounts - External Special Accounts - External" at bounding box center [477, 334] width 227 height 26
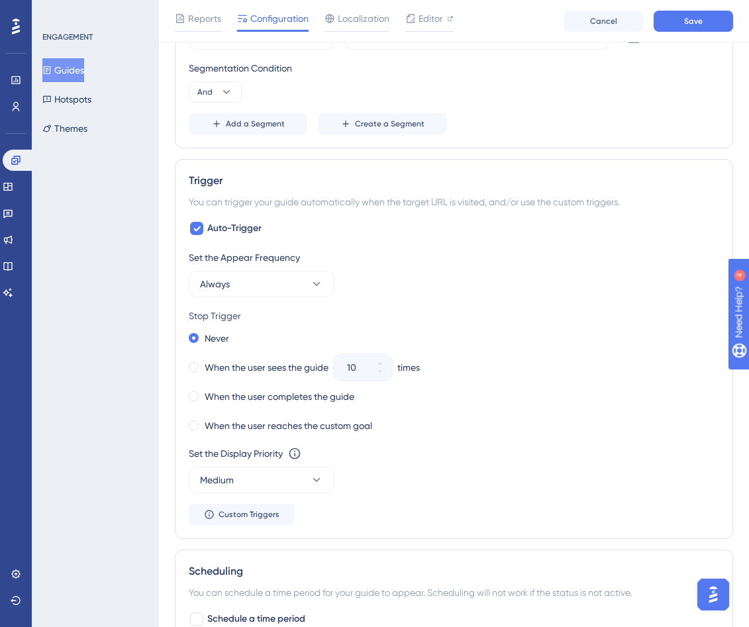
scroll to position [632, 0]
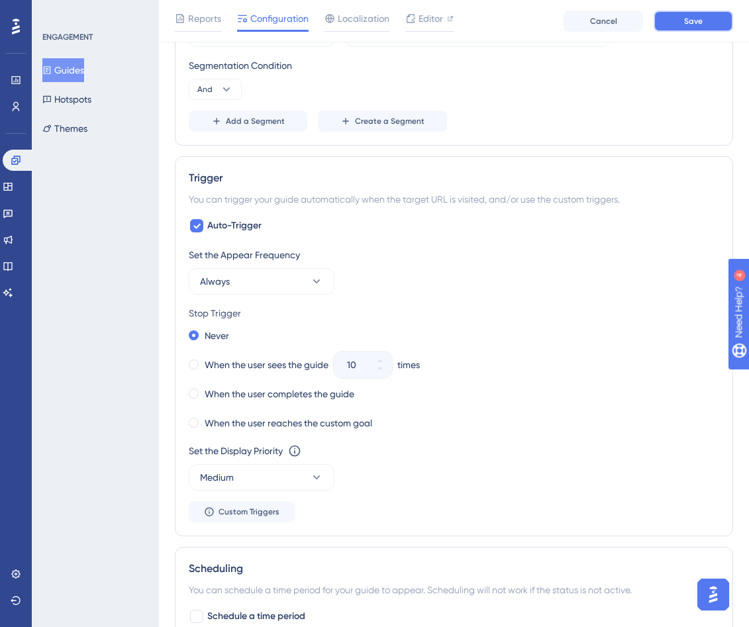
click at [548, 12] on button "Save" at bounding box center [693, 21] width 79 height 21
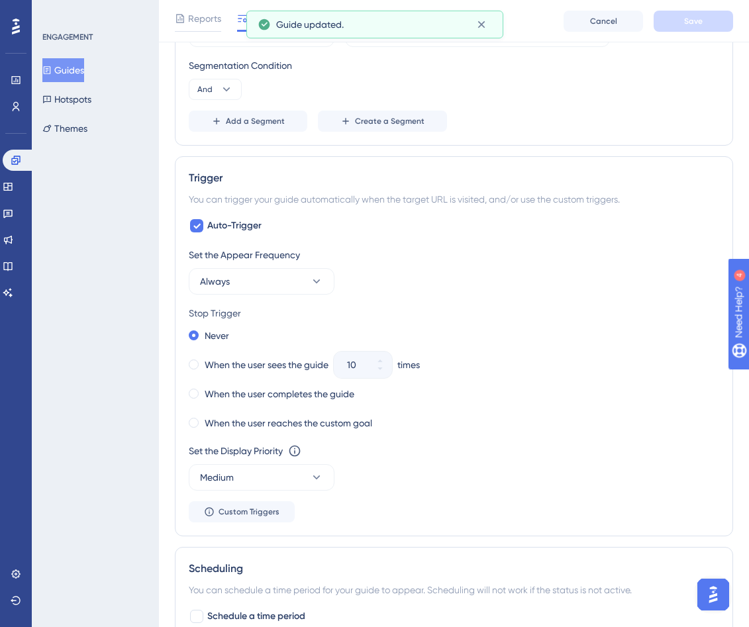
click at [84, 66] on button "Guides" at bounding box center [63, 70] width 42 height 24
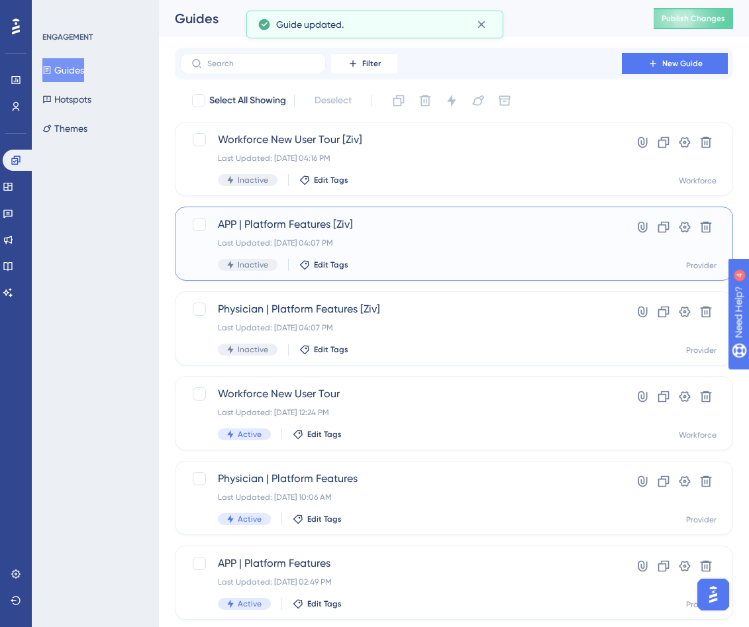
click at [442, 221] on span "APP | Platform Features [Ziv]" at bounding box center [401, 225] width 366 height 16
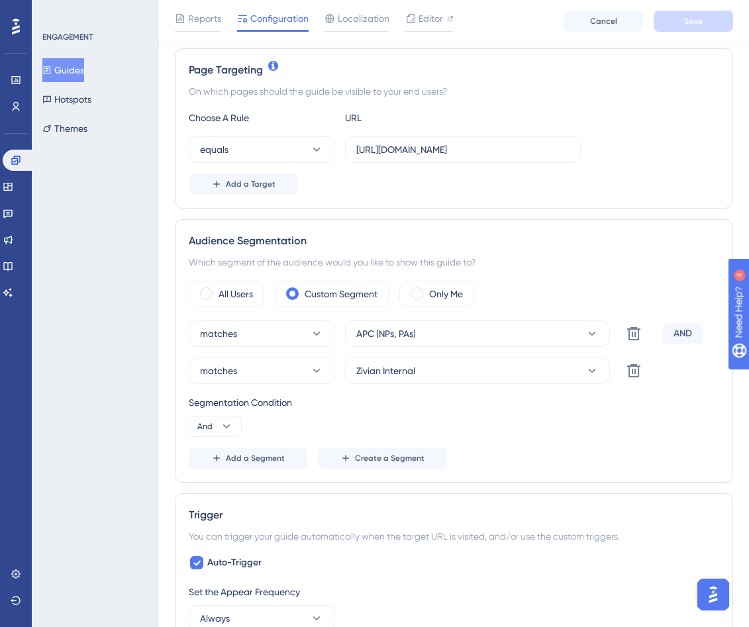
scroll to position [305, 0]
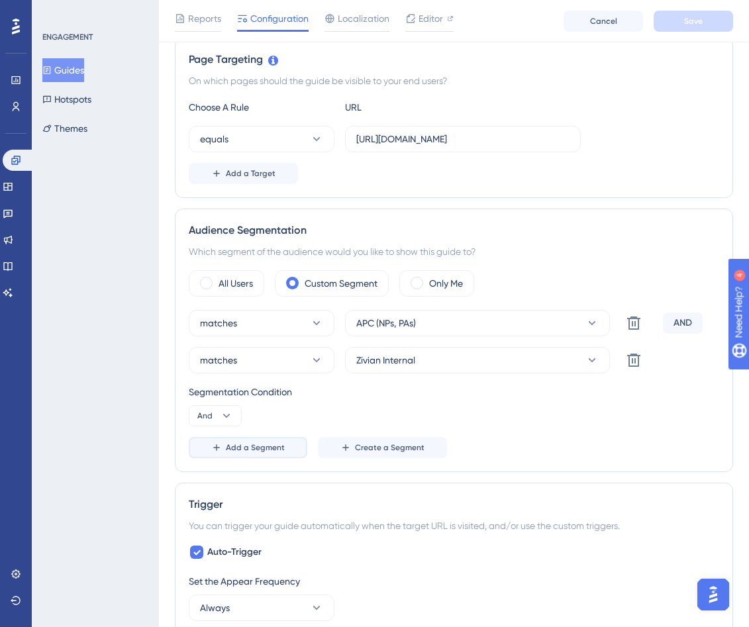
click at [262, 446] on span "Add a Segment" at bounding box center [255, 447] width 59 height 11
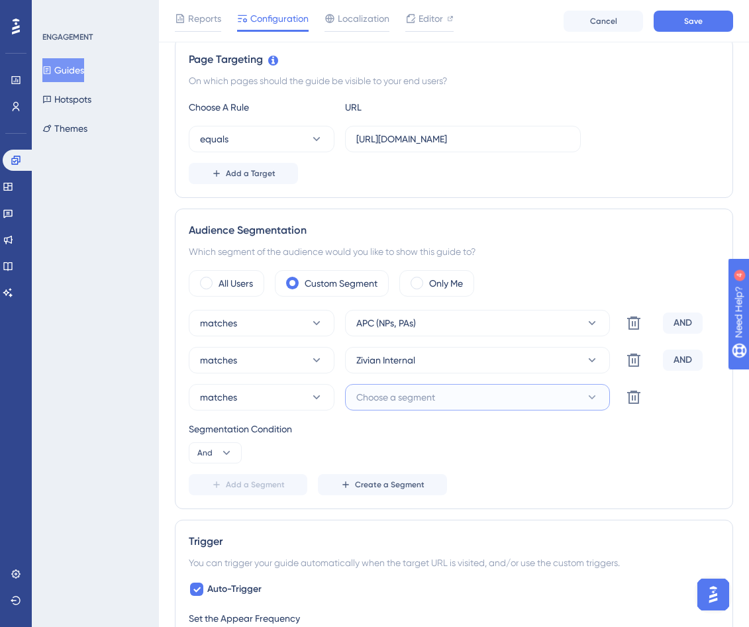
click at [412, 395] on span "Choose a segment" at bounding box center [395, 398] width 79 height 16
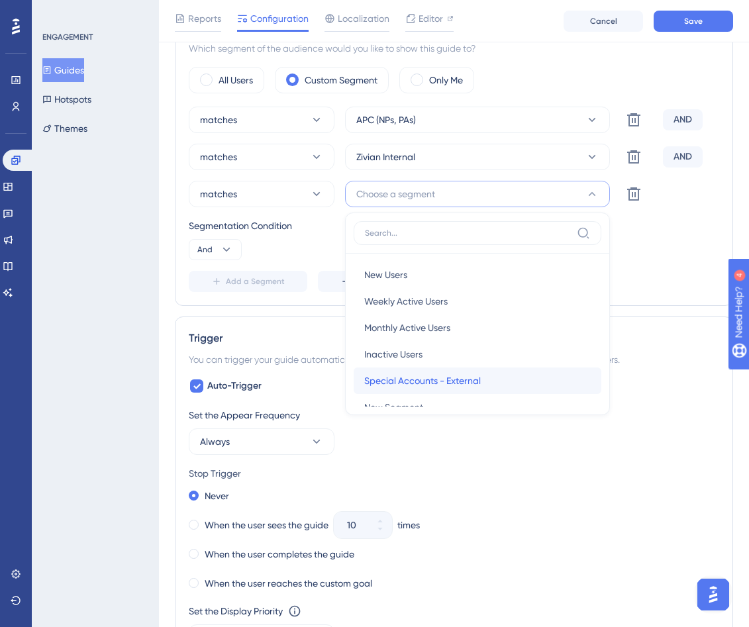
click at [428, 374] on span "Special Accounts - External" at bounding box center [422, 381] width 117 height 16
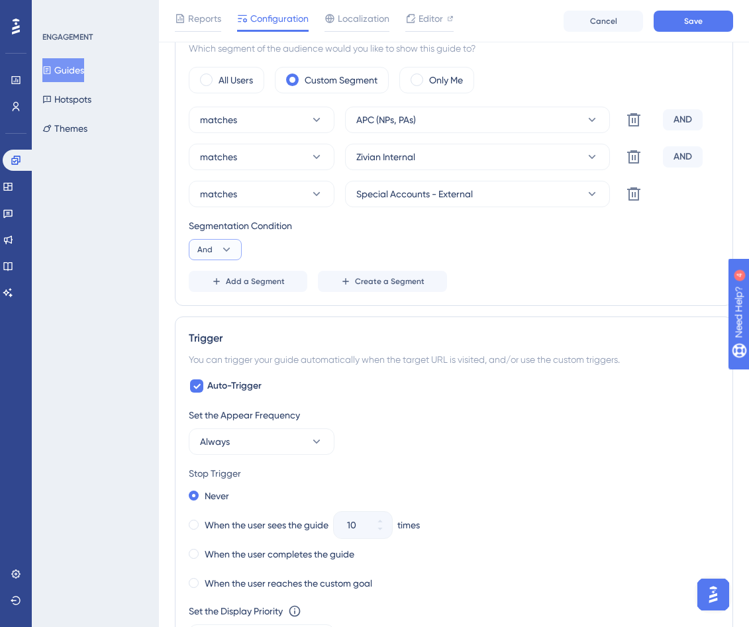
click at [221, 254] on icon at bounding box center [226, 249] width 13 height 13
click at [224, 311] on div "Or Or" at bounding box center [215, 314] width 25 height 26
click at [274, 280] on span "Add a Segment" at bounding box center [255, 281] width 59 height 11
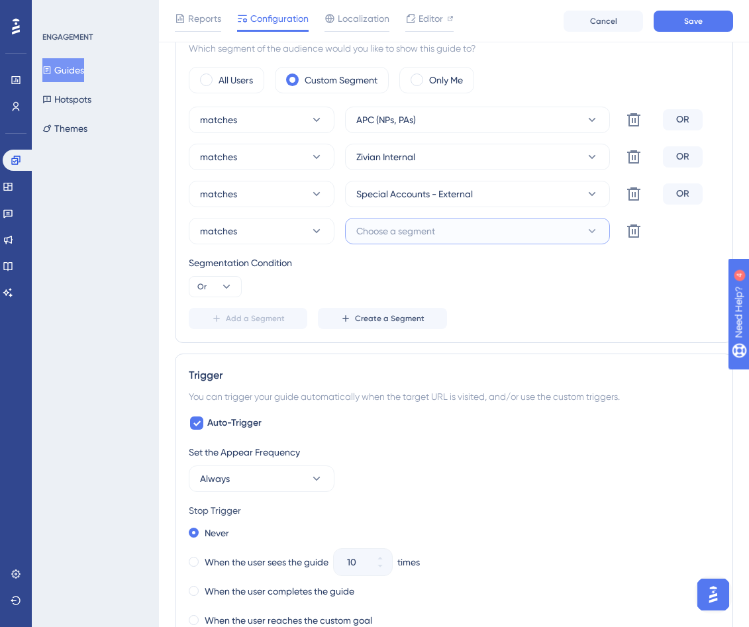
click at [430, 236] on span "Choose a segment" at bounding box center [395, 231] width 79 height 16
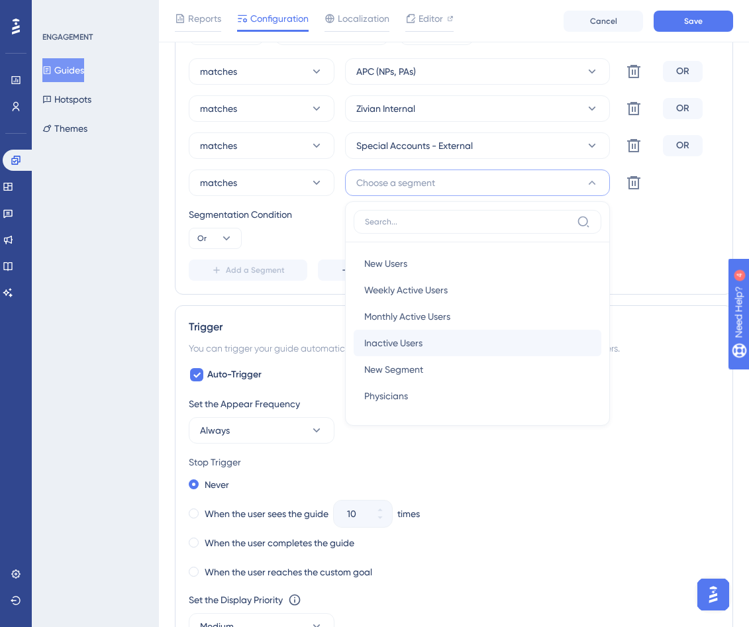
scroll to position [623, 0]
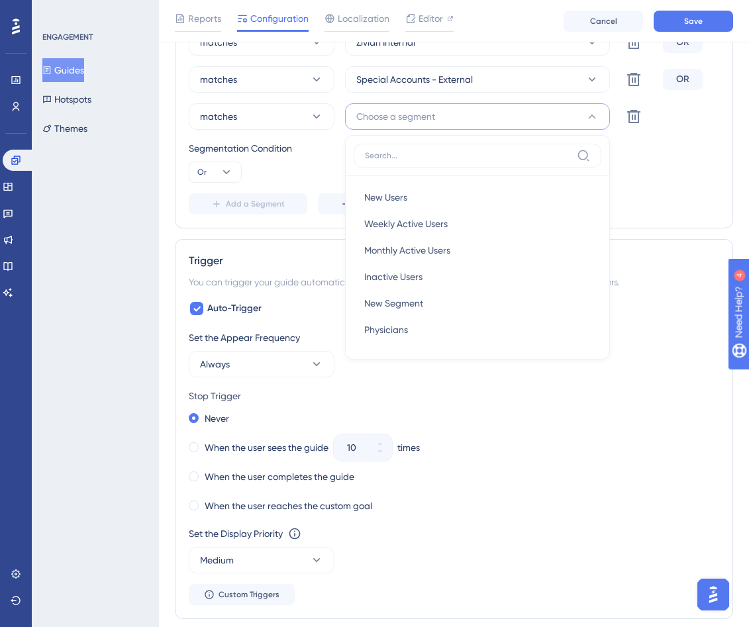
click at [548, 185] on div "matches APC (NPs, PAs) Delete OR matches Zivian Internal Delete OR matches Spec…" at bounding box center [454, 103] width 531 height 223
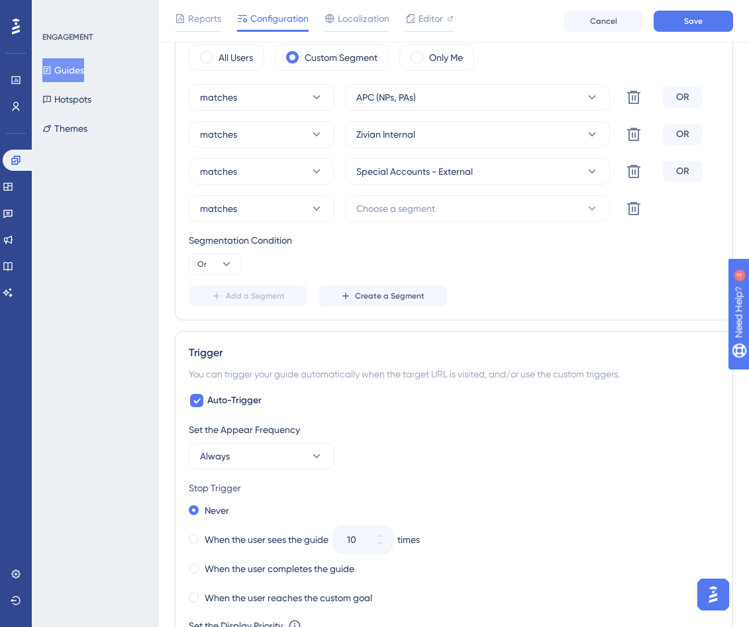
scroll to position [523, 0]
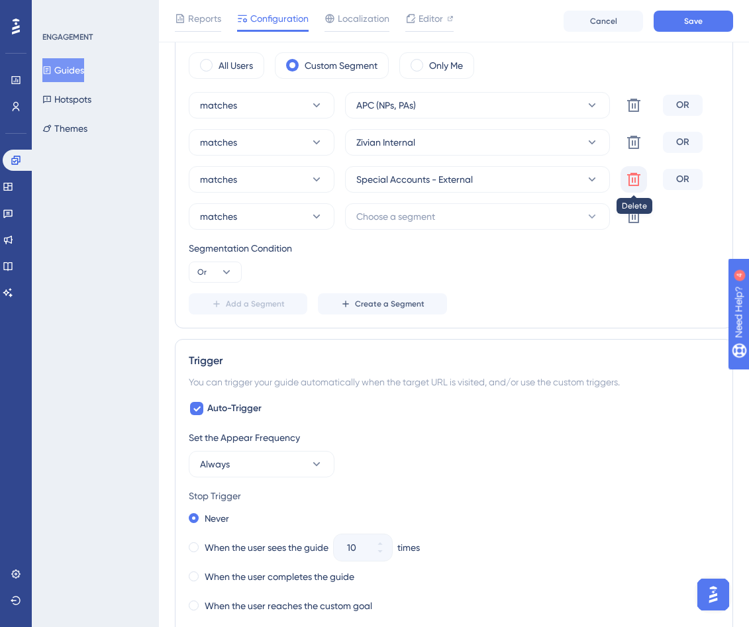
click at [548, 183] on icon at bounding box center [633, 179] width 13 height 13
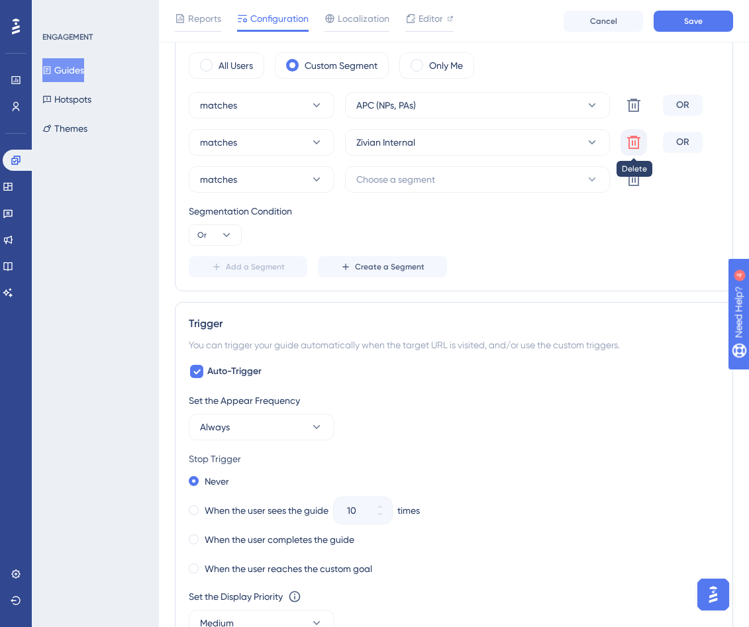
click at [548, 137] on icon at bounding box center [633, 142] width 13 height 13
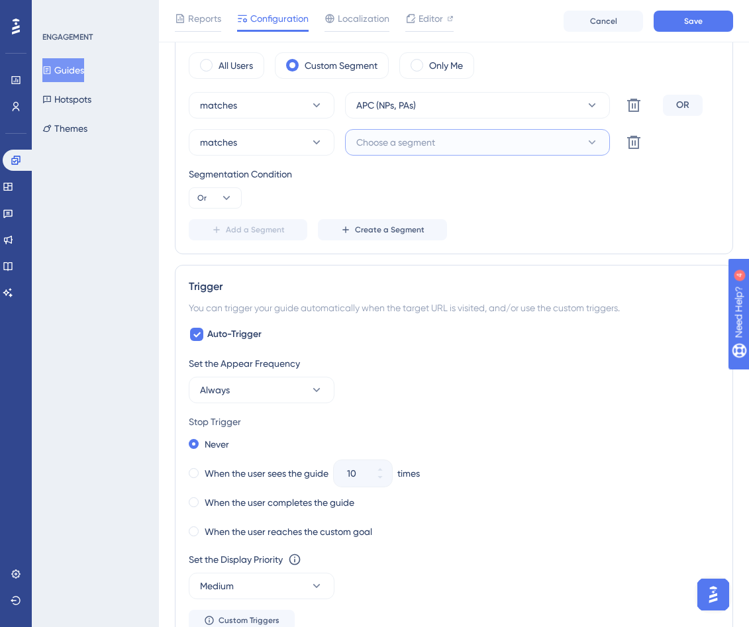
click at [428, 148] on span "Choose a segment" at bounding box center [395, 142] width 79 height 16
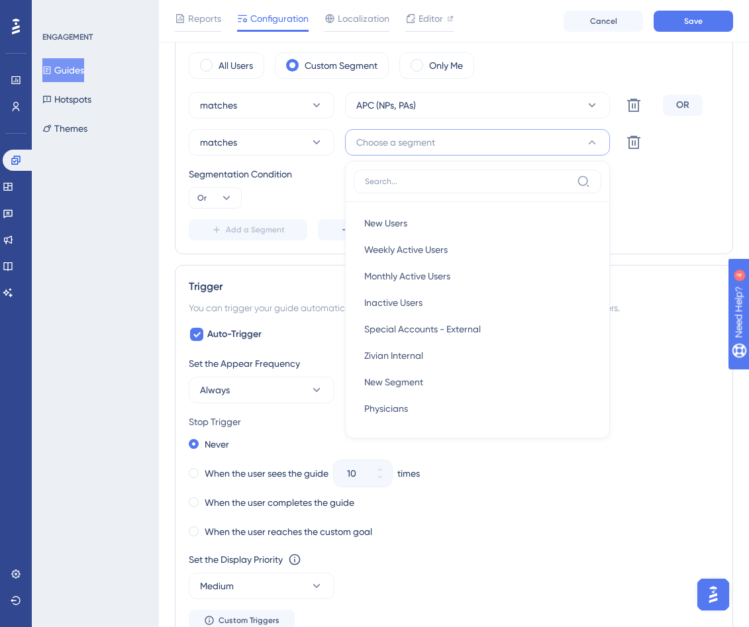
scroll to position [507, 0]
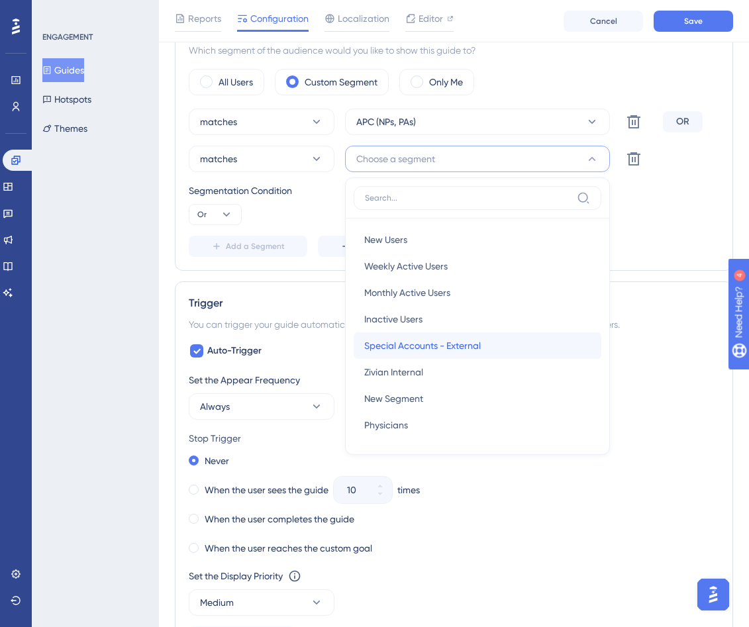
click at [432, 345] on span "Special Accounts - External" at bounding box center [422, 346] width 117 height 16
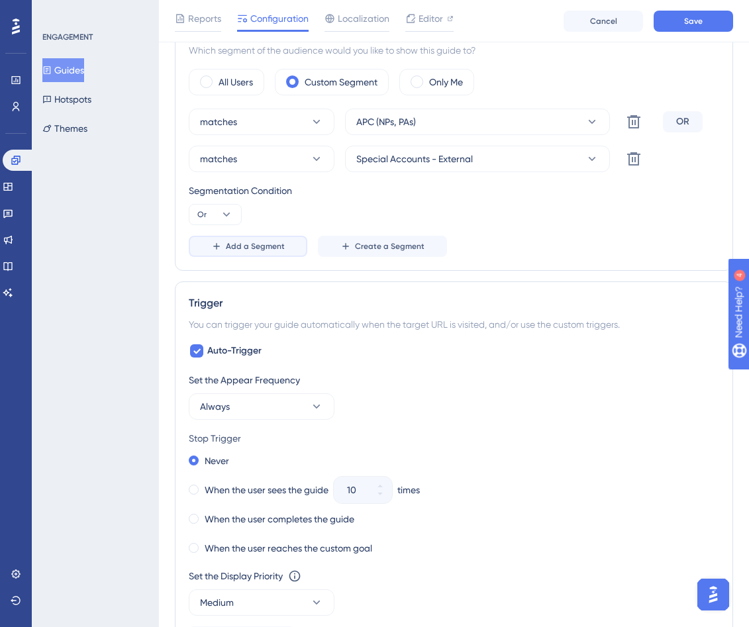
click at [253, 248] on span "Add a Segment" at bounding box center [255, 246] width 59 height 11
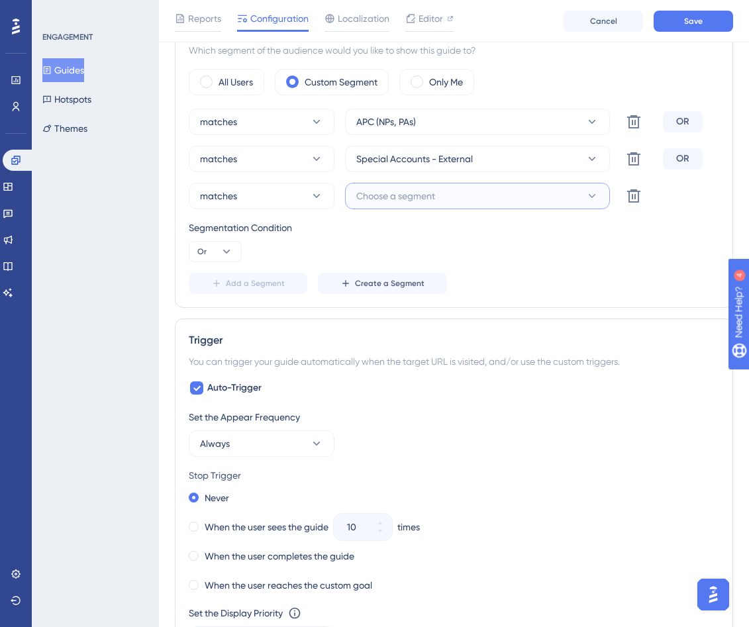
click at [403, 197] on span "Choose a segment" at bounding box center [395, 196] width 79 height 16
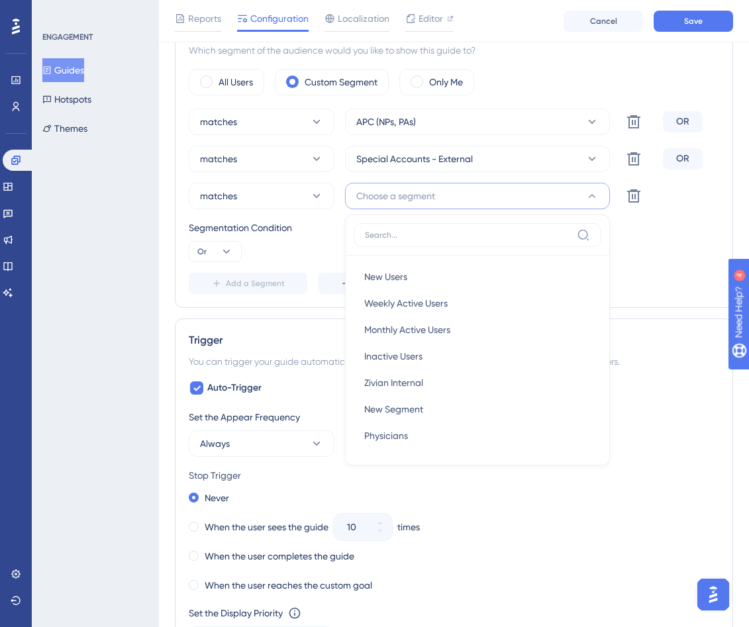
scroll to position [531, 0]
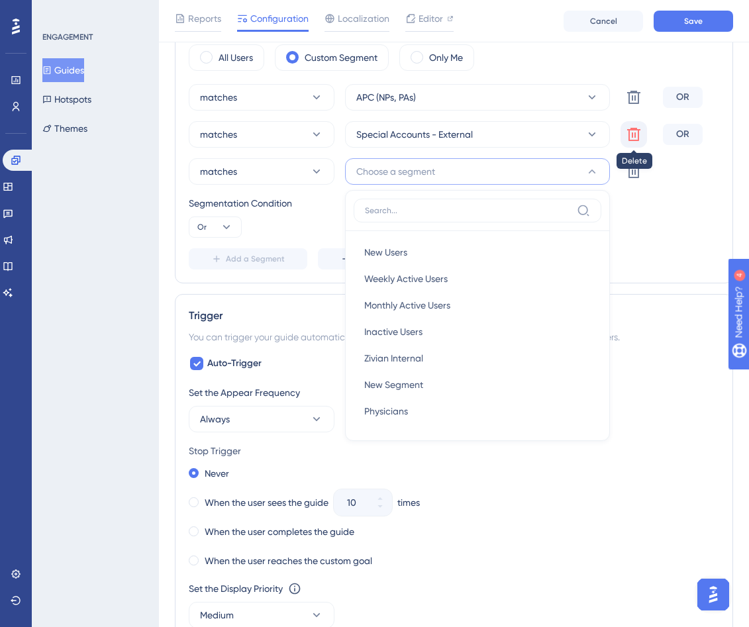
click at [548, 132] on icon at bounding box center [634, 135] width 16 height 16
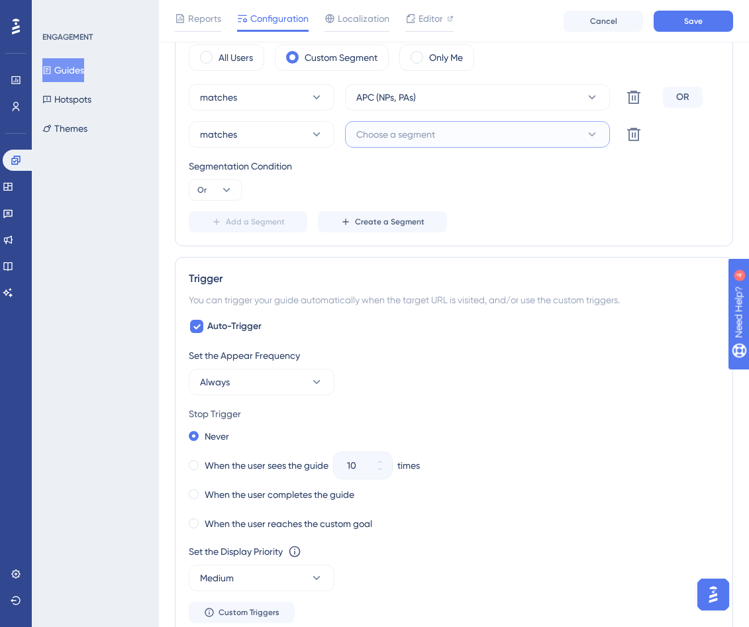
click at [513, 145] on button "Choose a segment" at bounding box center [477, 134] width 265 height 26
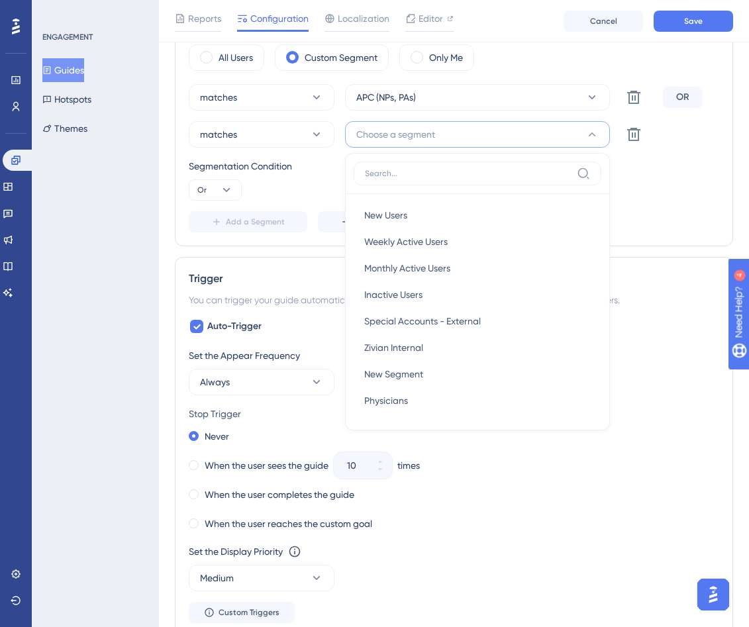
scroll to position [509, 0]
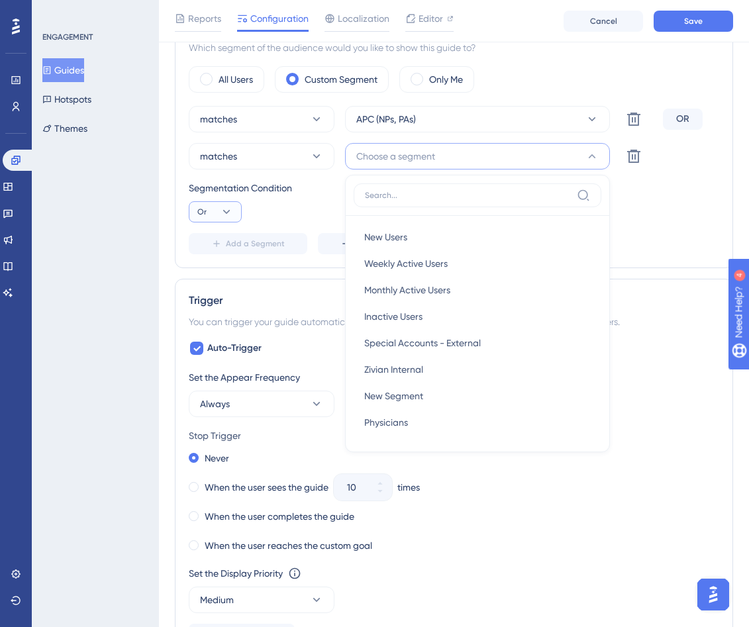
click at [236, 209] on button "Or" at bounding box center [215, 211] width 53 height 21
click at [223, 234] on div "And And Or Or" at bounding box center [215, 263] width 53 height 70
click at [221, 244] on div "And And" at bounding box center [215, 249] width 25 height 26
click at [548, 157] on button "Choose a segment" at bounding box center [477, 156] width 265 height 26
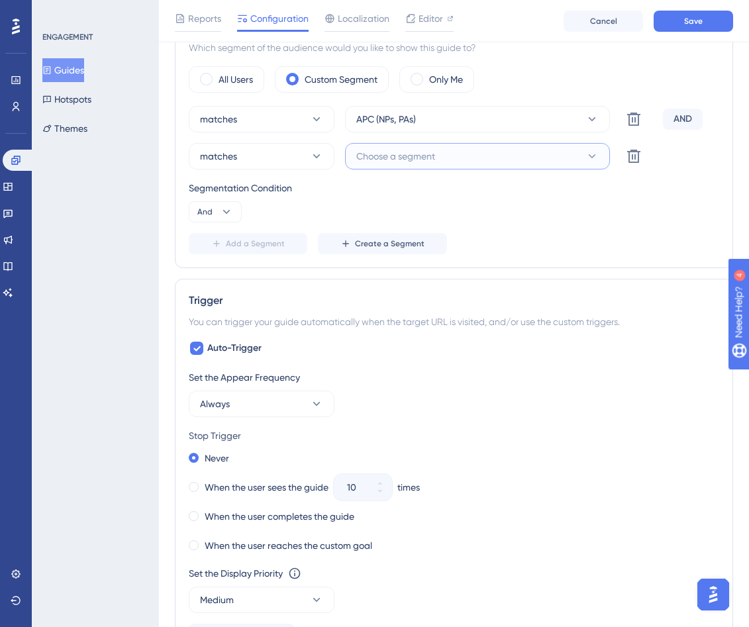
click at [548, 156] on button "Choose a segment" at bounding box center [477, 156] width 265 height 26
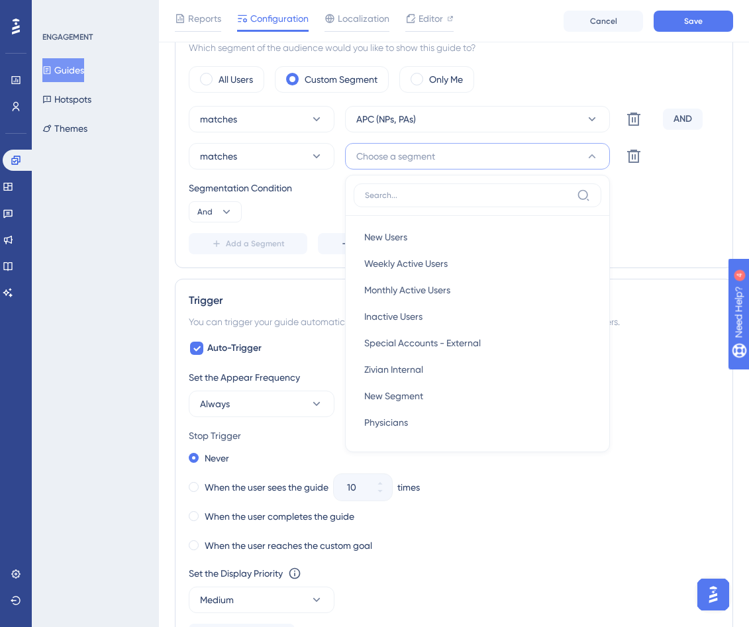
scroll to position [507, 0]
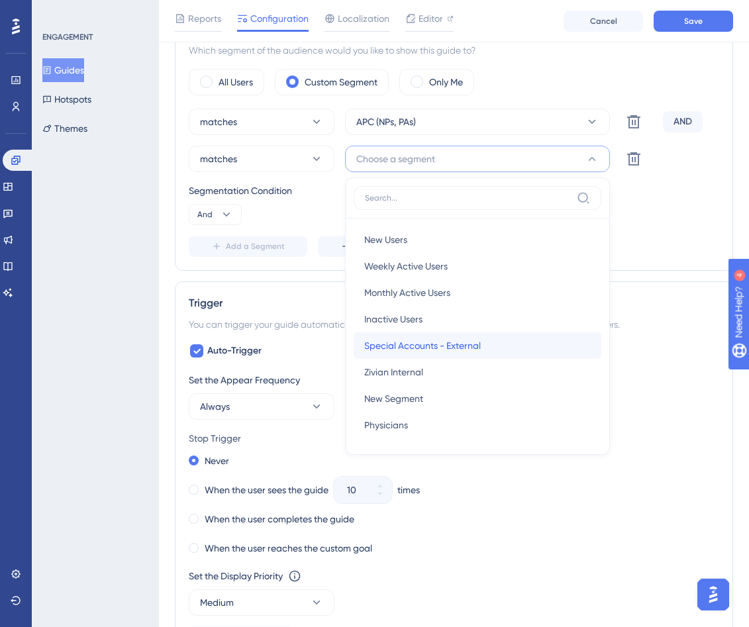
click at [491, 351] on div "Special Accounts - External Special Accounts - External" at bounding box center [477, 346] width 227 height 26
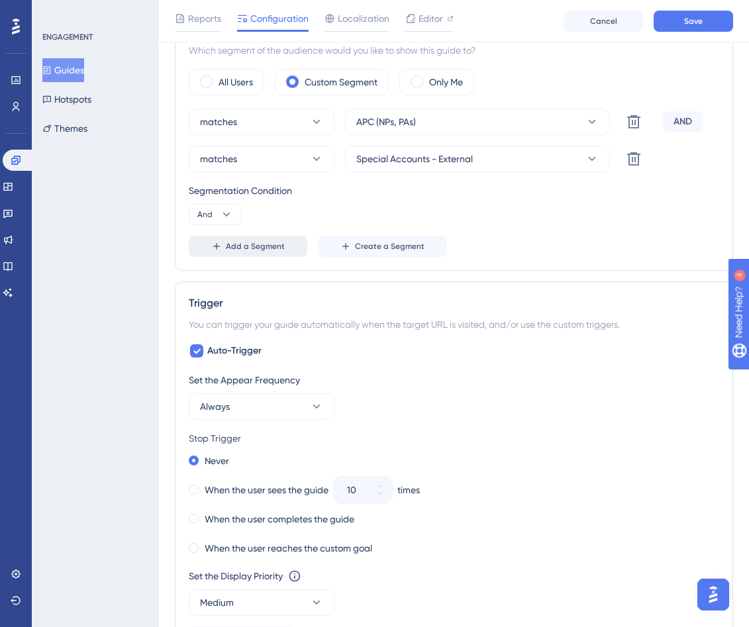
click at [239, 243] on span "Add a Segment" at bounding box center [255, 246] width 59 height 11
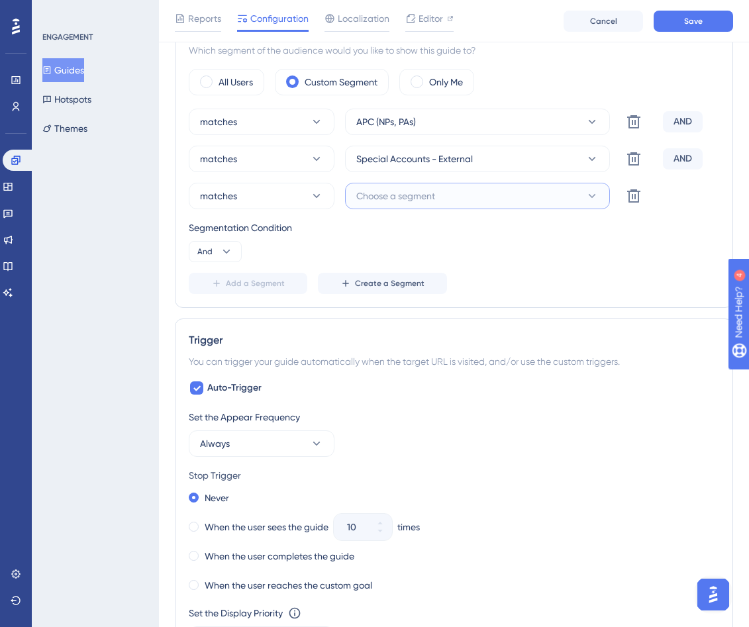
click at [418, 197] on span "Choose a segment" at bounding box center [395, 196] width 79 height 16
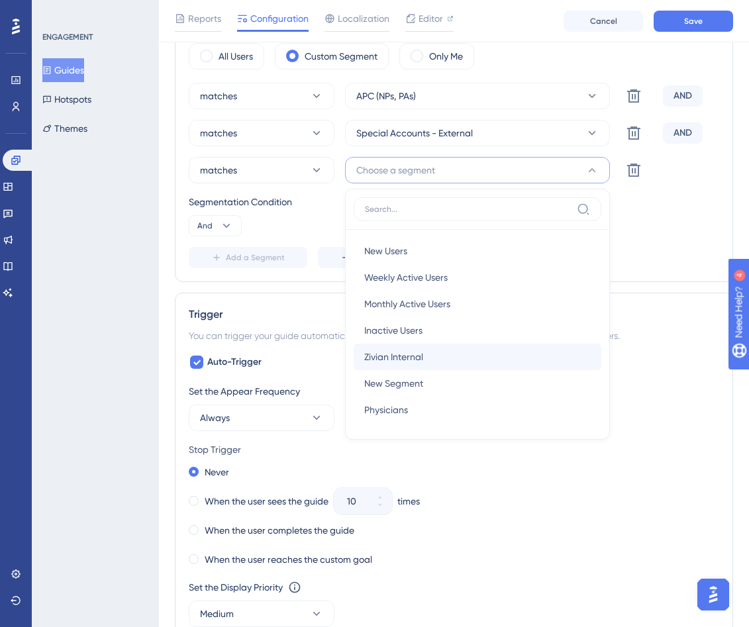
scroll to position [552, 0]
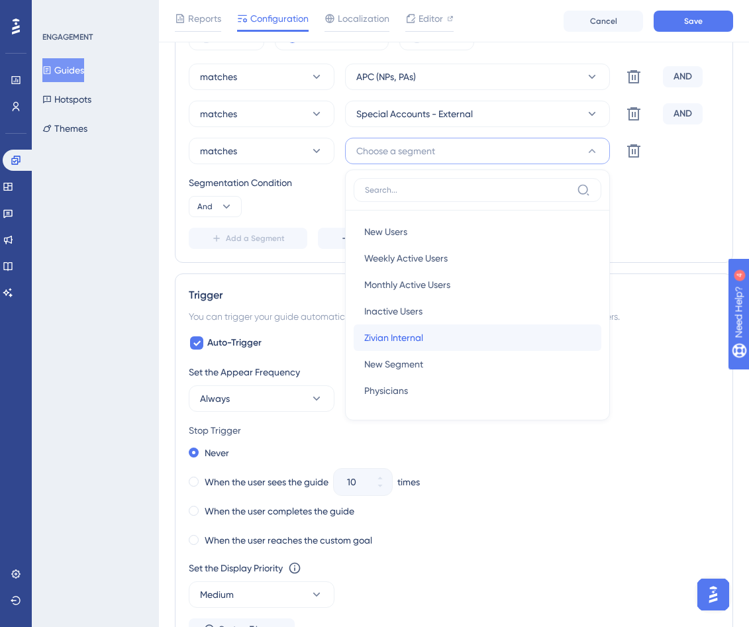
click at [430, 338] on div "Zivian Internal Zivian Internal" at bounding box center [477, 338] width 227 height 26
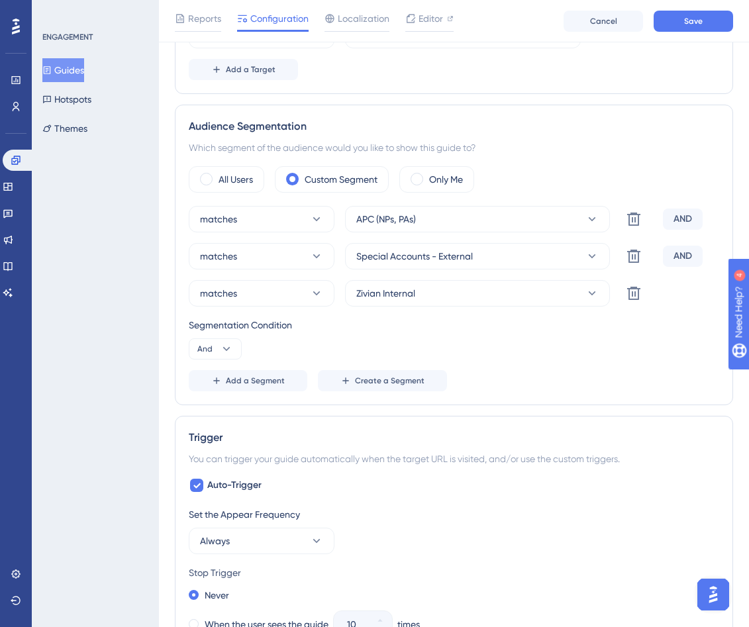
scroll to position [349, 0]
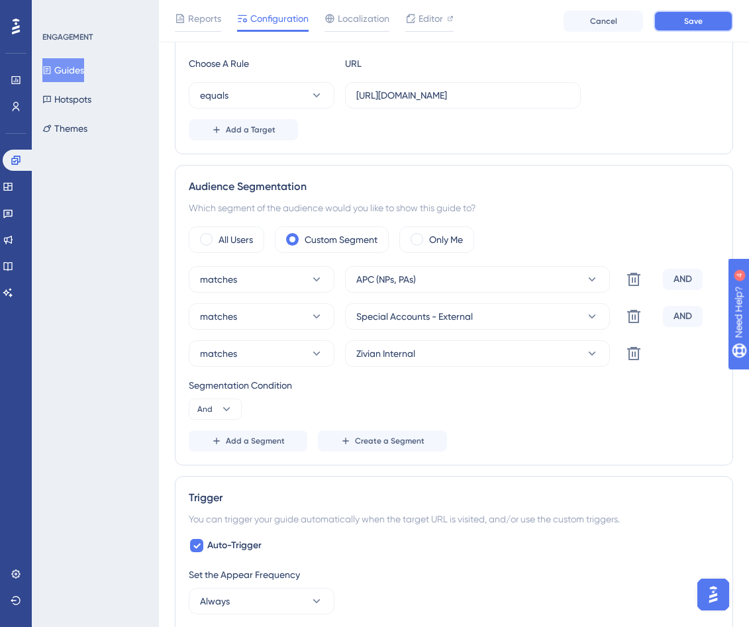
click at [548, 16] on span "Save" at bounding box center [693, 21] width 19 height 11
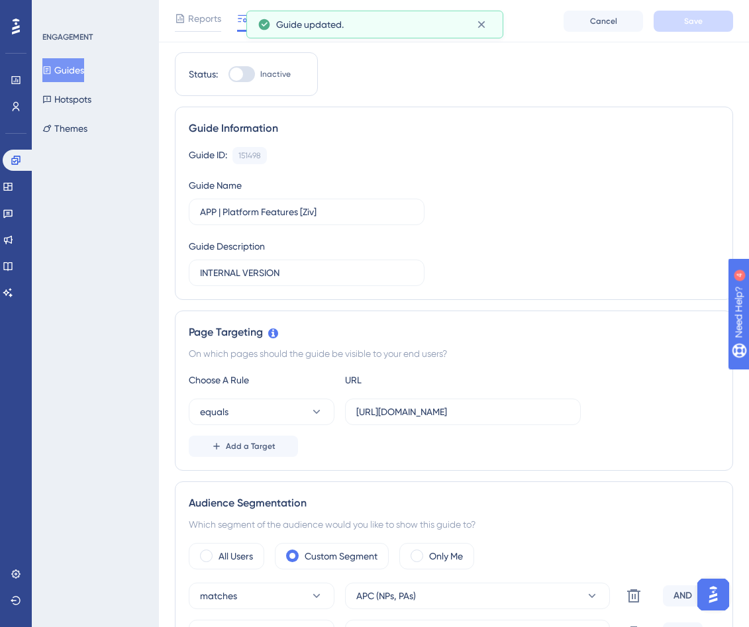
scroll to position [0, 0]
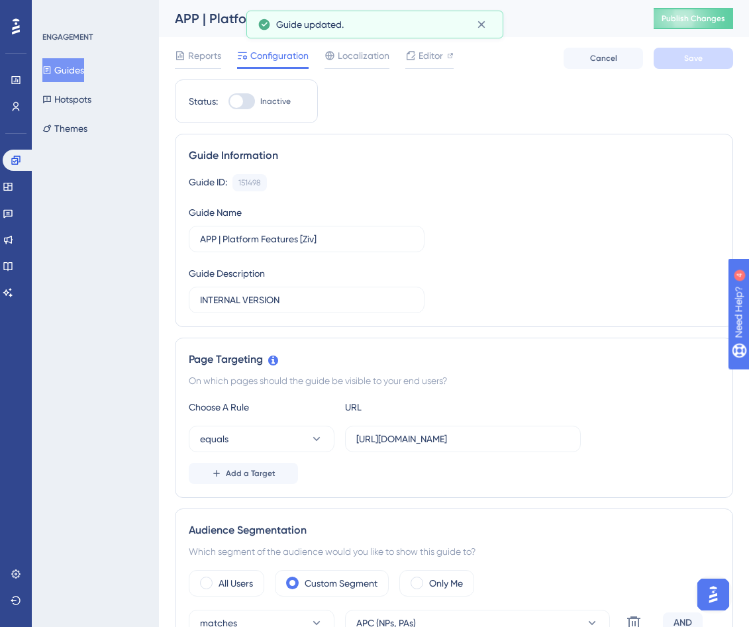
click at [84, 72] on button "Guides" at bounding box center [63, 70] width 42 height 24
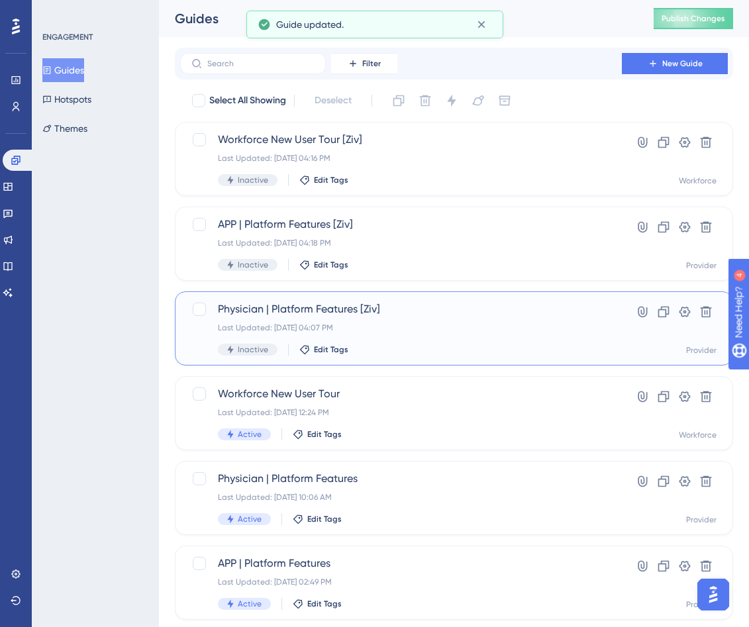
click at [393, 305] on span "Physician | Platform Features [Ziv]" at bounding box center [401, 309] width 366 height 16
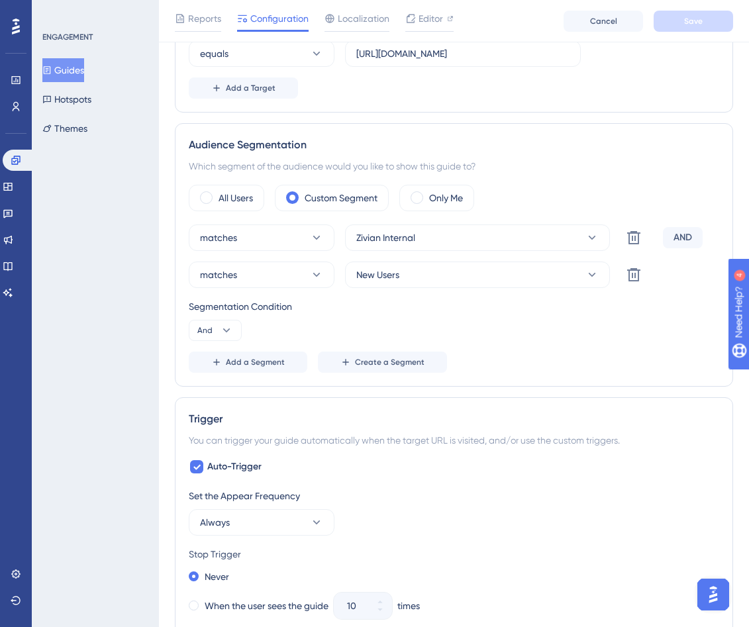
scroll to position [390, 0]
click at [273, 364] on span "Add a Segment" at bounding box center [255, 363] width 59 height 11
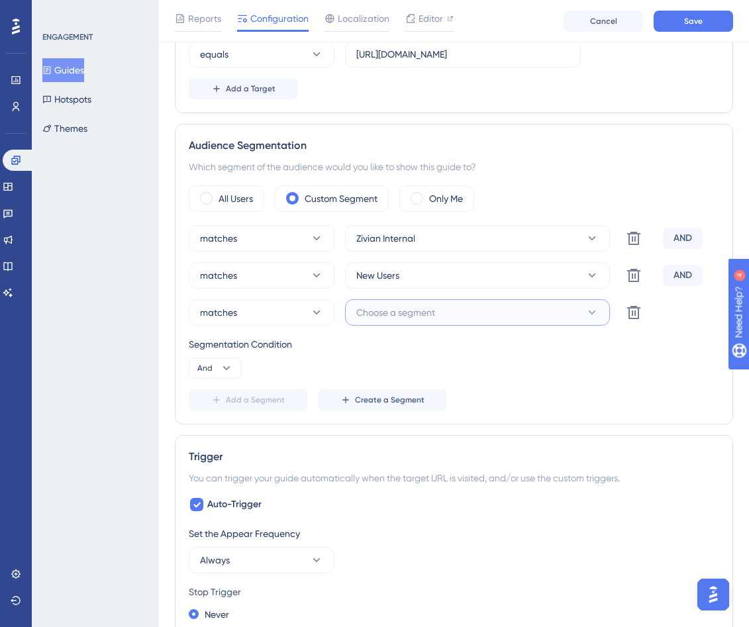
click at [468, 311] on button "Choose a segment" at bounding box center [477, 312] width 265 height 26
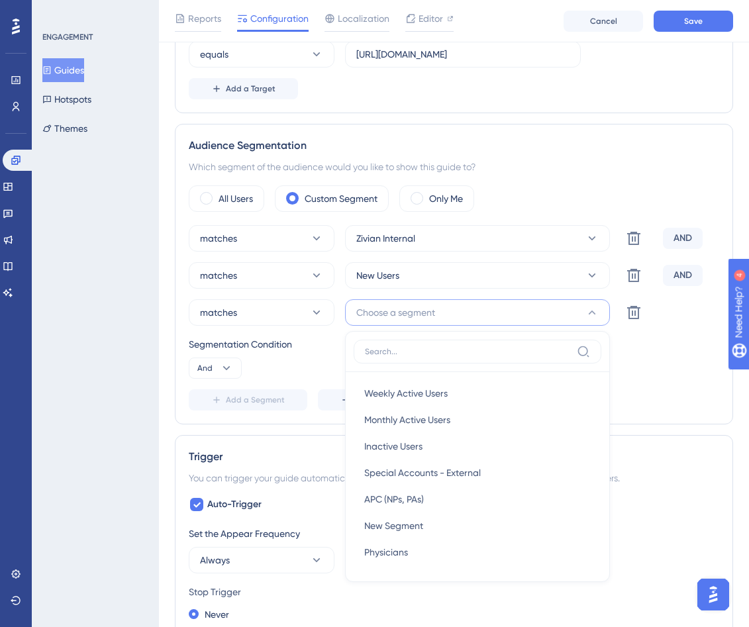
scroll to position [533, 0]
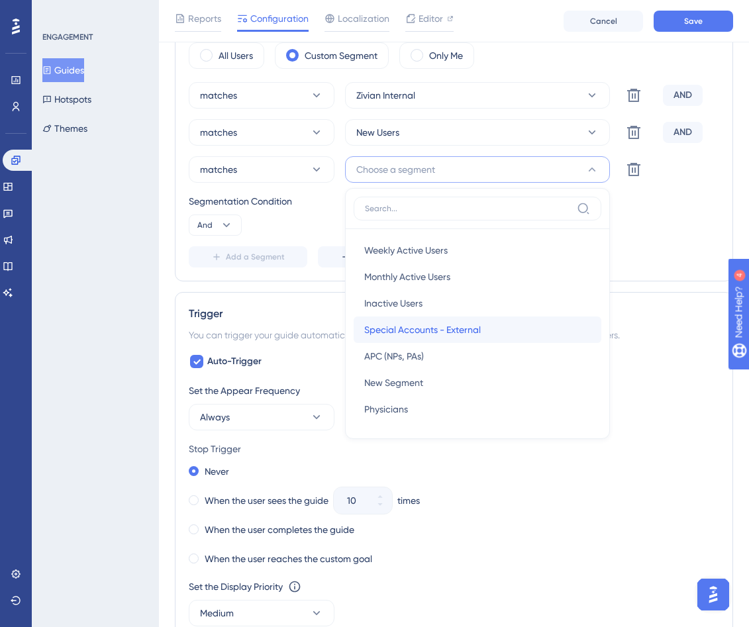
click at [474, 334] on span "Special Accounts - External" at bounding box center [422, 330] width 117 height 16
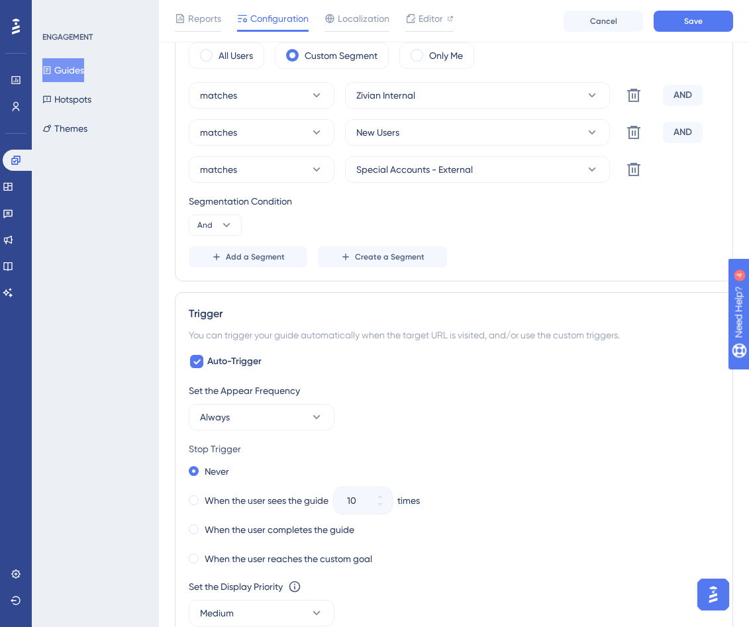
click at [548, 233] on div "Segmentation Condition And" at bounding box center [454, 214] width 531 height 42
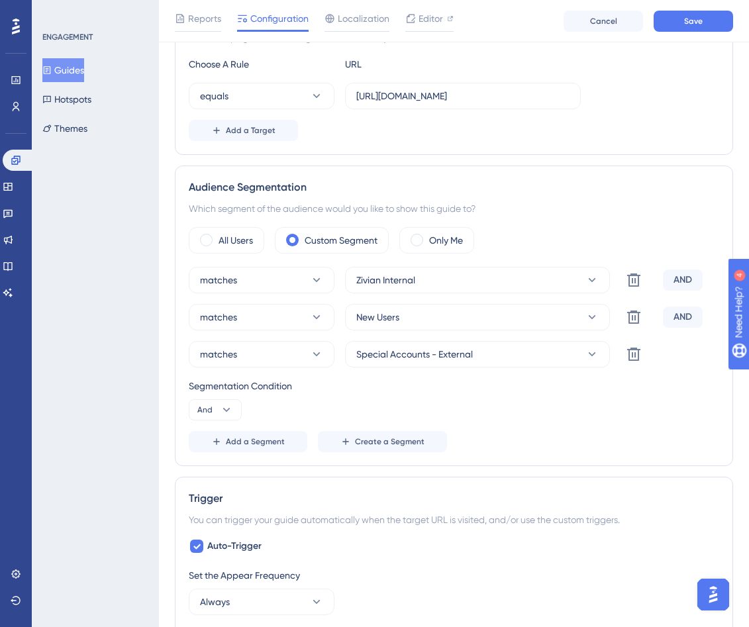
scroll to position [352, 0]
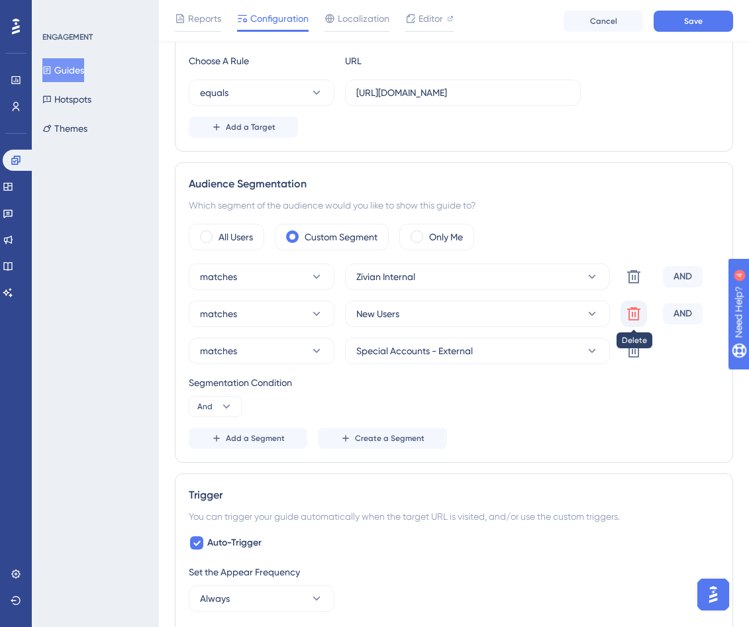
click at [548, 315] on icon at bounding box center [634, 314] width 16 height 16
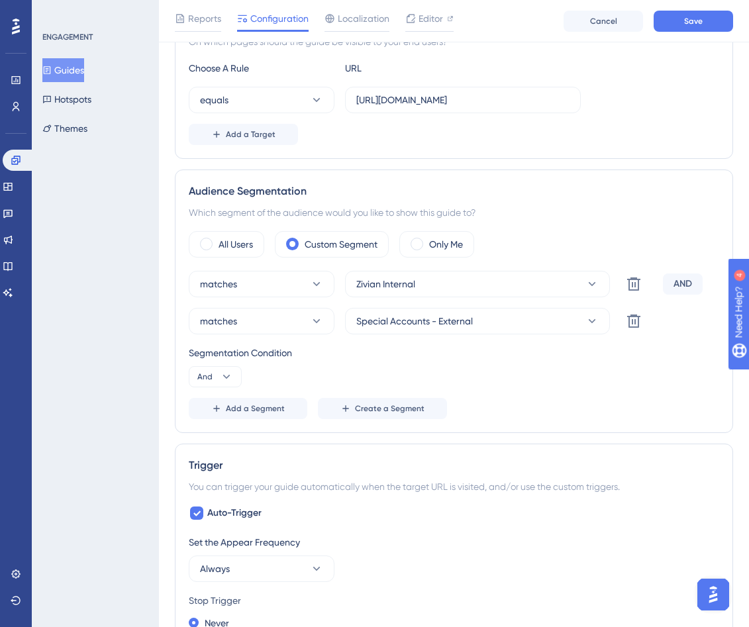
scroll to position [340, 0]
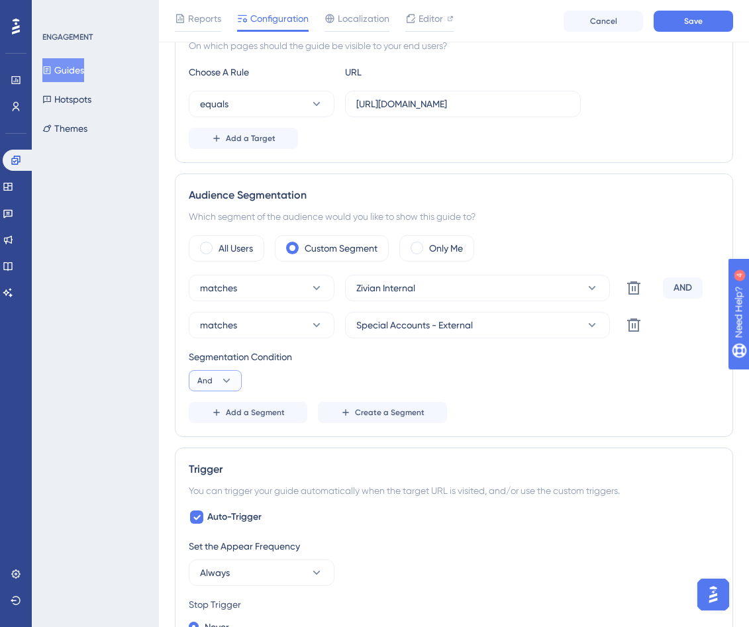
click at [227, 380] on icon at bounding box center [226, 381] width 7 height 4
click at [203, 449] on span "Or" at bounding box center [208, 445] width 11 height 16
click at [548, 321] on icon at bounding box center [634, 325] width 16 height 16
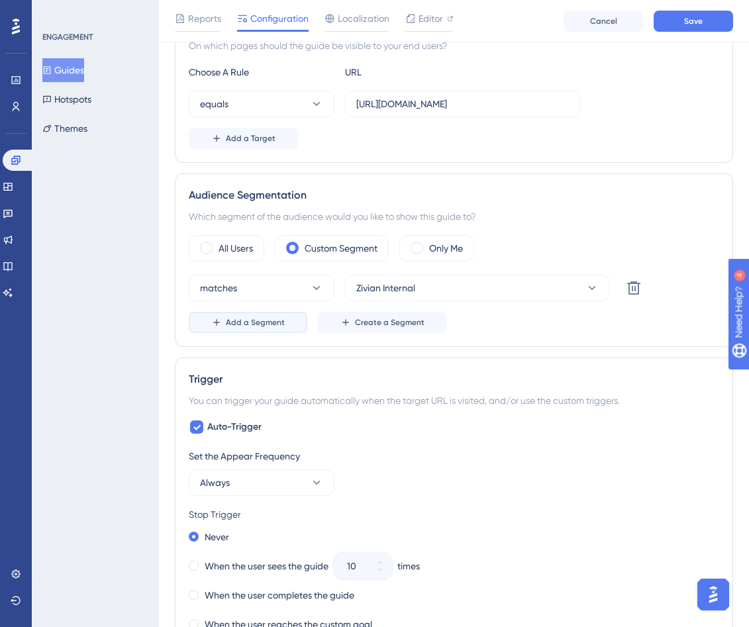
click at [276, 323] on span "Add a Segment" at bounding box center [255, 322] width 59 height 11
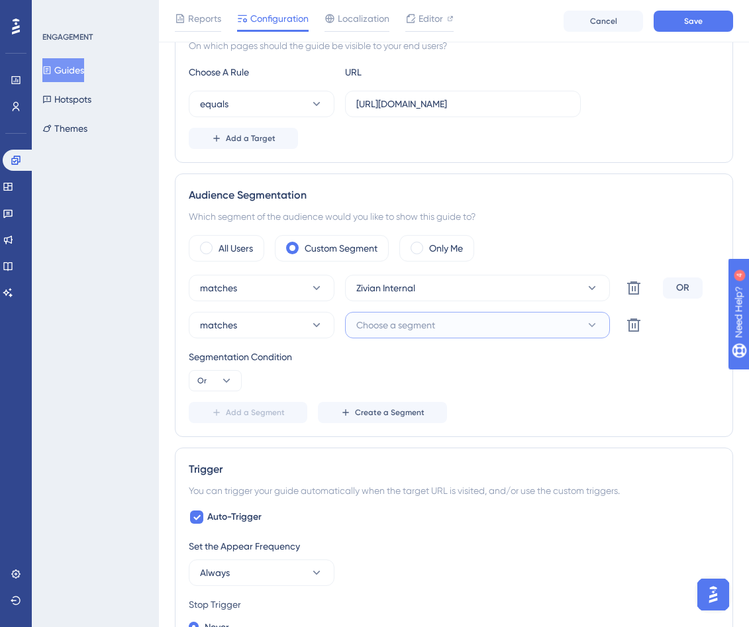
click at [391, 326] on span "Choose a segment" at bounding box center [395, 325] width 79 height 16
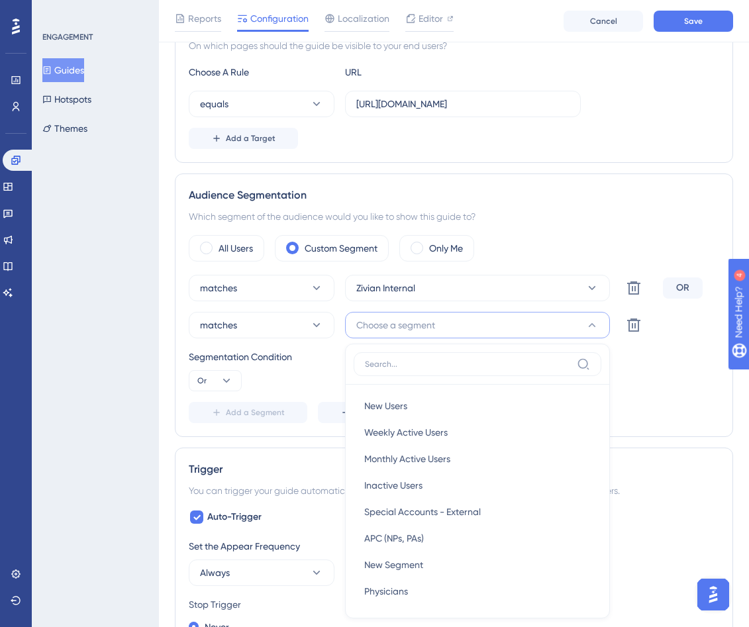
scroll to position [507, 0]
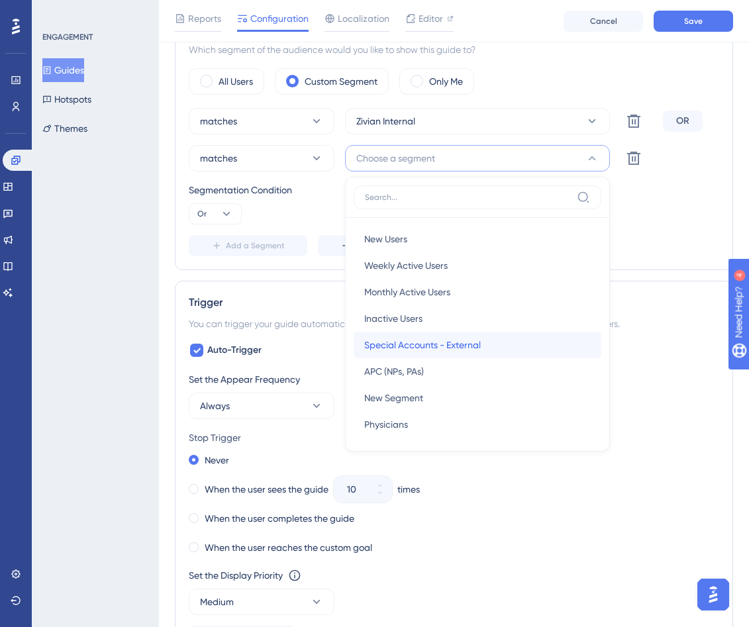
click at [426, 344] on span "Special Accounts - External" at bounding box center [422, 345] width 117 height 16
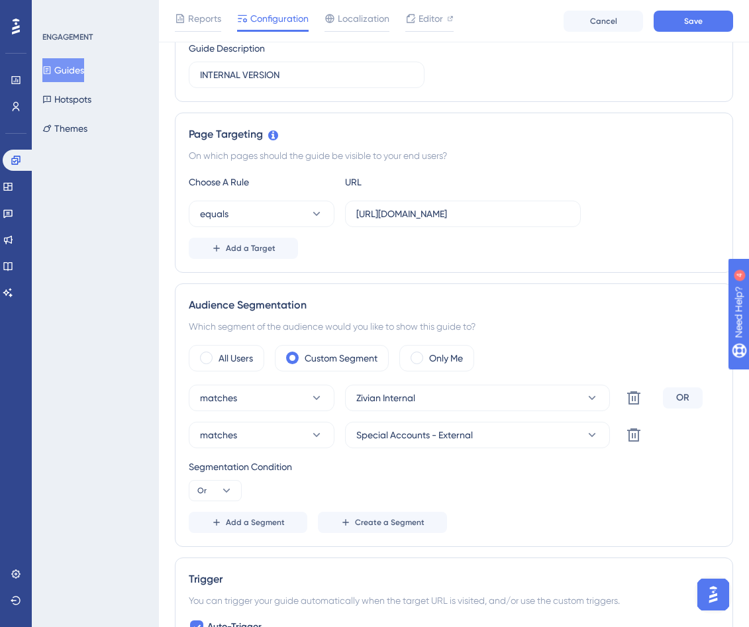
scroll to position [0, 0]
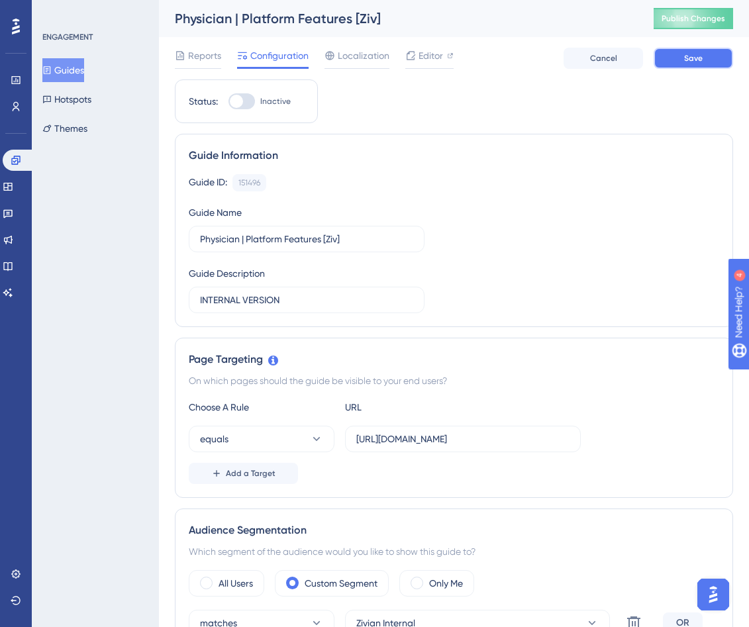
click at [548, 62] on span "Save" at bounding box center [693, 58] width 19 height 11
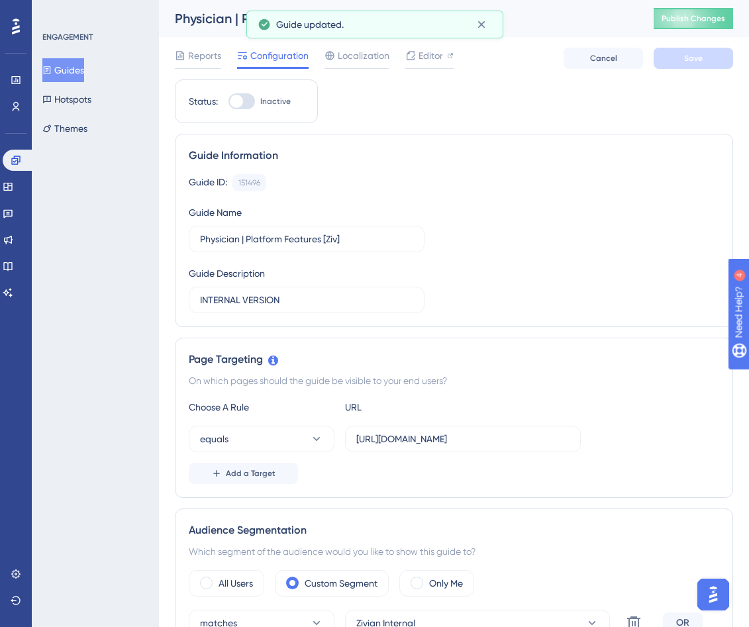
click at [107, 68] on div "Guides Hotspots Themes" at bounding box center [95, 99] width 107 height 82
click at [84, 68] on button "Guides" at bounding box center [63, 70] width 42 height 24
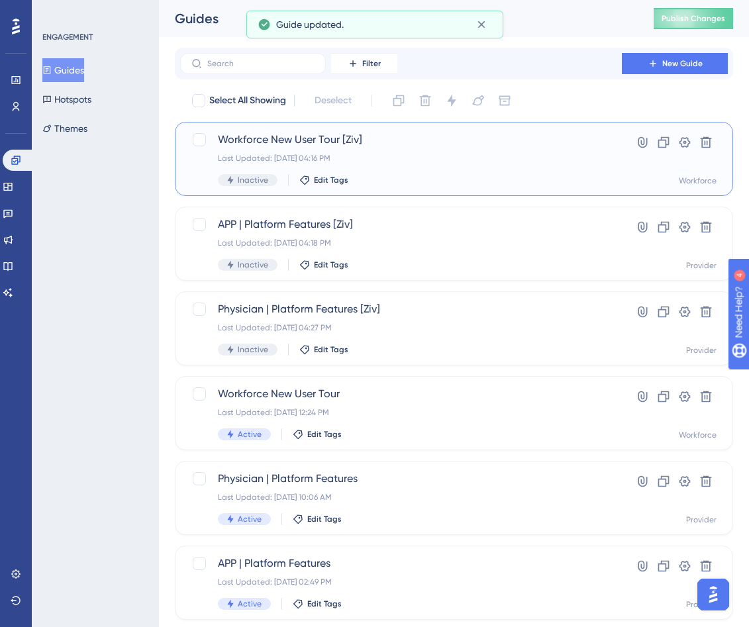
click at [428, 170] on div "Workforce New User Tour [Ziv] Last Updated: [DATE] 04:16 PM Inactive Edit Tags" at bounding box center [401, 159] width 366 height 54
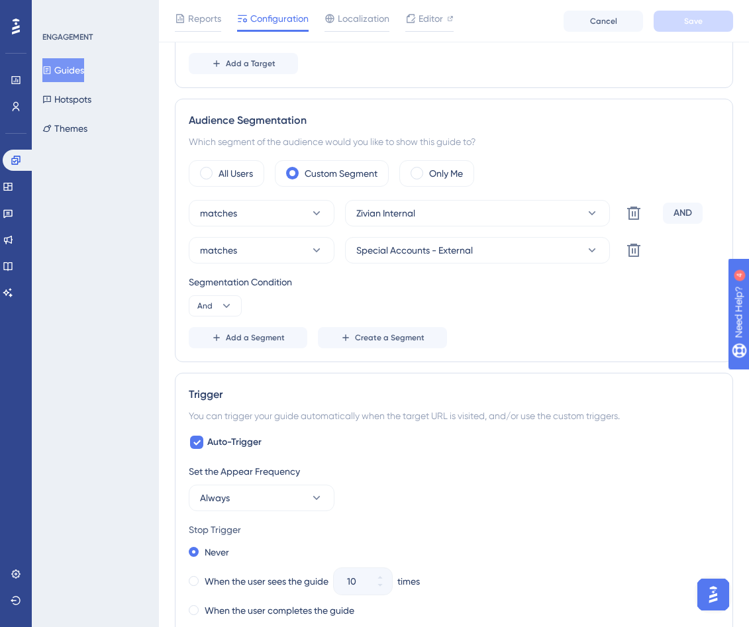
scroll to position [400, 0]
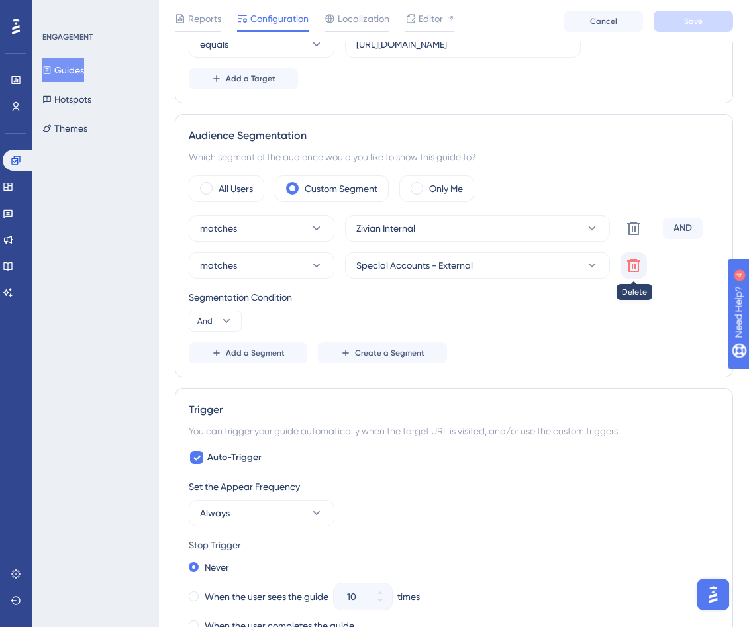
click at [548, 269] on icon at bounding box center [634, 266] width 16 height 16
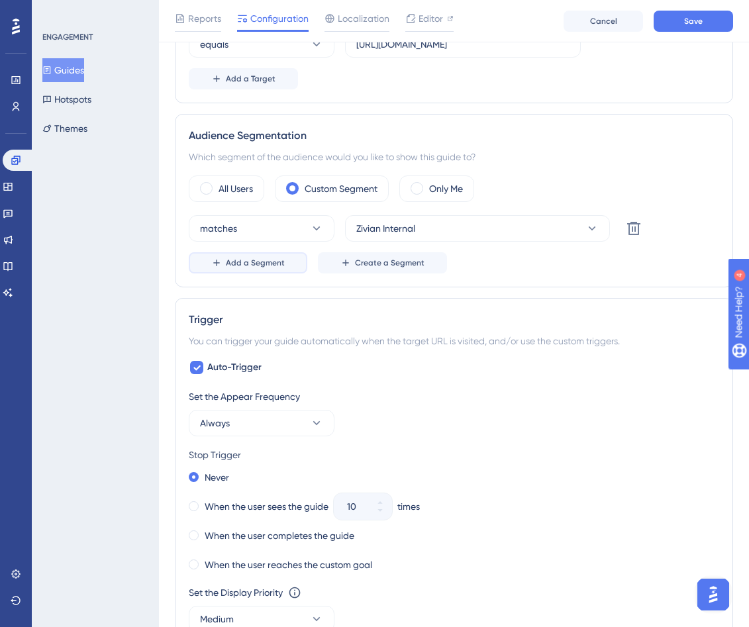
click at [274, 266] on span "Add a Segment" at bounding box center [255, 263] width 59 height 11
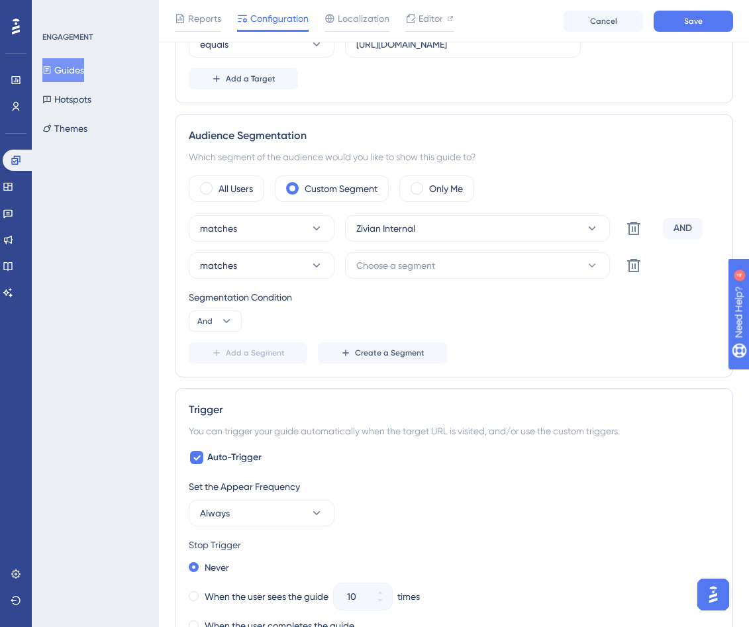
click at [202, 334] on div "matches Zivian Internal Delete AND matches Choose a segment Delete Segmentation…" at bounding box center [454, 289] width 531 height 148
click at [203, 327] on button "And" at bounding box center [215, 321] width 53 height 21
click at [219, 378] on div "Or Or" at bounding box center [215, 385] width 25 height 26
click at [526, 268] on button "Choose a segment" at bounding box center [477, 265] width 265 height 26
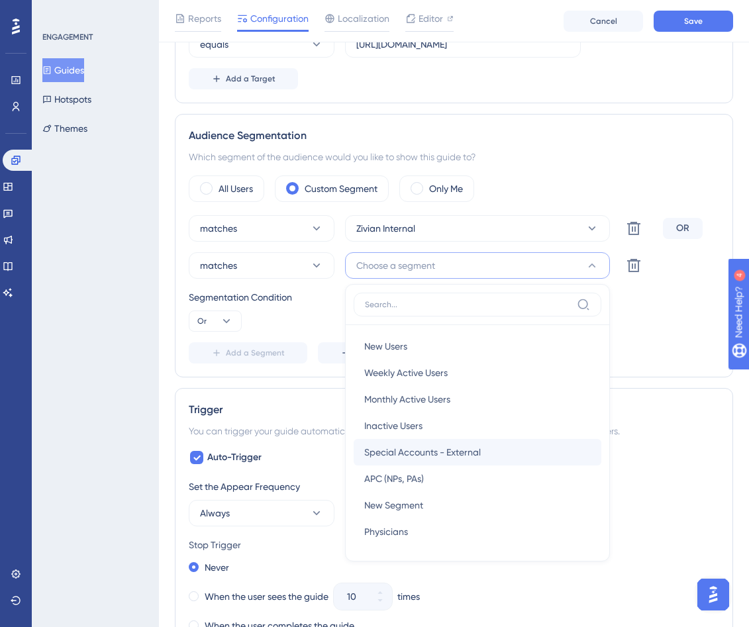
scroll to position [509, 0]
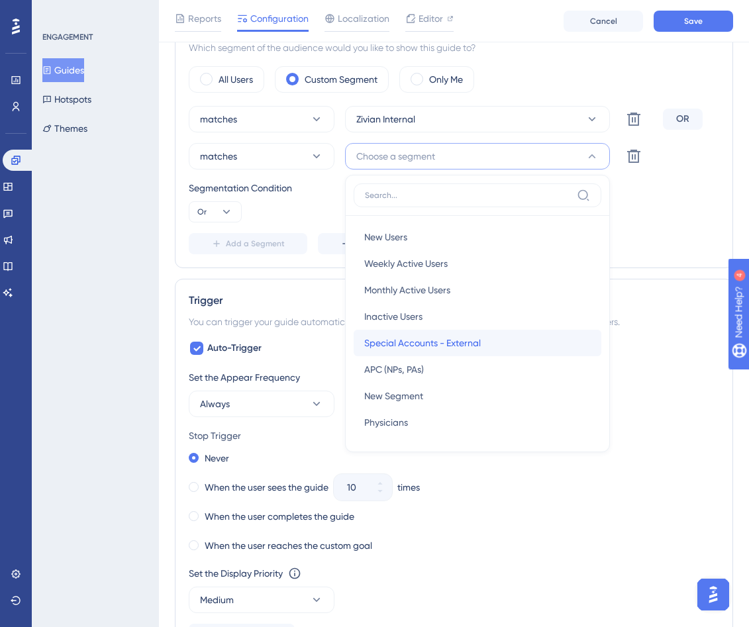
click at [502, 339] on div "Special Accounts - External Special Accounts - External" at bounding box center [477, 343] width 227 height 26
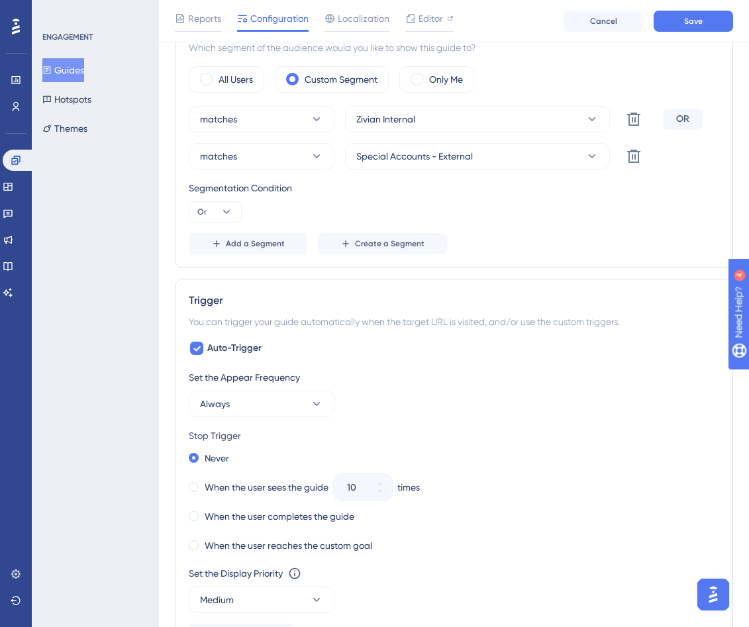
click at [548, 223] on div "matches Zivian Internal Delete OR matches Special Accounts - External Delete Se…" at bounding box center [454, 180] width 531 height 148
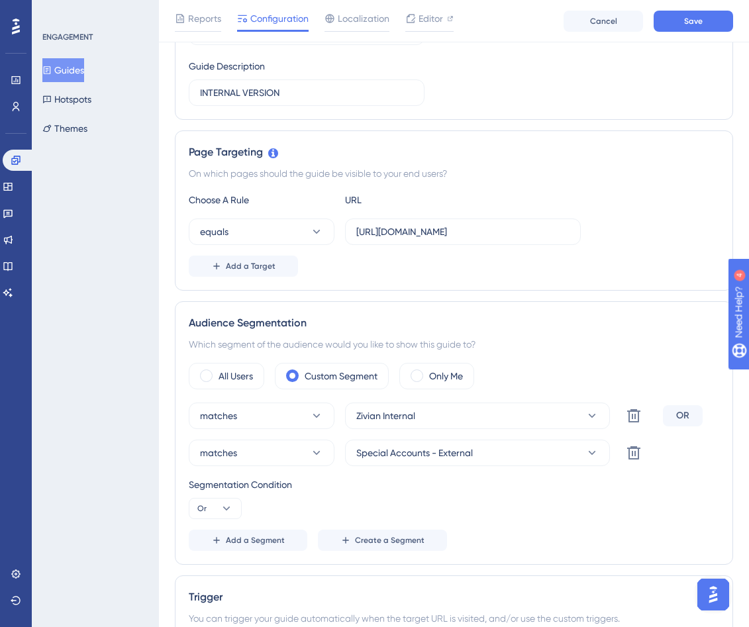
scroll to position [0, 0]
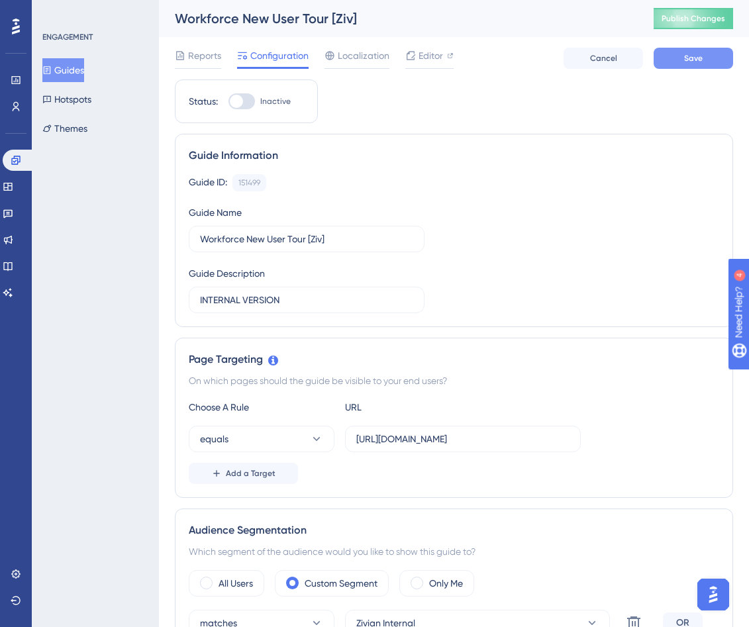
click at [548, 50] on button "Save" at bounding box center [693, 58] width 79 height 21
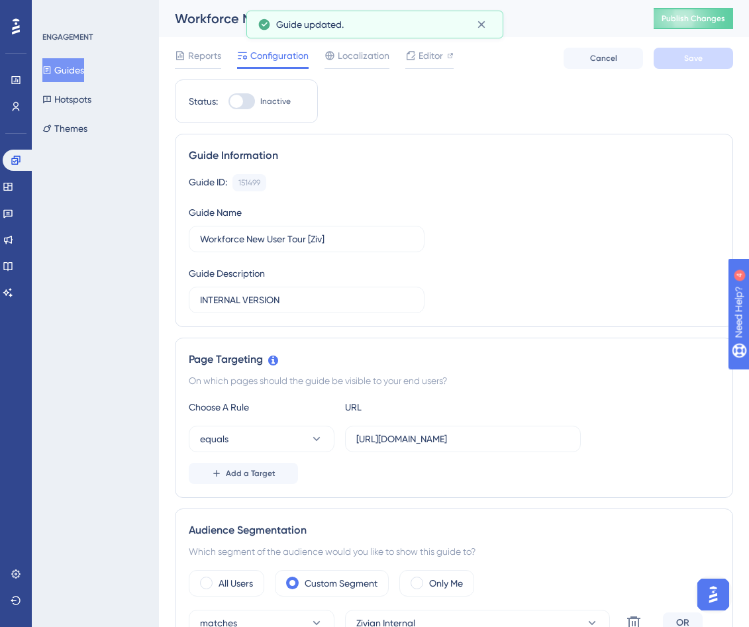
click at [72, 74] on button "Guides" at bounding box center [63, 70] width 42 height 24
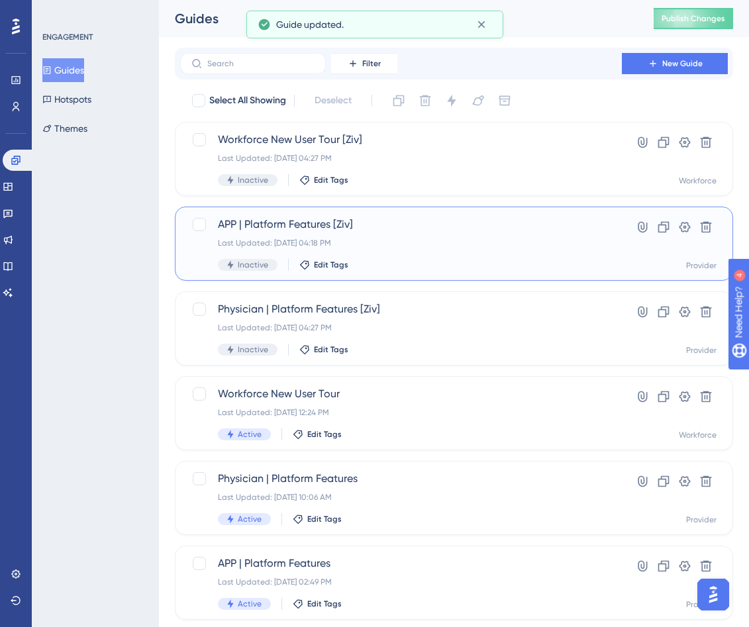
click at [450, 228] on span "APP | Platform Features [Ziv]" at bounding box center [401, 225] width 366 height 16
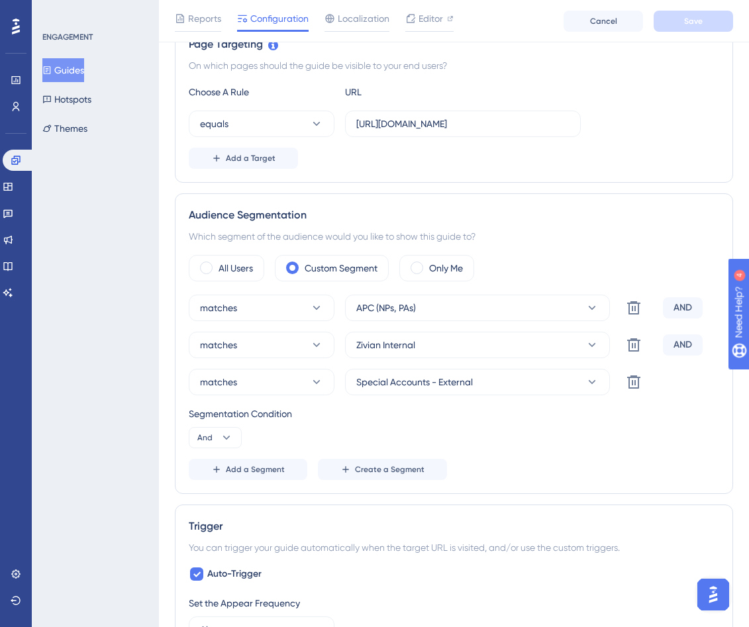
scroll to position [321, 0]
click at [221, 423] on div "Segmentation Condition And" at bounding box center [454, 426] width 531 height 42
click at [216, 436] on button "And" at bounding box center [215, 437] width 53 height 21
click at [209, 494] on span "Or" at bounding box center [208, 502] width 11 height 16
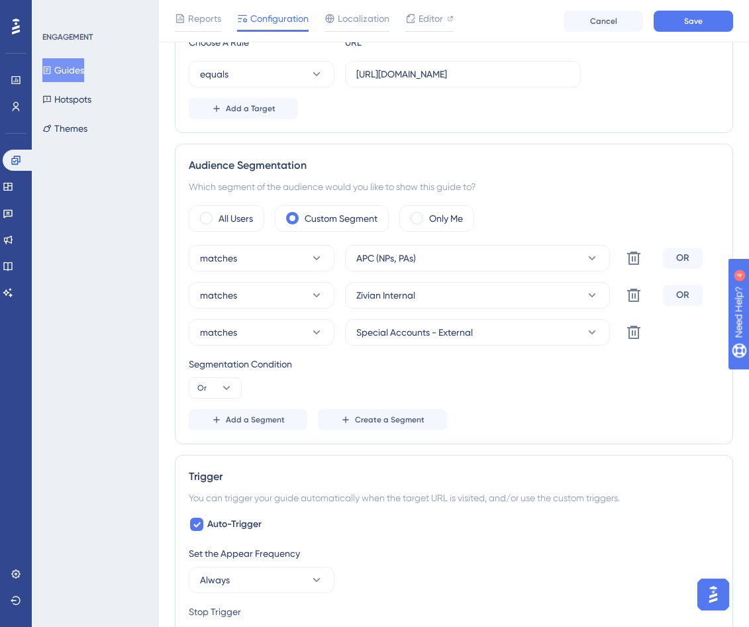
scroll to position [371, 0]
click at [548, 257] on icon at bounding box center [634, 258] width 16 height 16
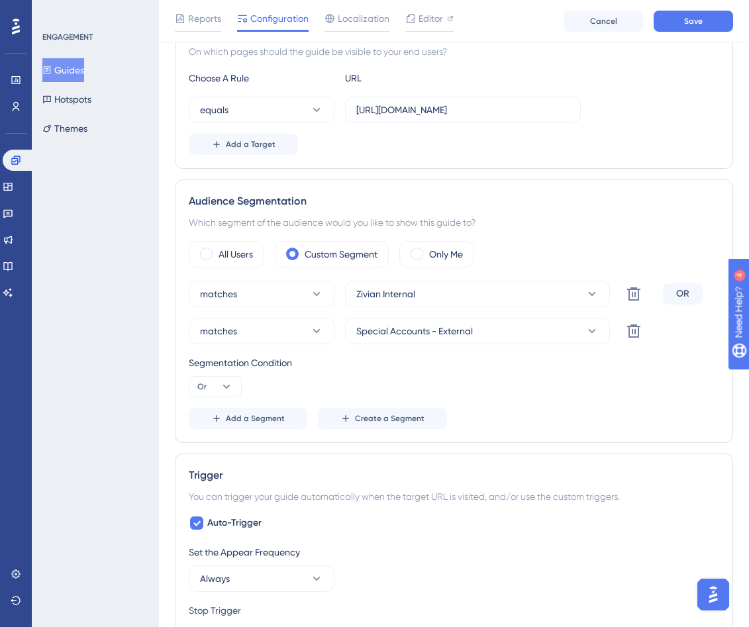
scroll to position [0, 0]
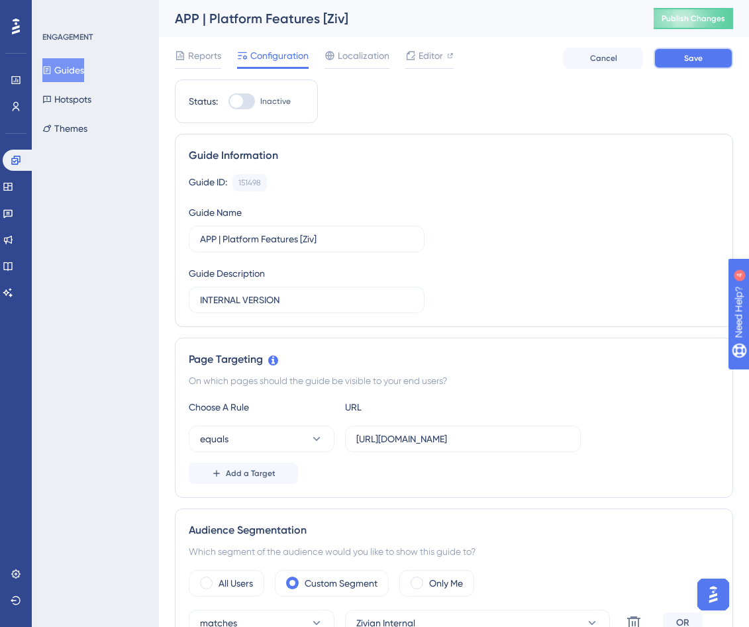
click at [548, 65] on button "Save" at bounding box center [693, 58] width 79 height 21
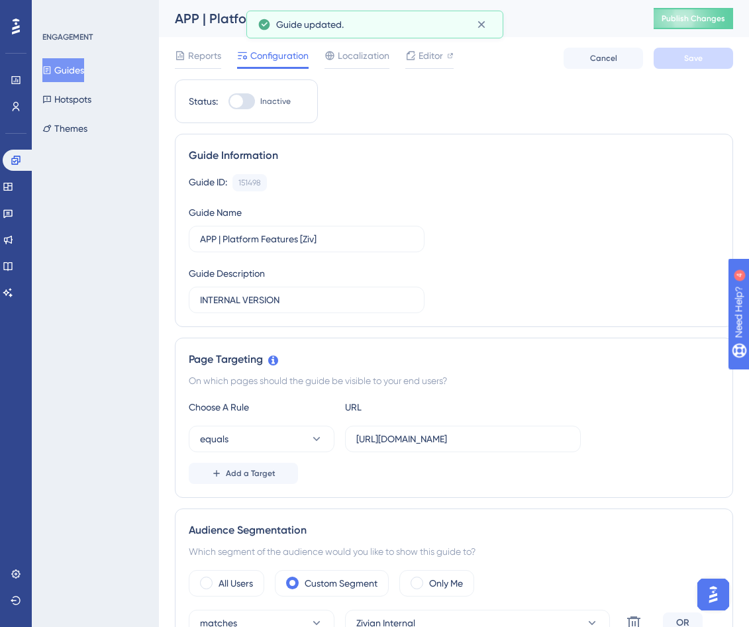
click at [482, 23] on div "APP | Platform Features [Ziv]" at bounding box center [398, 18] width 446 height 19
click at [78, 76] on button "Guides" at bounding box center [63, 70] width 42 height 24
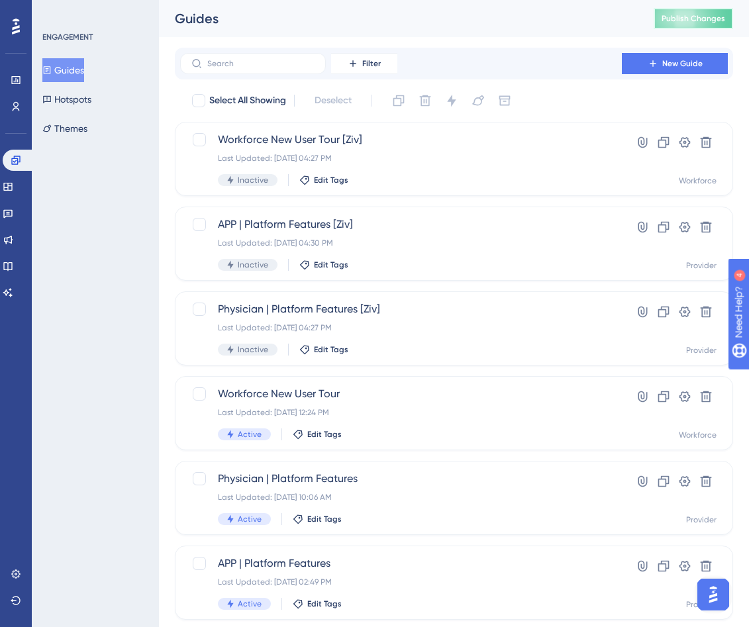
click at [548, 19] on span "Publish Changes" at bounding box center [694, 18] width 64 height 11
